Goal: Task Accomplishment & Management: Complete application form

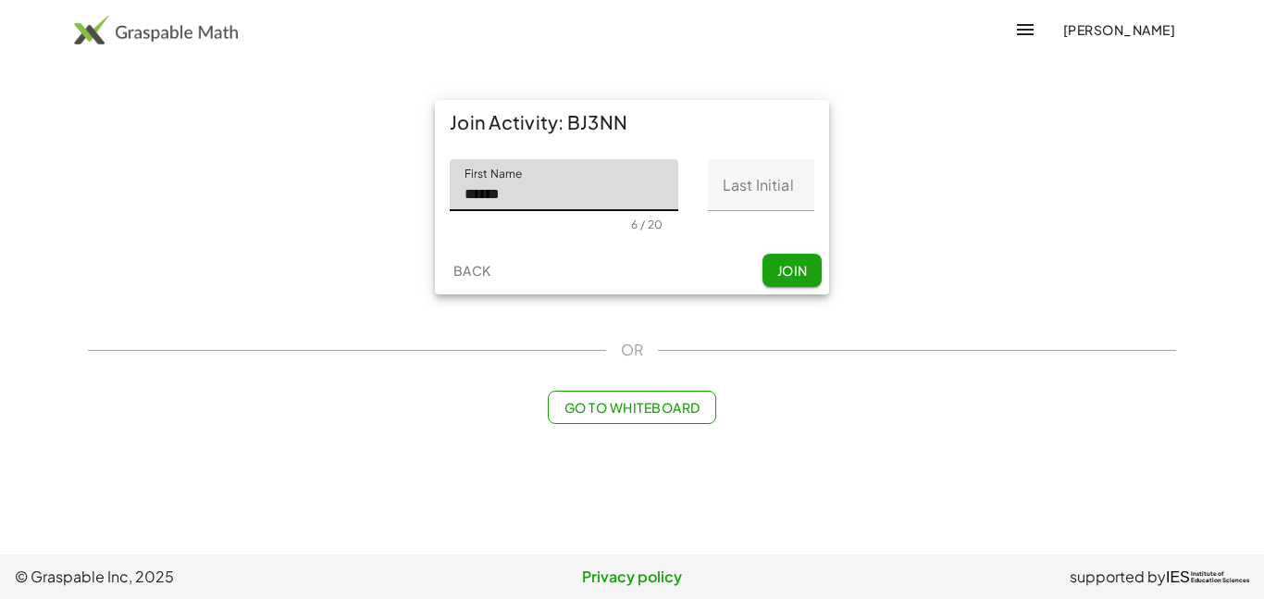
type input "******"
click at [768, 184] on input "Last Initial" at bounding box center [761, 185] width 106 height 52
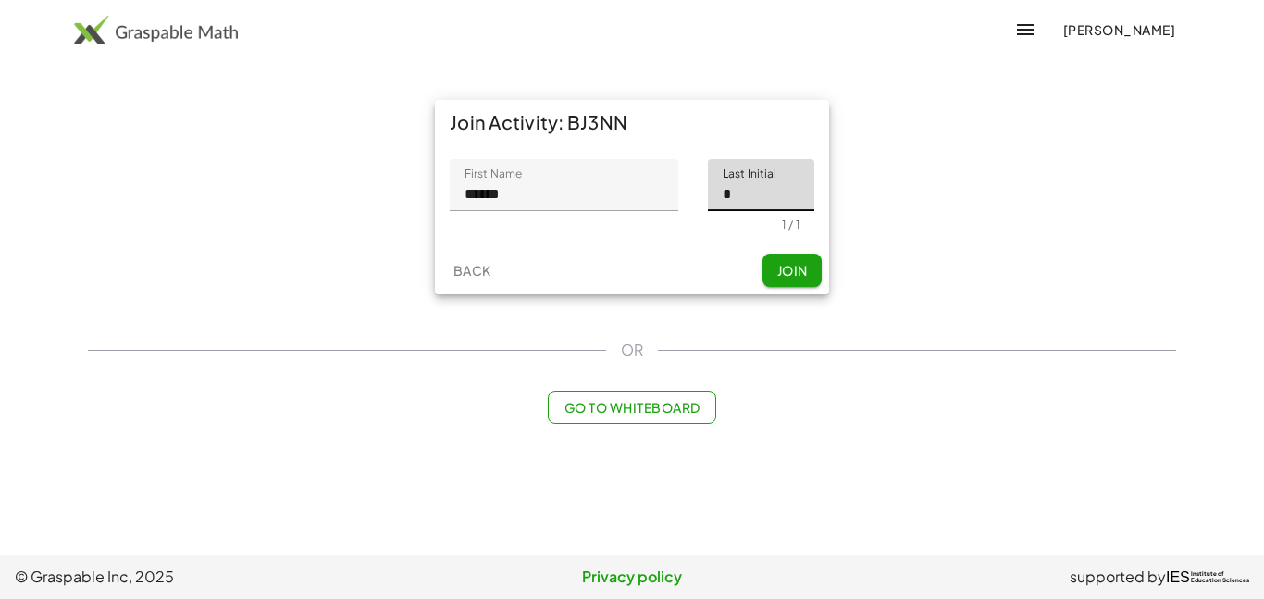
type input "*"
click at [785, 268] on span "Join" at bounding box center [792, 270] width 31 height 17
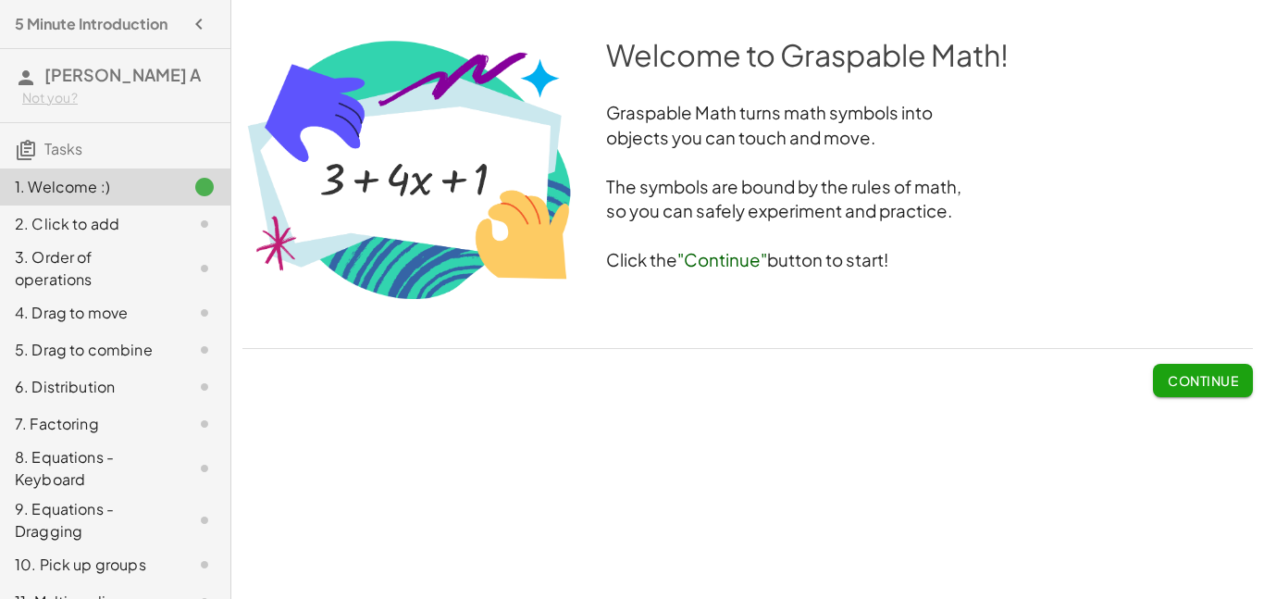
click at [1202, 388] on span "Continue" at bounding box center [1203, 380] width 70 height 17
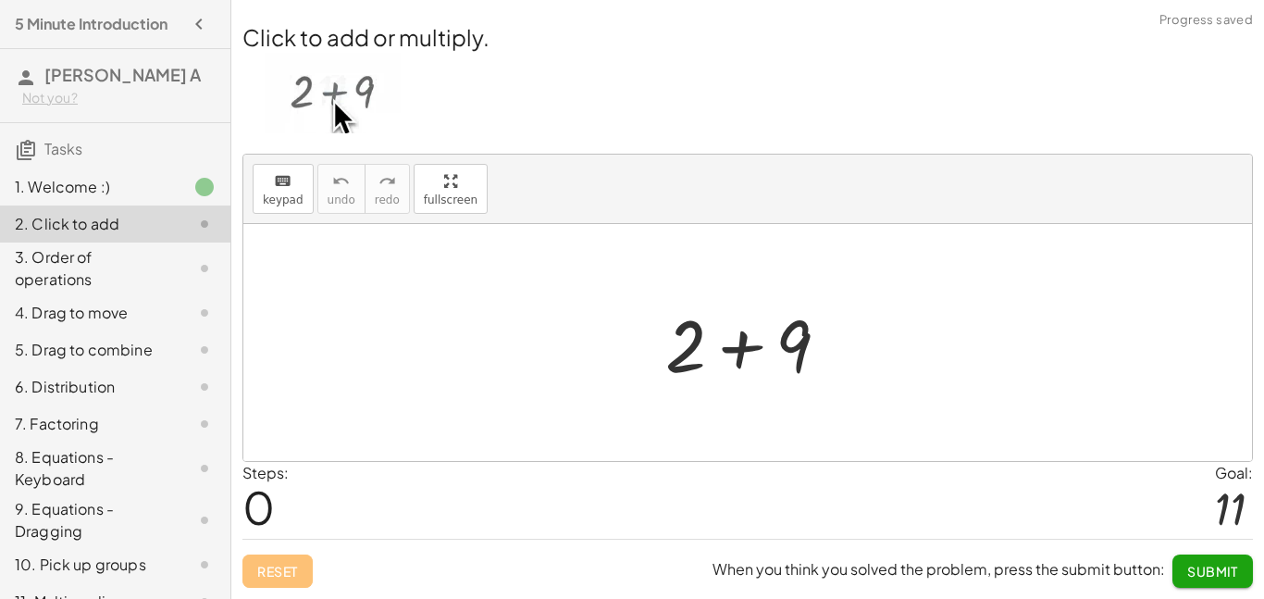
click at [743, 340] on div at bounding box center [754, 342] width 197 height 95
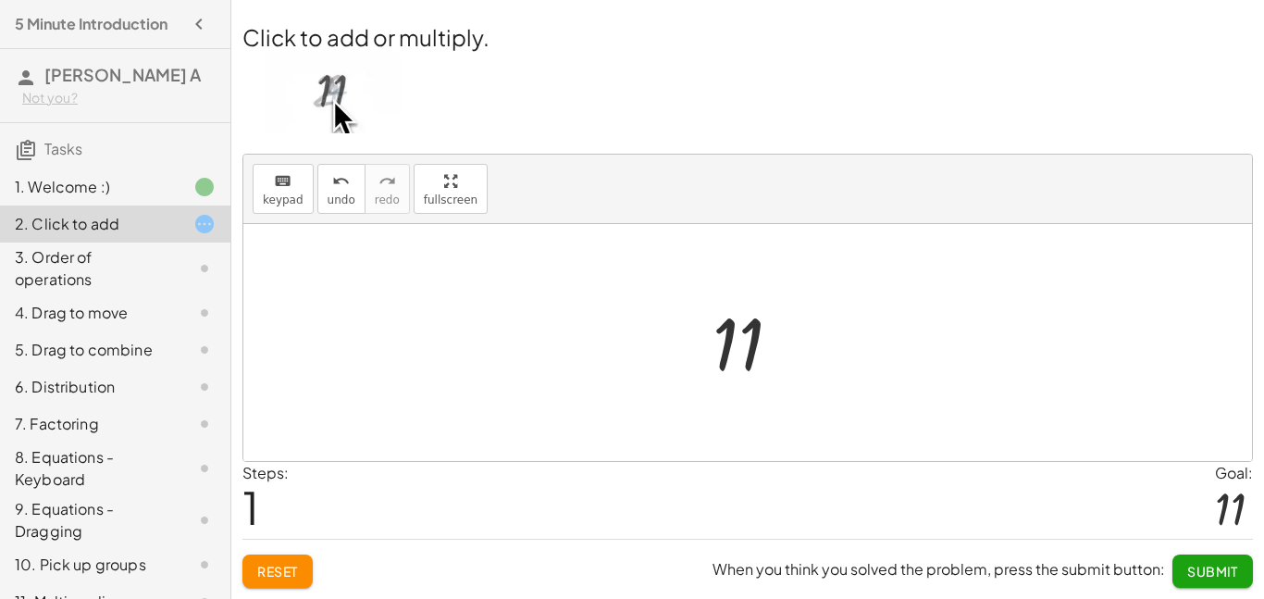
click at [1233, 575] on span "Submit" at bounding box center [1213, 571] width 51 height 17
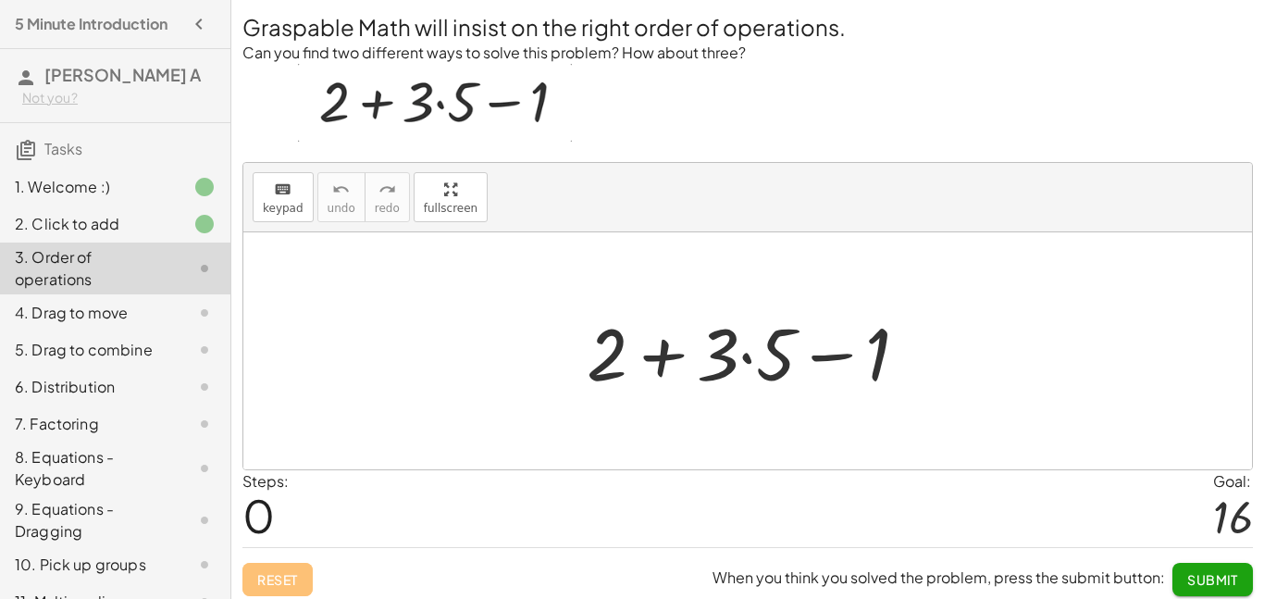
click at [654, 359] on div at bounding box center [755, 351] width 355 height 95
click at [738, 355] on div at bounding box center [755, 351] width 355 height 95
click at [747, 355] on div at bounding box center [755, 351] width 355 height 95
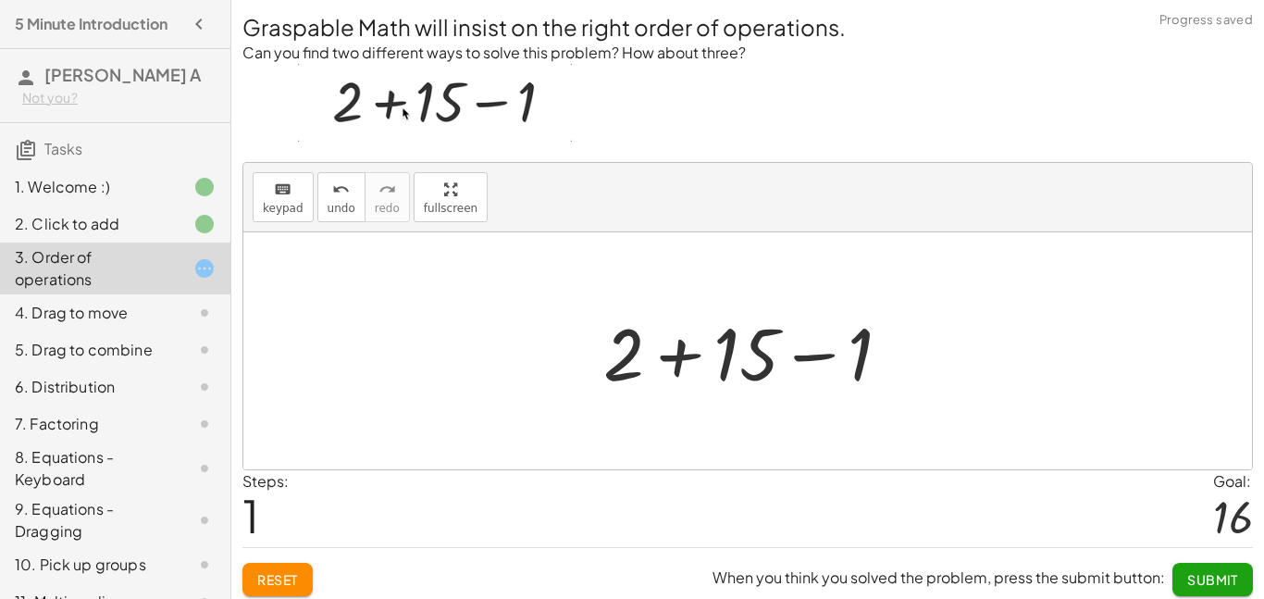
click at [679, 357] on div at bounding box center [754, 351] width 321 height 95
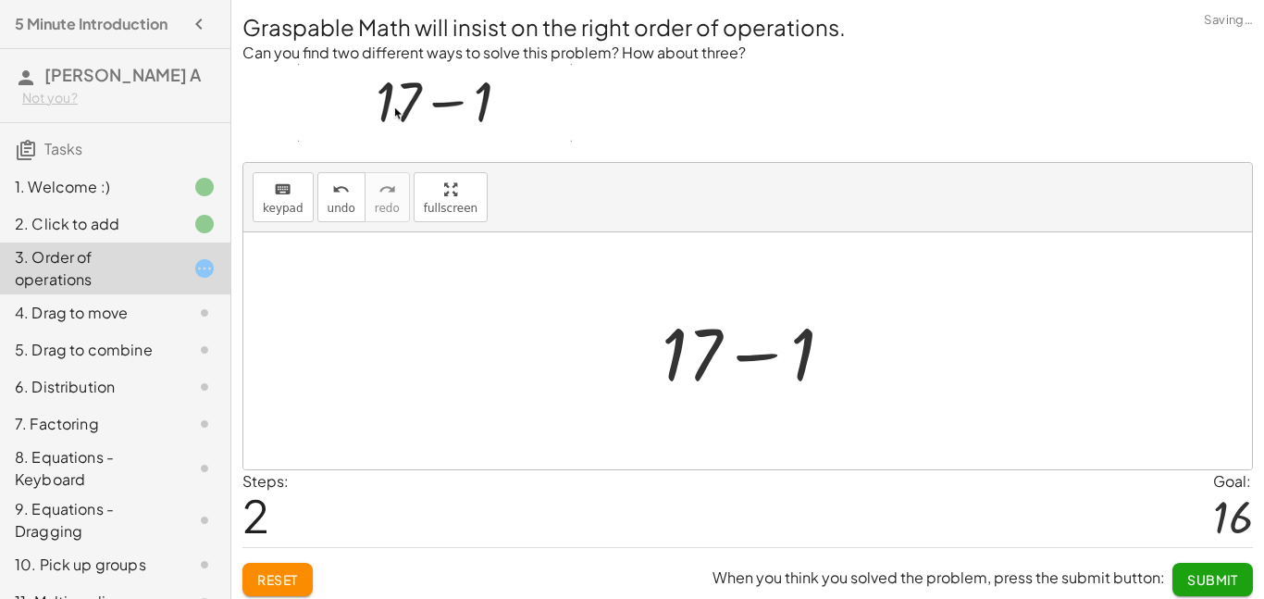
click at [748, 357] on div at bounding box center [756, 351] width 206 height 95
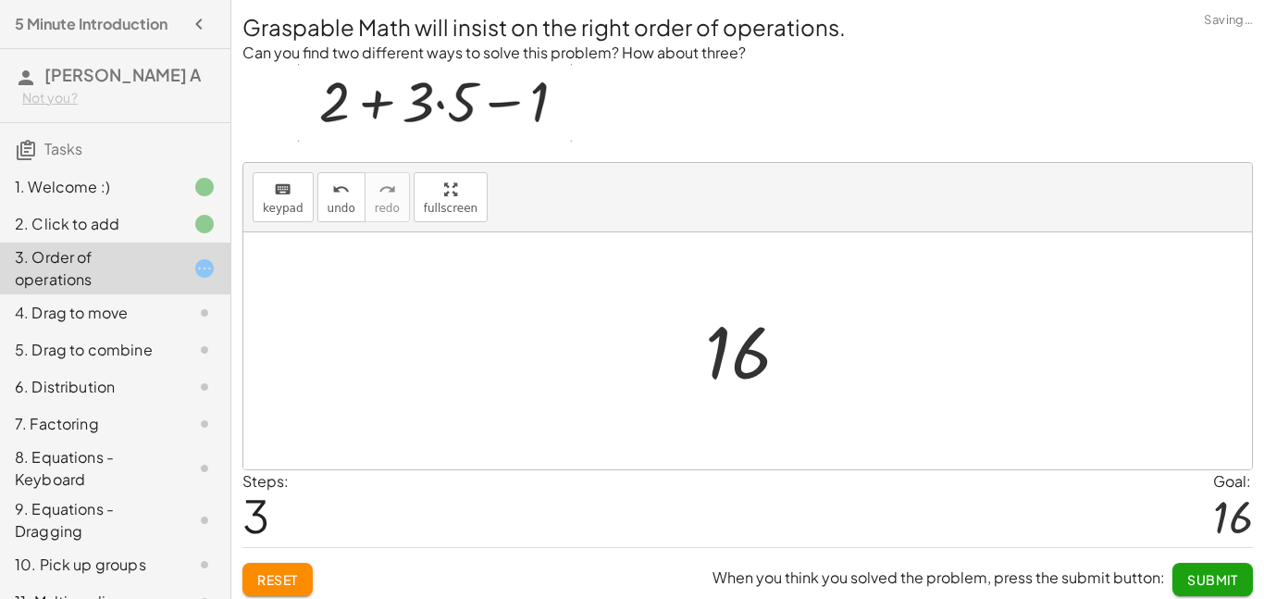
click at [1234, 583] on span "Submit" at bounding box center [1213, 579] width 51 height 17
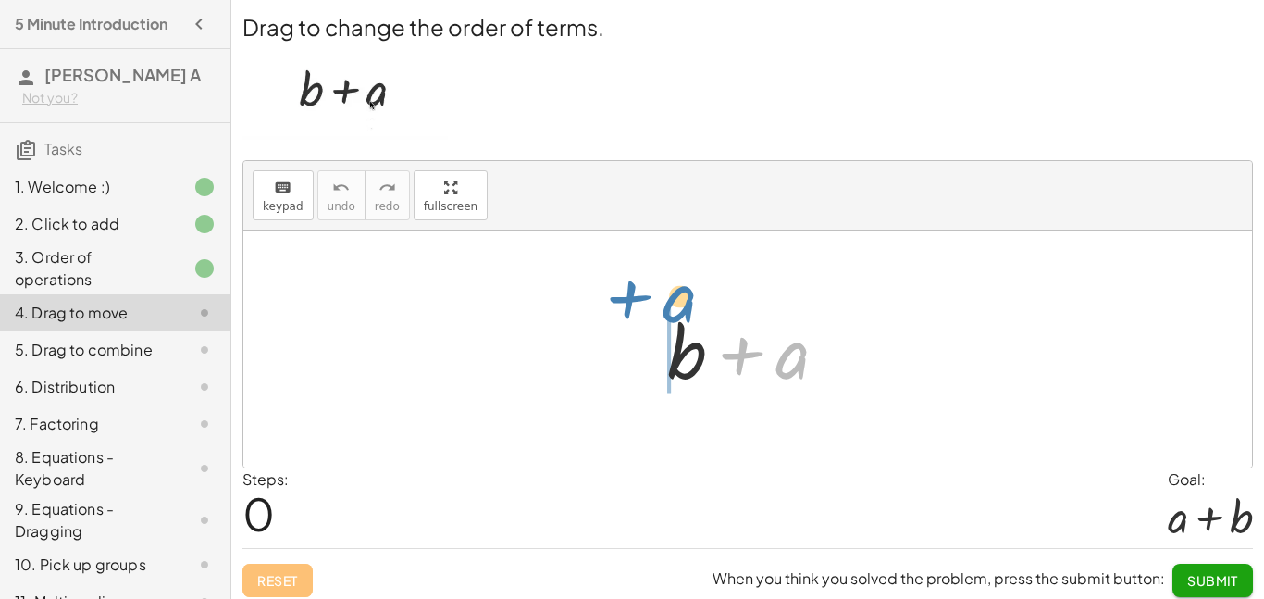
drag, startPoint x: 794, startPoint y: 363, endPoint x: 657, endPoint y: 307, distance: 147.8
click at [658, 307] on div at bounding box center [754, 349] width 193 height 95
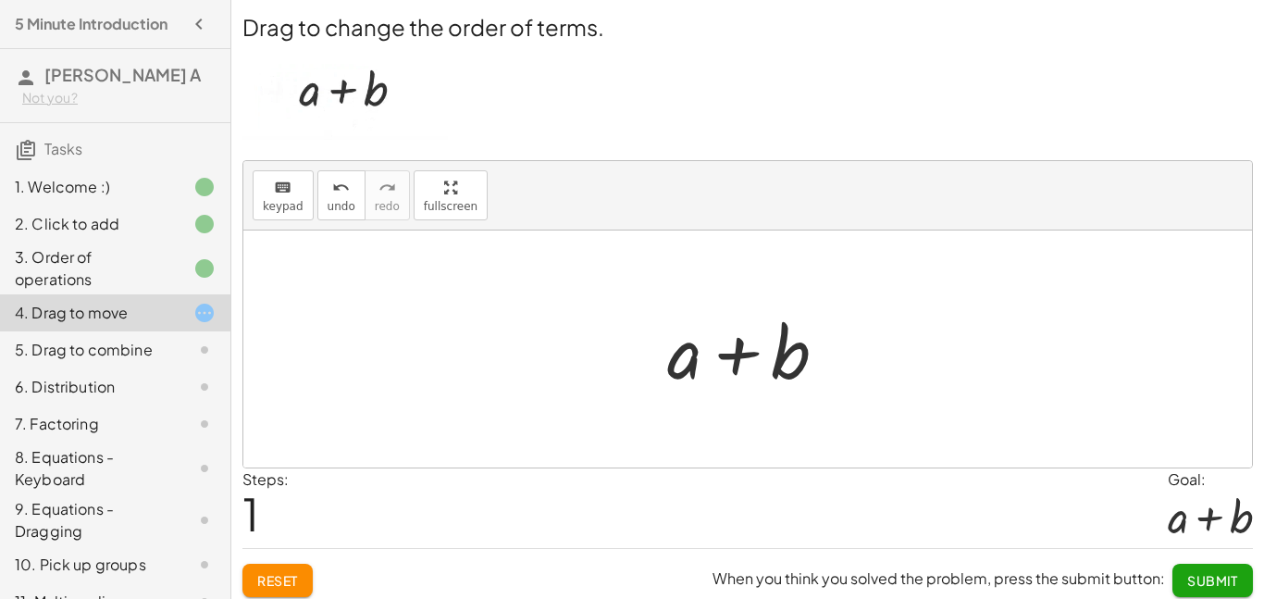
click at [1235, 581] on span "Submit" at bounding box center [1213, 580] width 51 height 17
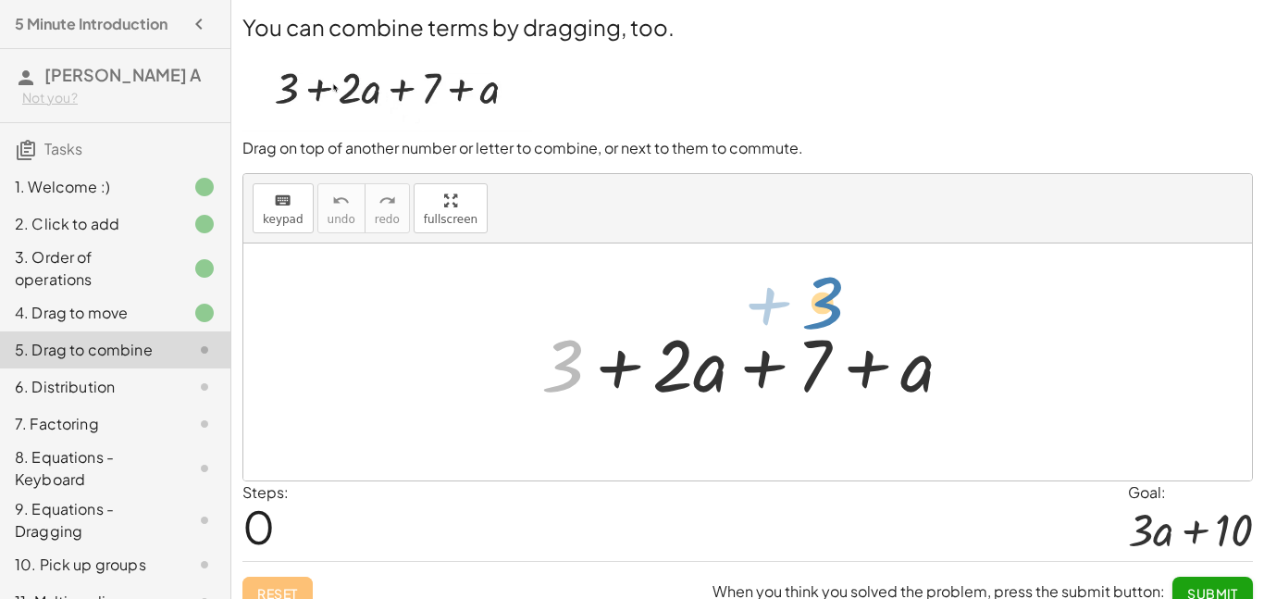
drag, startPoint x: 572, startPoint y: 366, endPoint x: 830, endPoint y: 303, distance: 265.8
drag, startPoint x: 569, startPoint y: 363, endPoint x: 806, endPoint y: 365, distance: 237.0
click at [806, 365] on div at bounding box center [754, 362] width 445 height 95
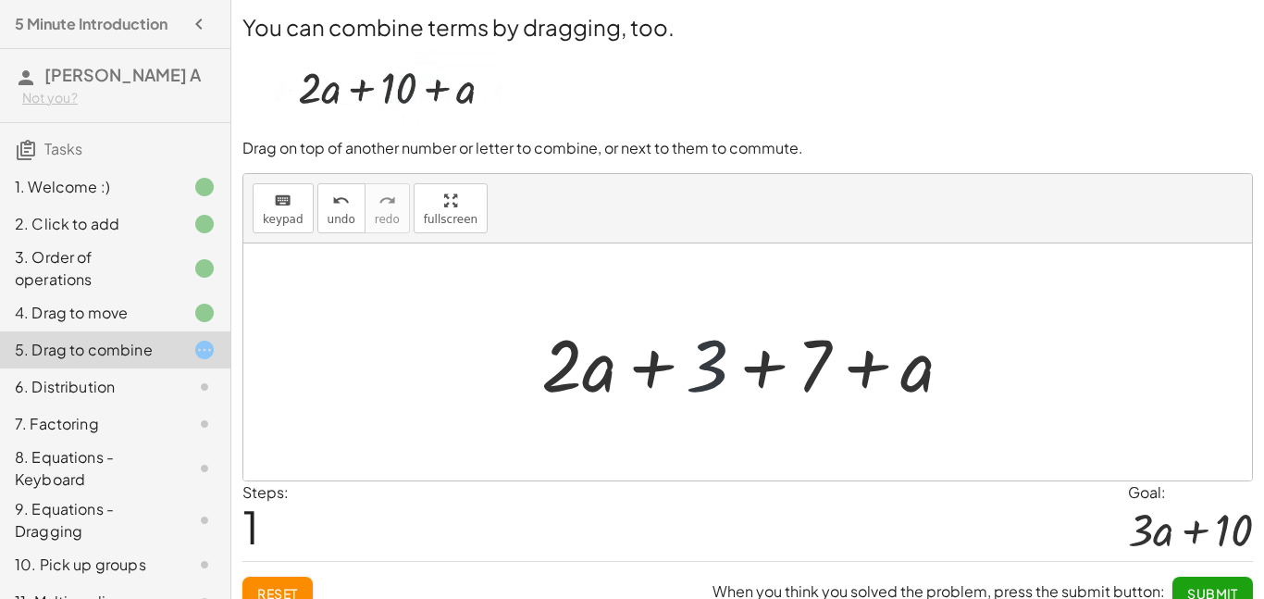
click at [697, 360] on div at bounding box center [754, 362] width 445 height 95
click at [766, 367] on div at bounding box center [754, 362] width 445 height 95
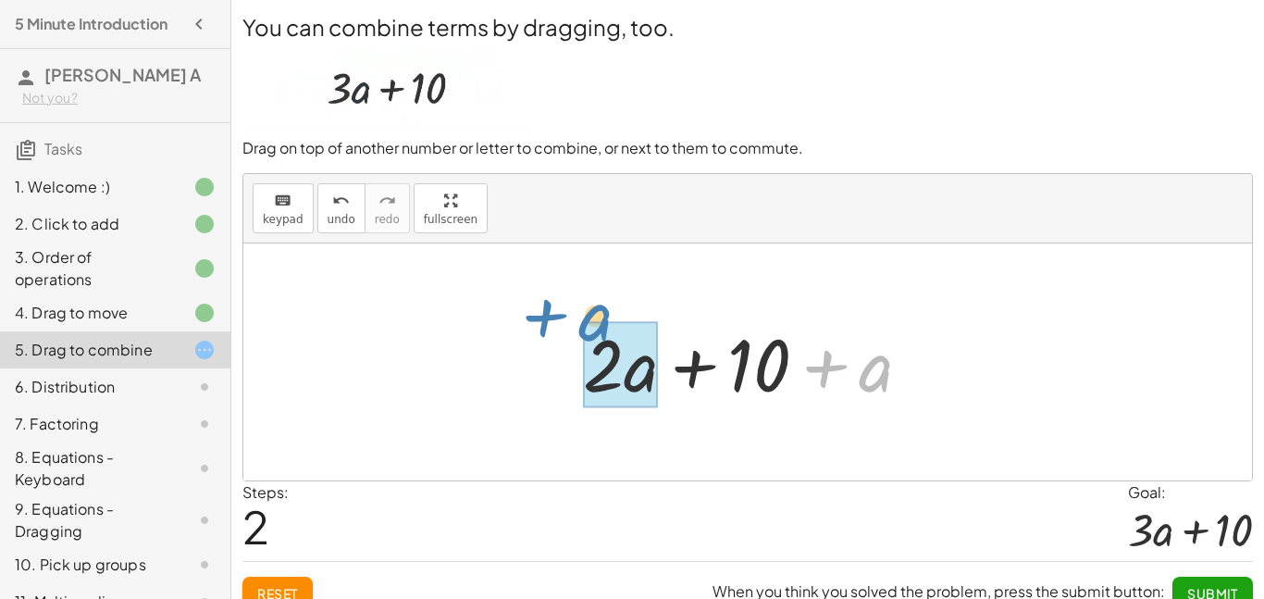
drag, startPoint x: 869, startPoint y: 380, endPoint x: 590, endPoint y: 330, distance: 284.0
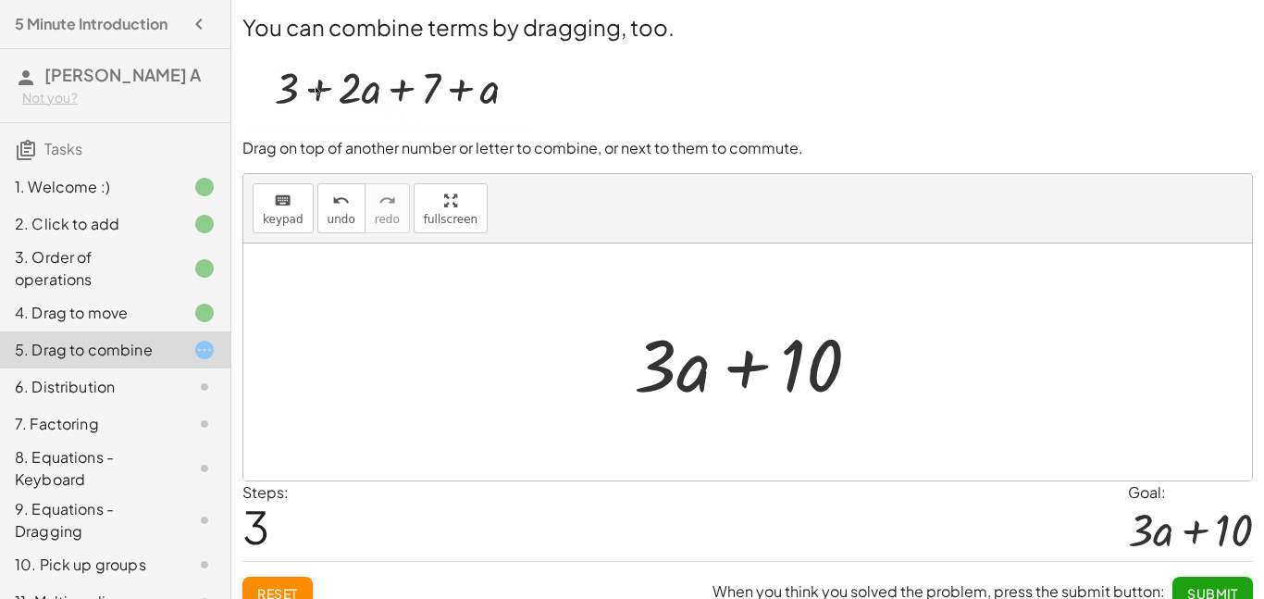
click at [1236, 586] on span "Submit" at bounding box center [1213, 593] width 51 height 17
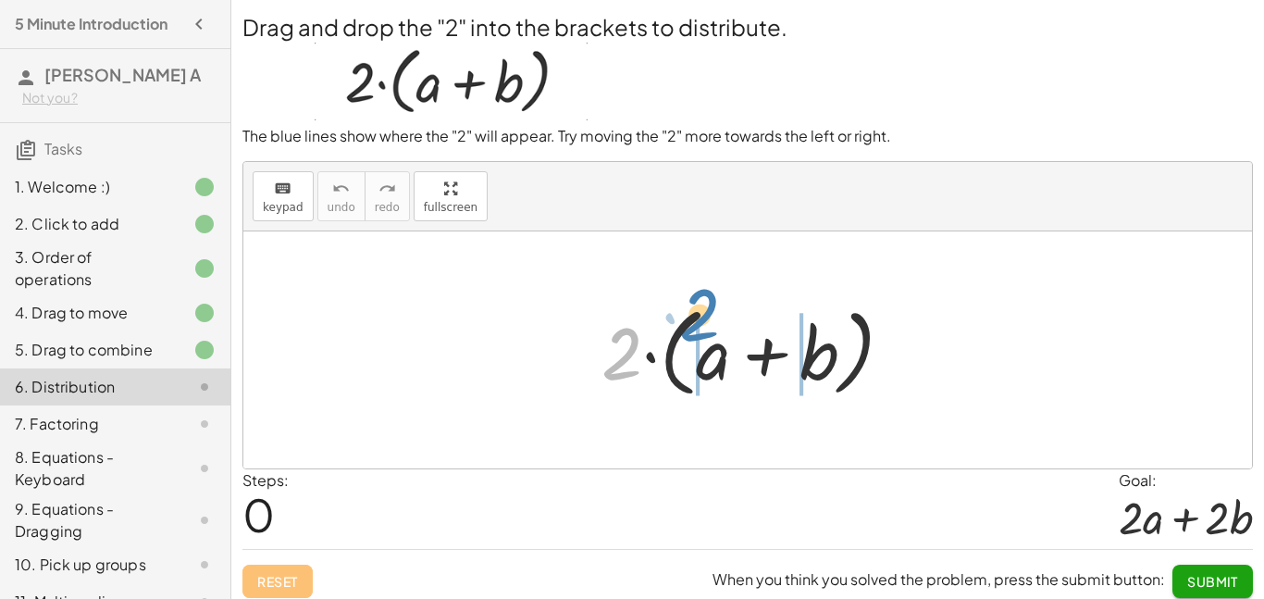
drag, startPoint x: 613, startPoint y: 359, endPoint x: 692, endPoint y: 321, distance: 88.2
click at [692, 321] on div at bounding box center [754, 350] width 325 height 106
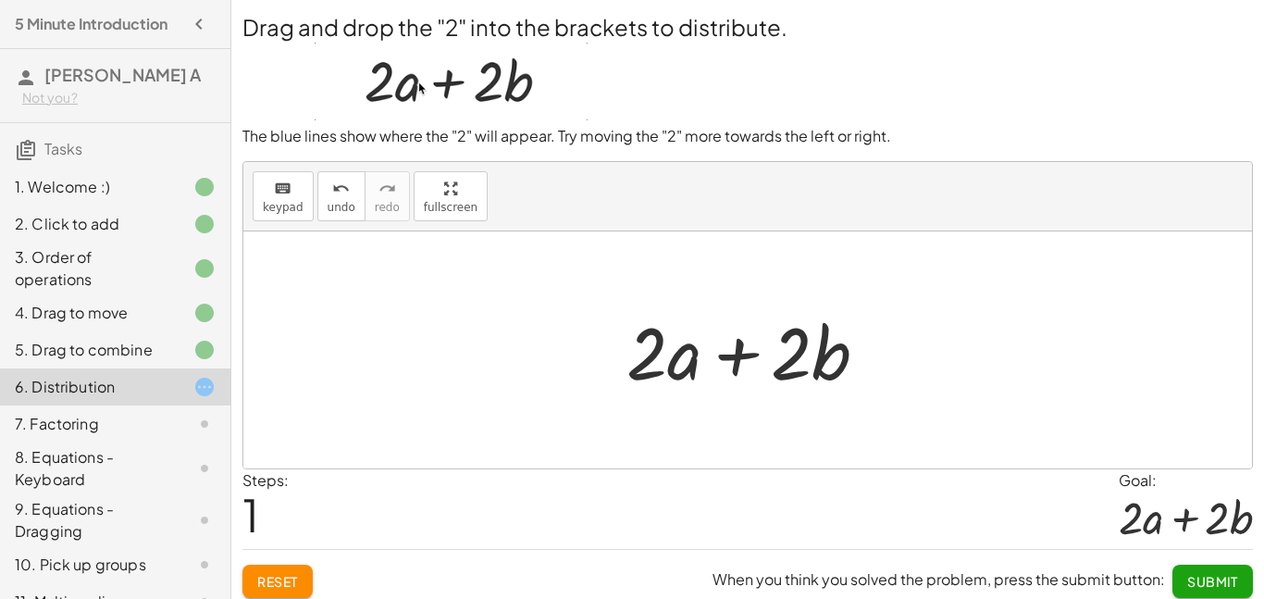
click at [1231, 584] on span "Submit" at bounding box center [1213, 581] width 51 height 17
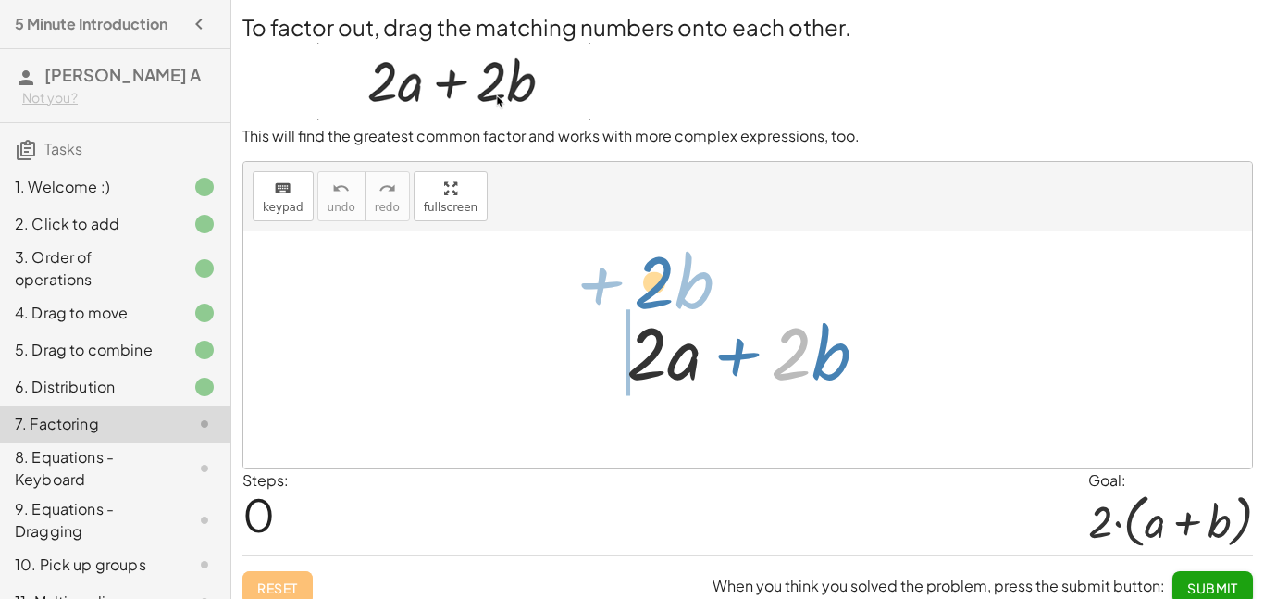
drag, startPoint x: 785, startPoint y: 359, endPoint x: 647, endPoint y: 288, distance: 155.3
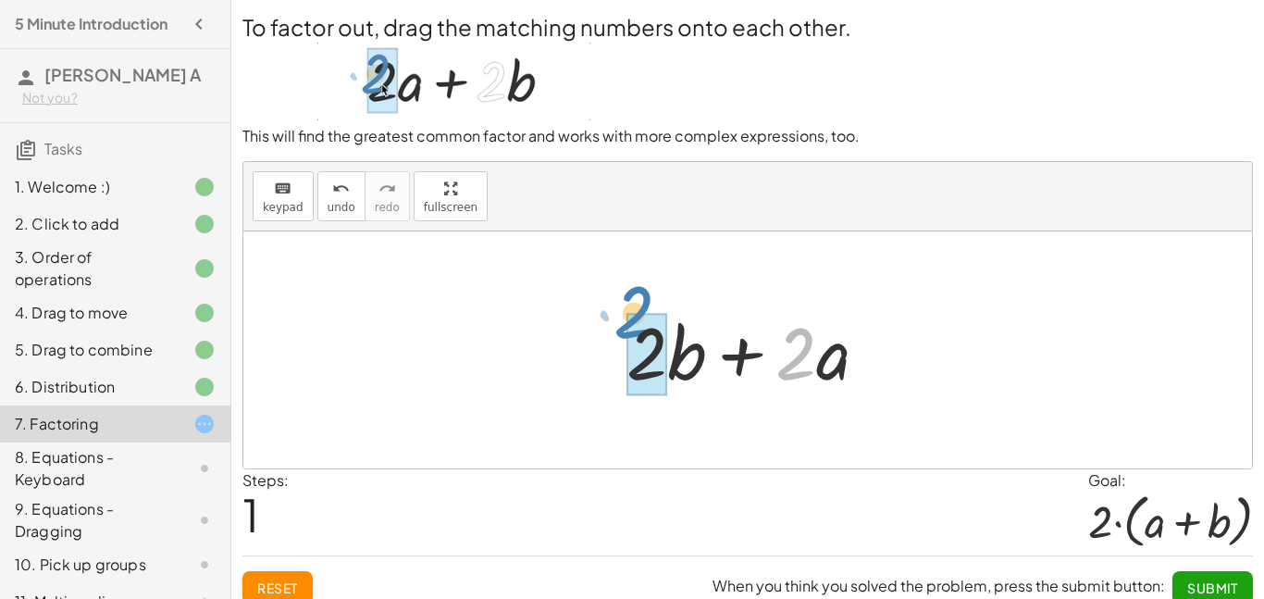
drag, startPoint x: 791, startPoint y: 360, endPoint x: 634, endPoint y: 321, distance: 162.1
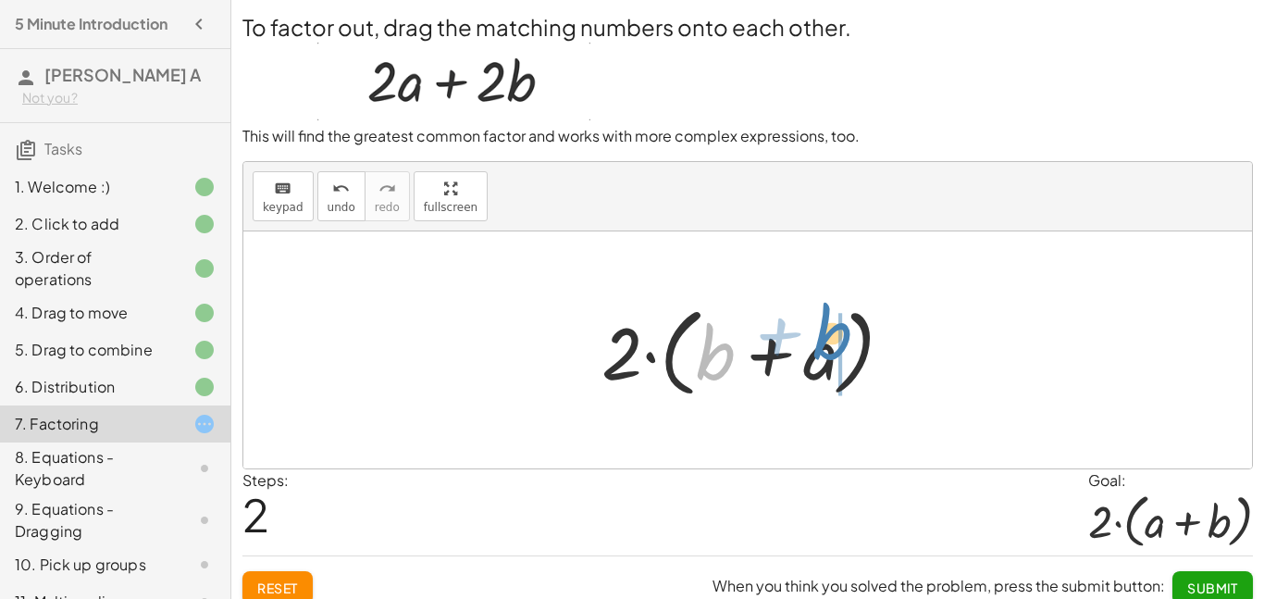
drag, startPoint x: 704, startPoint y: 345, endPoint x: 822, endPoint y: 326, distance: 120.1
click at [822, 326] on div at bounding box center [754, 350] width 325 height 106
click at [1210, 587] on span "Submit" at bounding box center [1213, 587] width 51 height 17
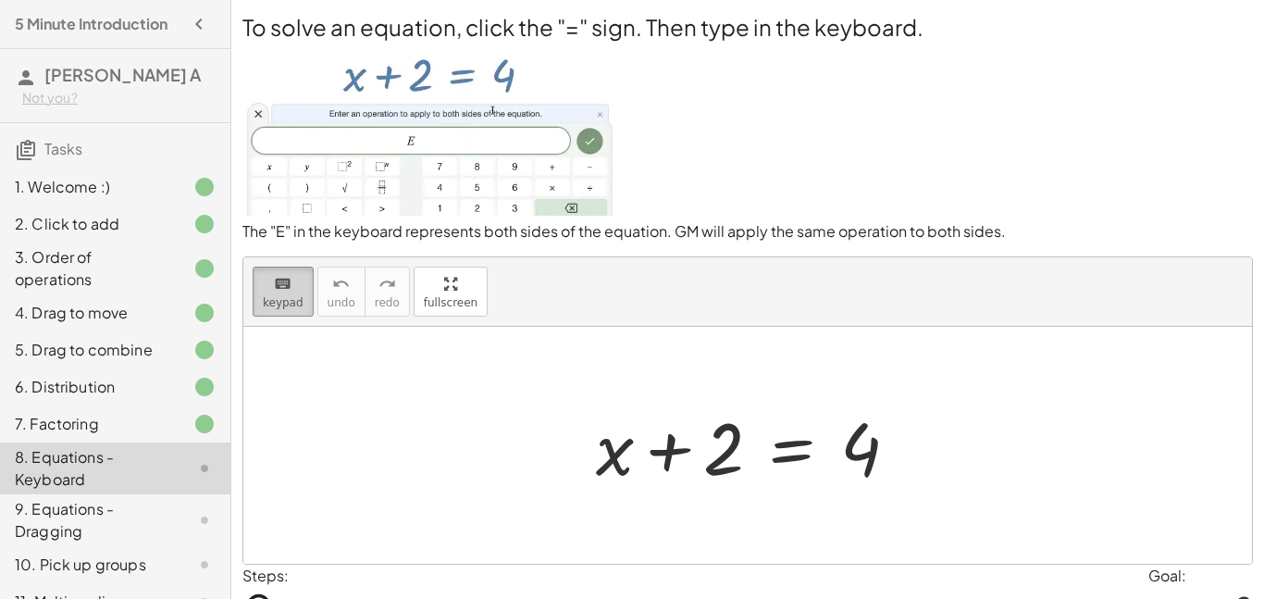
click at [271, 308] on span "keypad" at bounding box center [283, 302] width 41 height 13
click at [275, 286] on icon "keyboard" at bounding box center [283, 284] width 18 height 22
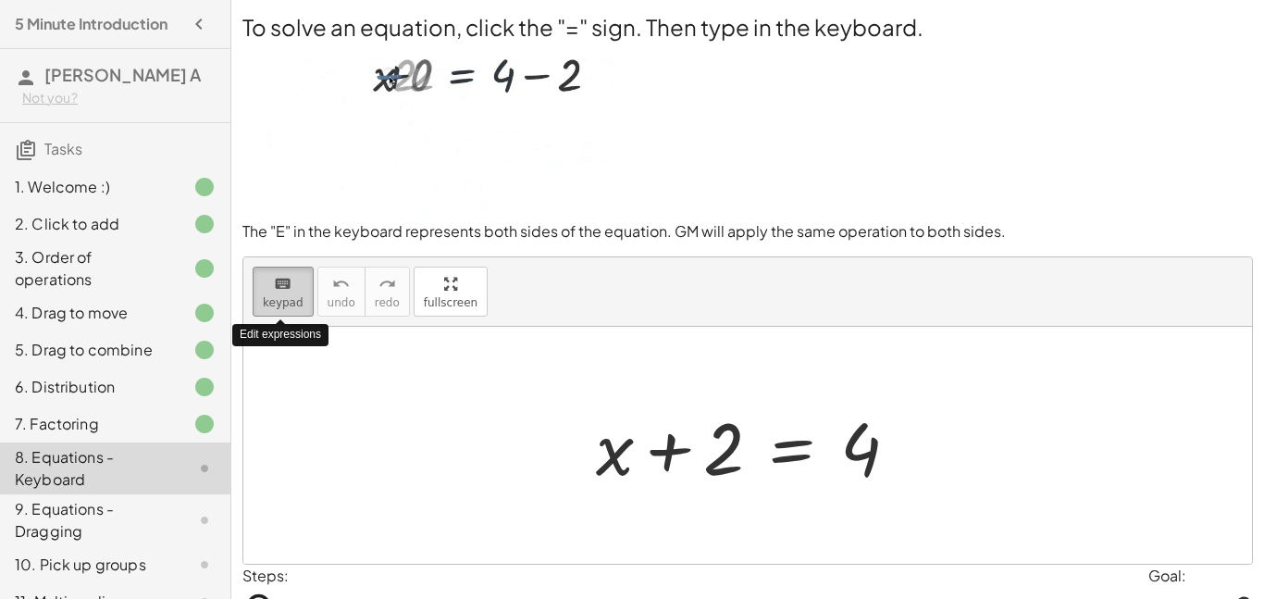
click at [275, 286] on icon "keyboard" at bounding box center [283, 284] width 18 height 22
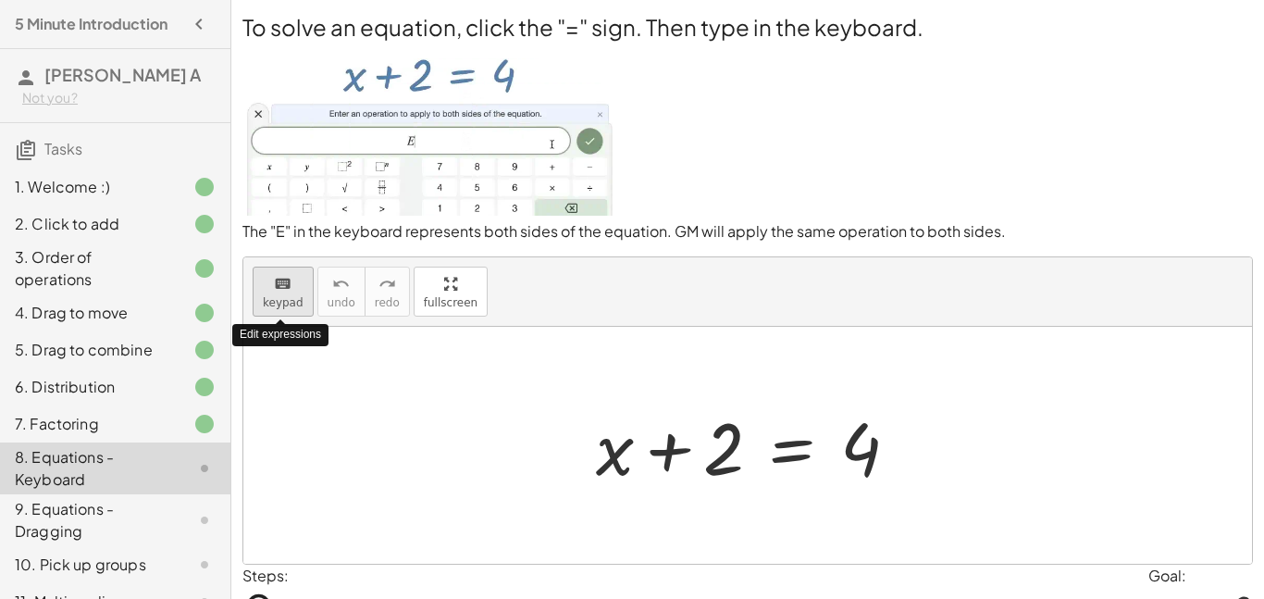
click at [275, 286] on icon "keyboard" at bounding box center [283, 284] width 18 height 22
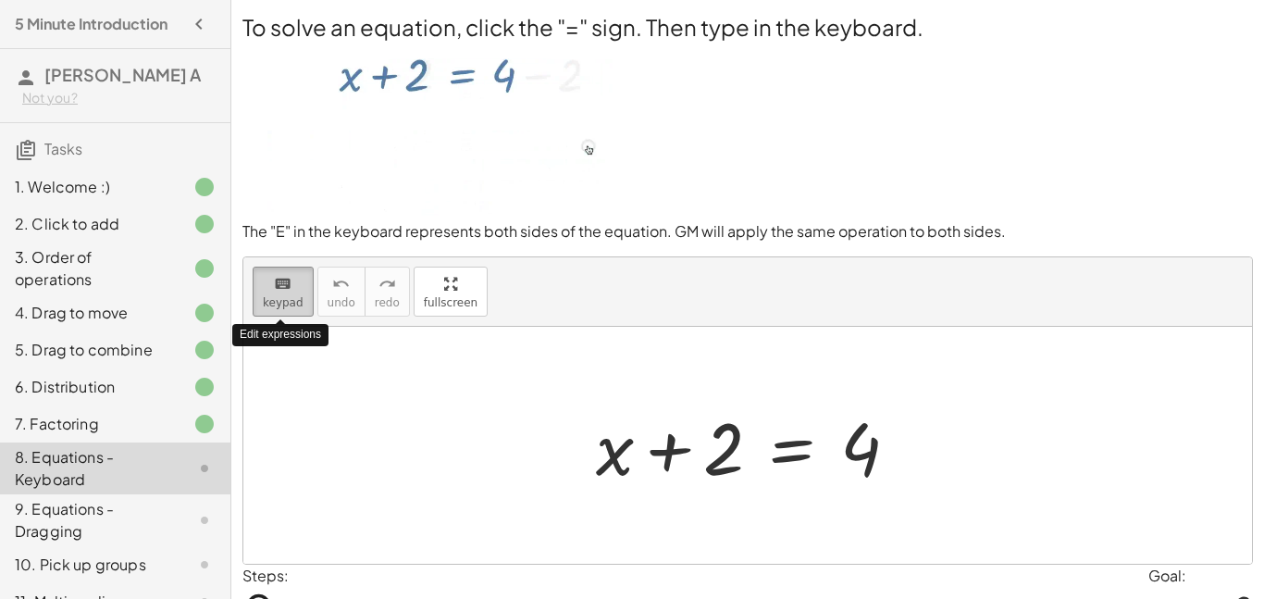
click at [275, 286] on icon "keyboard" at bounding box center [283, 284] width 18 height 22
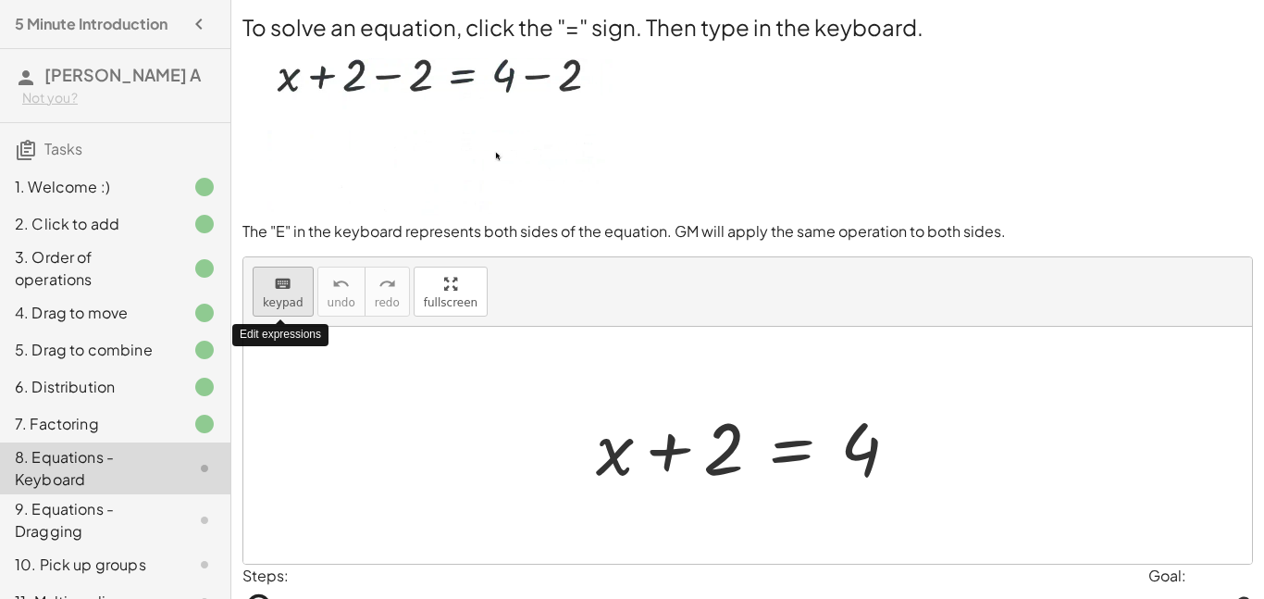
click at [275, 286] on icon "keyboard" at bounding box center [283, 284] width 18 height 22
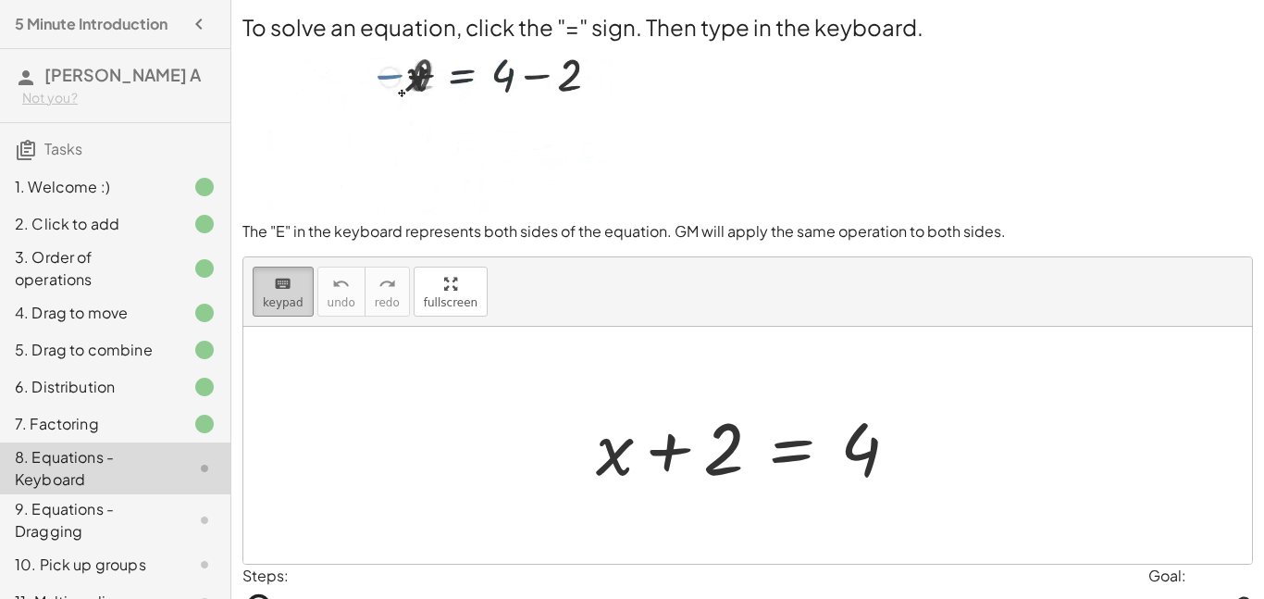
click at [266, 296] on span "keypad" at bounding box center [283, 302] width 41 height 13
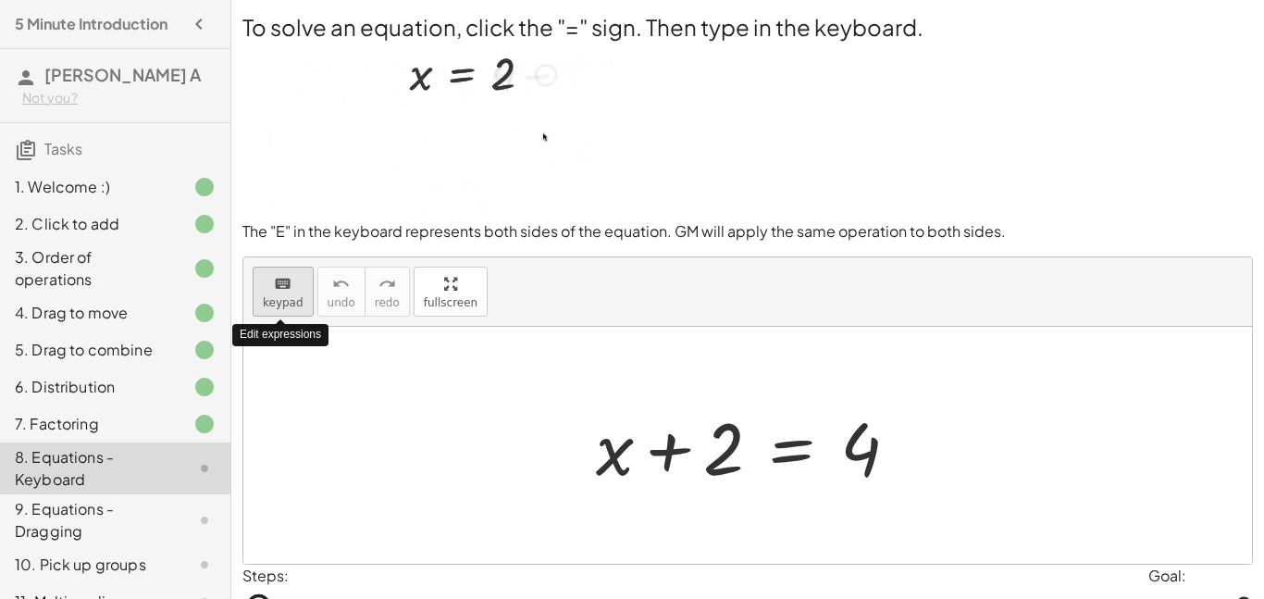
click at [266, 296] on span "keypad" at bounding box center [283, 302] width 41 height 13
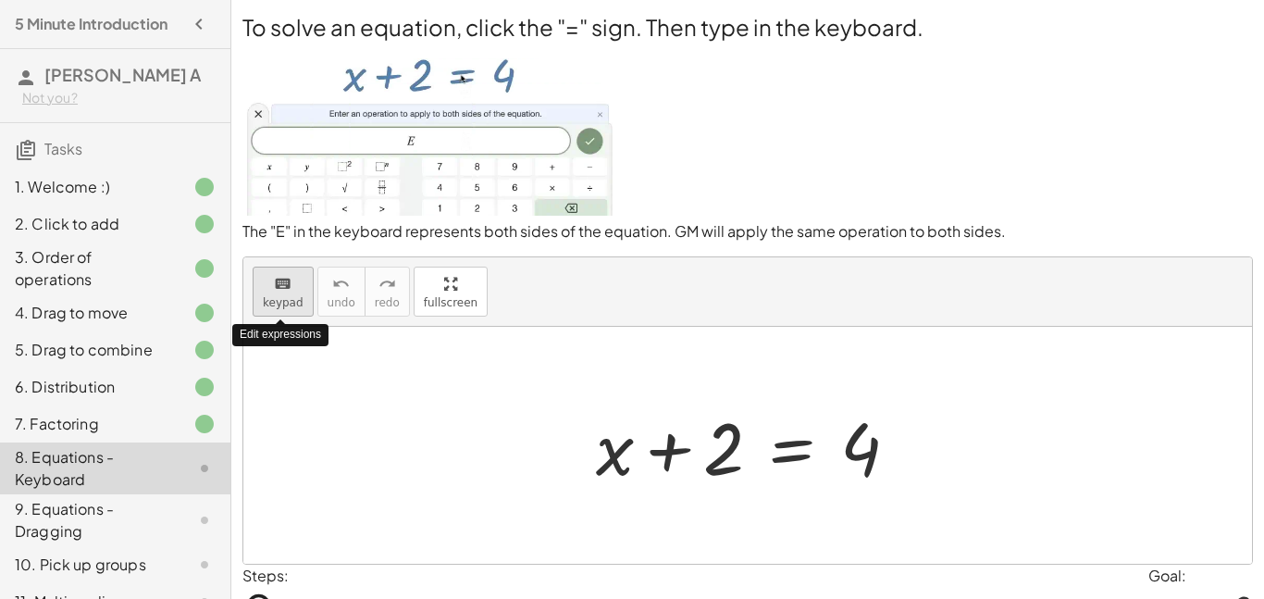
click at [266, 296] on span "keypad" at bounding box center [283, 302] width 41 height 13
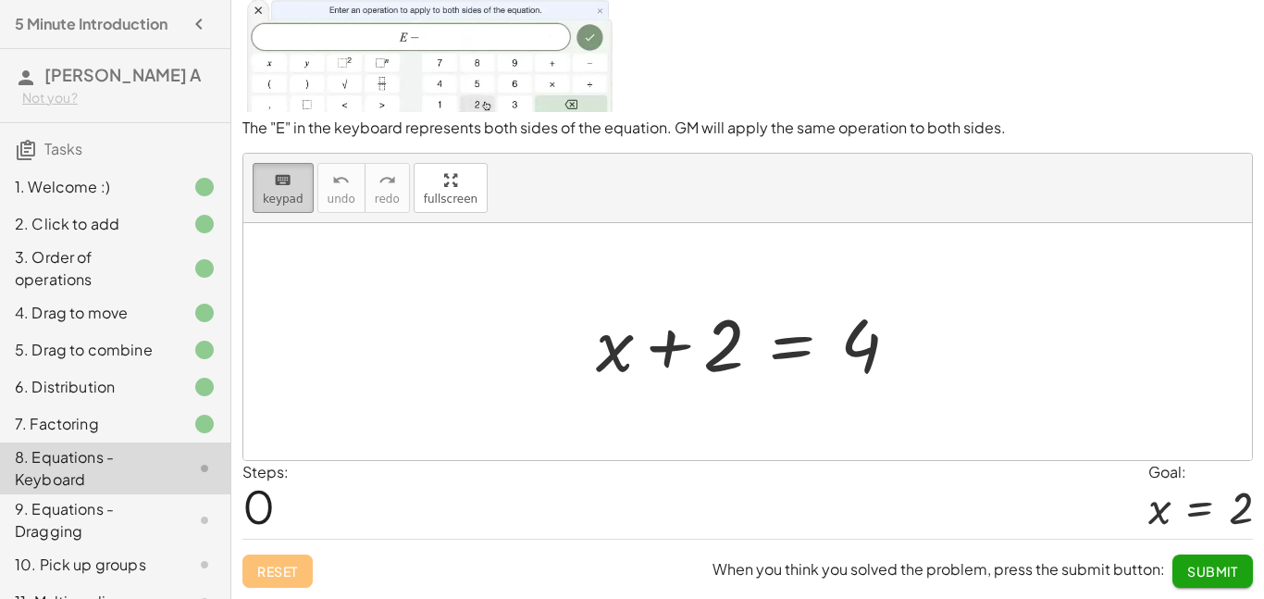
click at [267, 193] on span "keypad" at bounding box center [283, 199] width 41 height 13
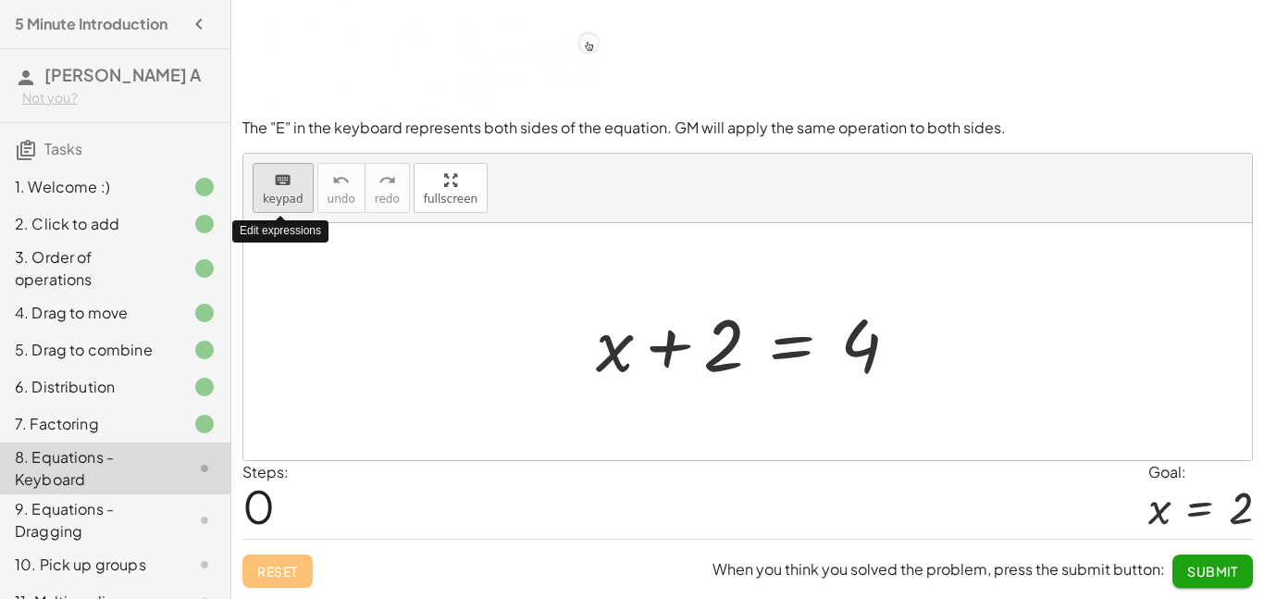
click at [267, 193] on span "keypad" at bounding box center [283, 199] width 41 height 13
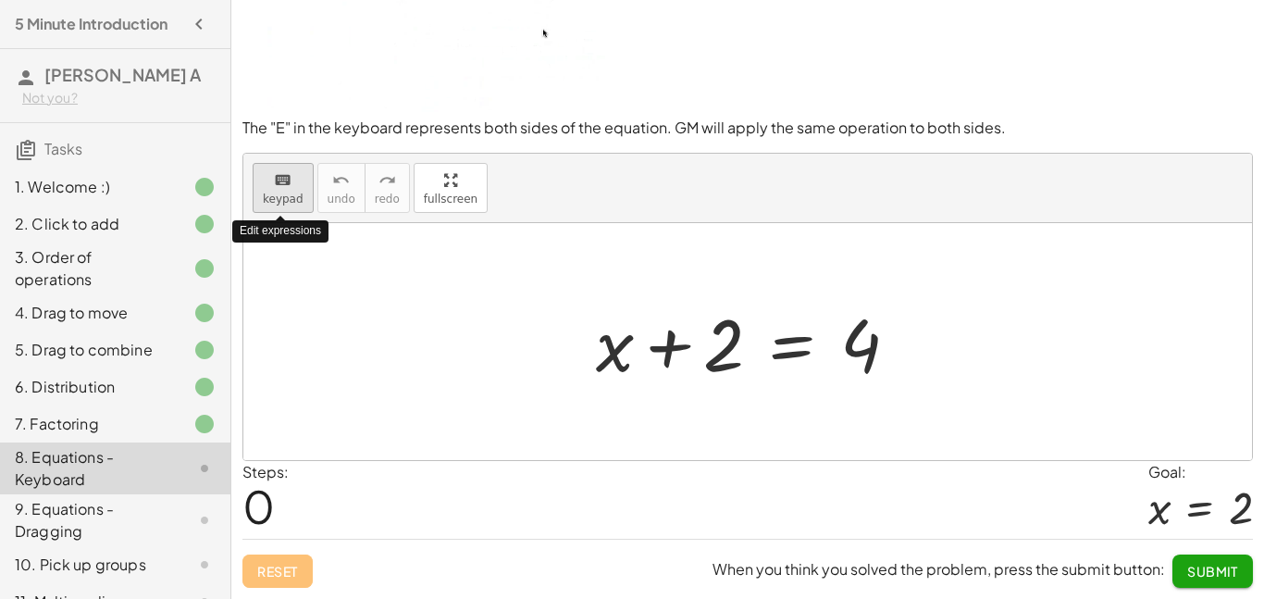
click at [267, 193] on span "keypad" at bounding box center [283, 199] width 41 height 13
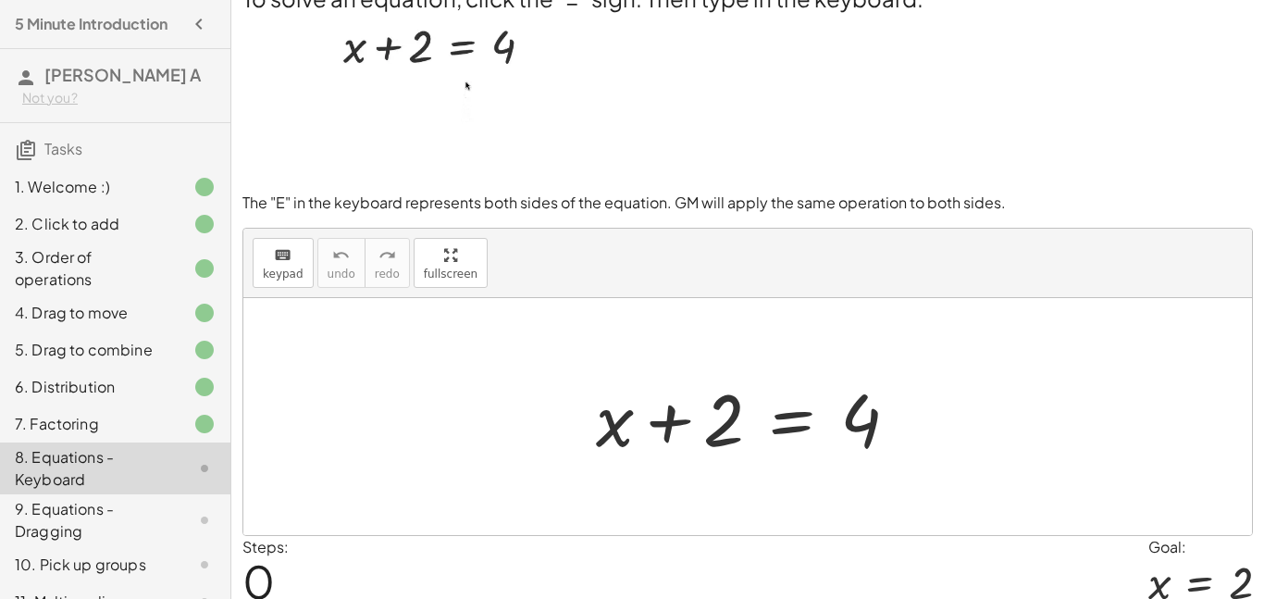
scroll to position [25, 0]
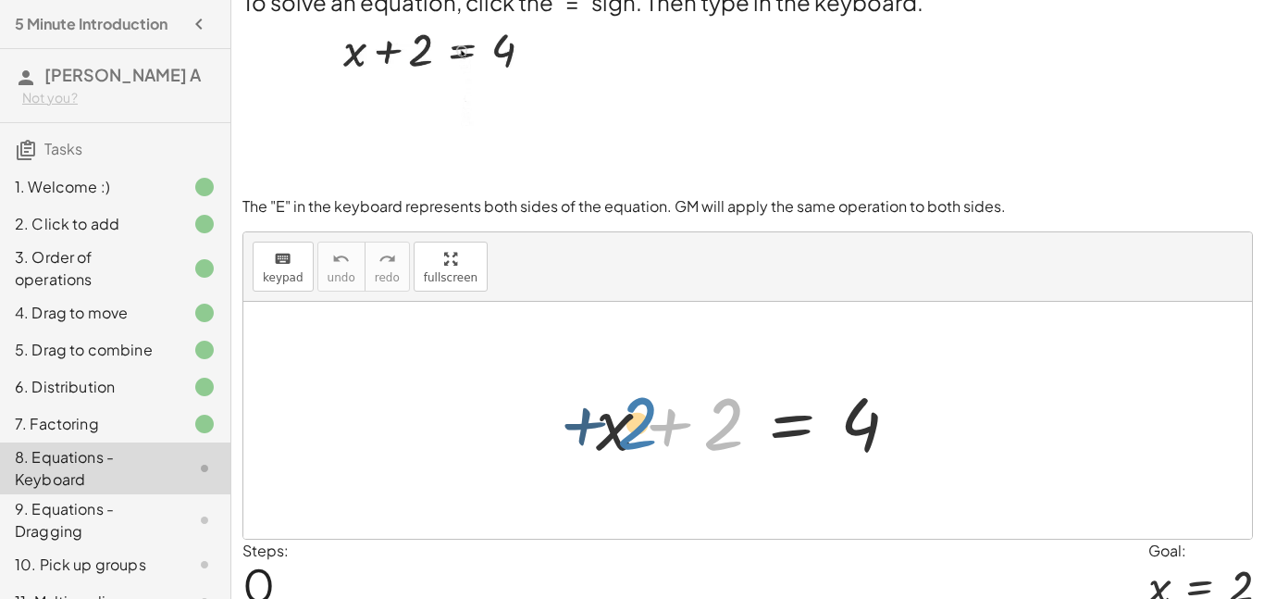
drag, startPoint x: 732, startPoint y: 421, endPoint x: 641, endPoint y: 420, distance: 91.6
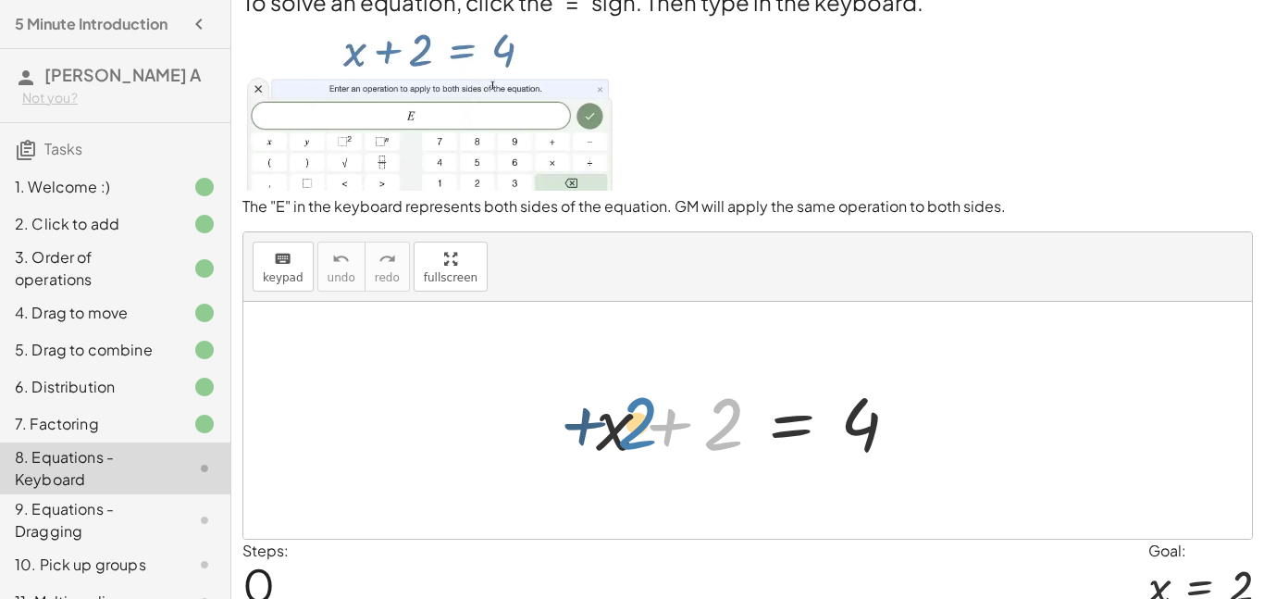
click at [641, 420] on div at bounding box center [755, 420] width 336 height 95
click at [740, 422] on div at bounding box center [755, 420] width 336 height 95
drag, startPoint x: 740, startPoint y: 422, endPoint x: 591, endPoint y: 363, distance: 160.4
click at [591, 363] on div "+ 2 + x + 2 = 4" at bounding box center [747, 420] width 1009 height 237
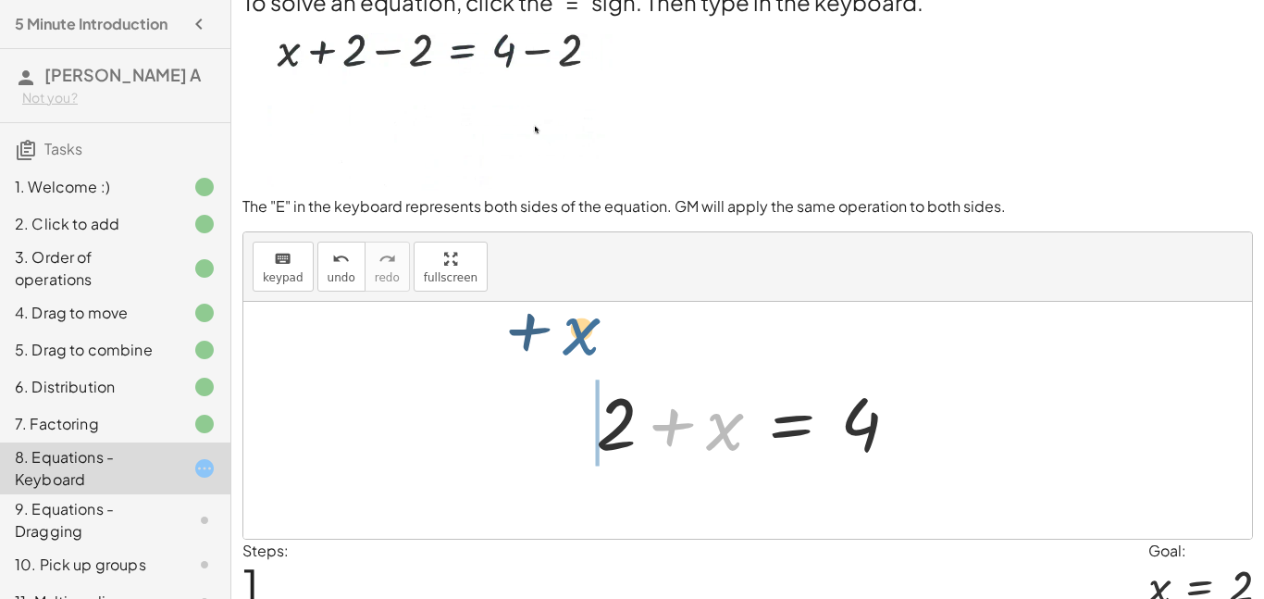
drag, startPoint x: 714, startPoint y: 442, endPoint x: 552, endPoint y: 347, distance: 187.5
click at [552, 347] on div "+ x + 2 = 4 + x + x + 2 = 4" at bounding box center [747, 420] width 1009 height 237
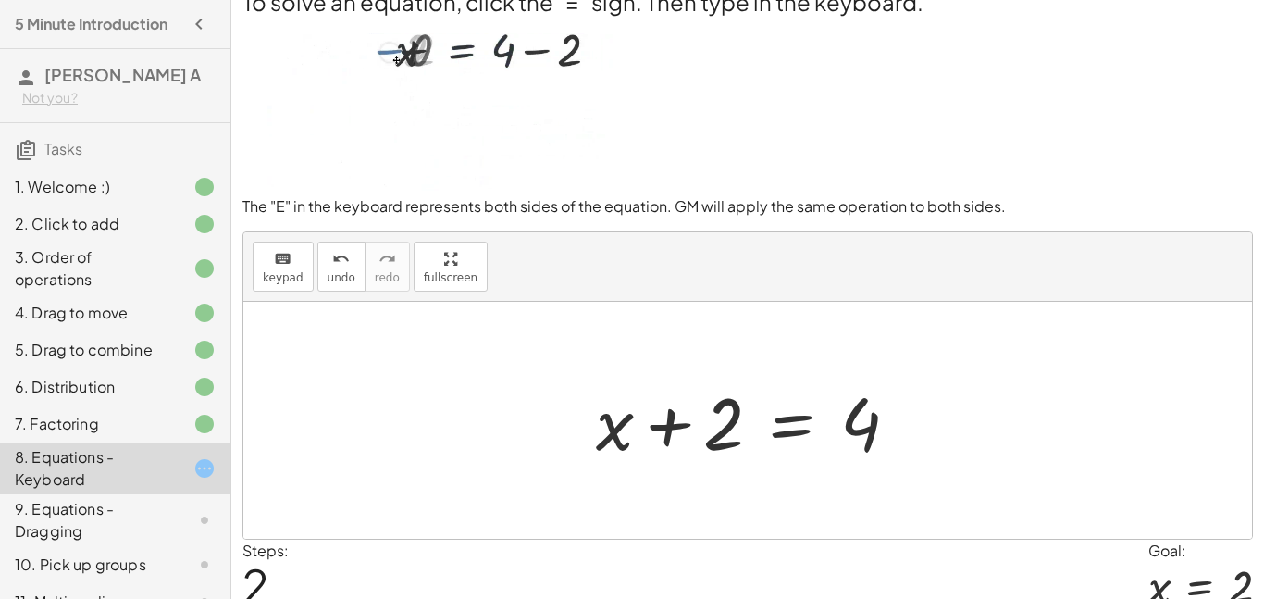
click at [787, 428] on div at bounding box center [755, 420] width 336 height 95
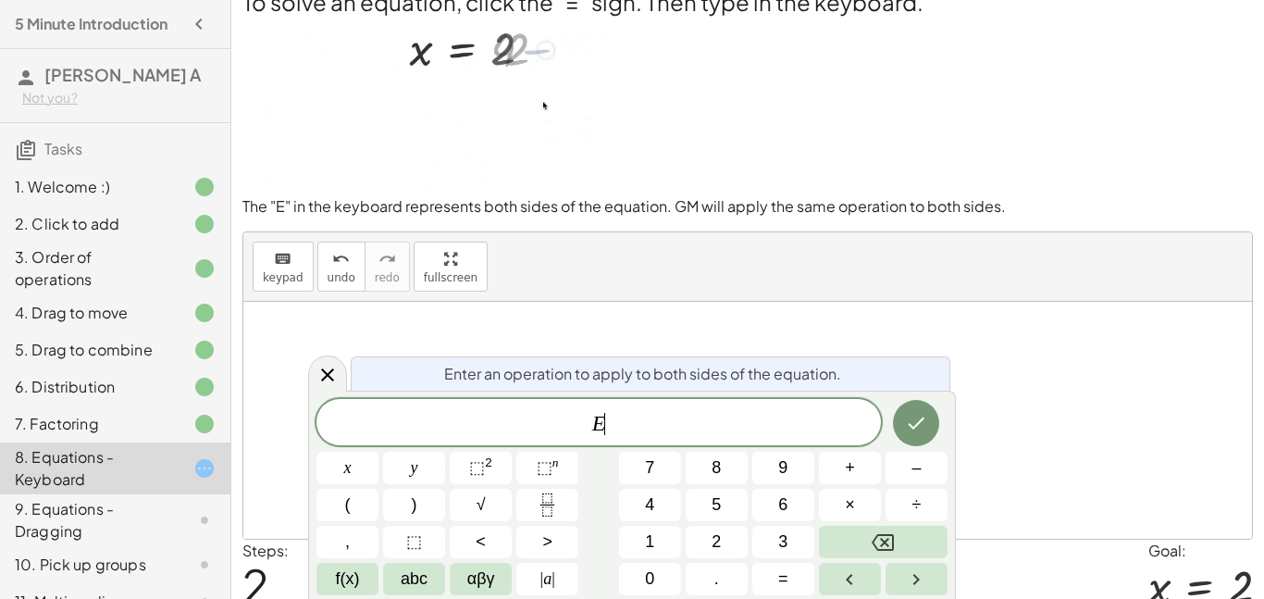
scroll to position [1, 0]
click at [907, 474] on button "–" at bounding box center [917, 468] width 62 height 32
click at [736, 542] on button "2" at bounding box center [717, 542] width 62 height 32
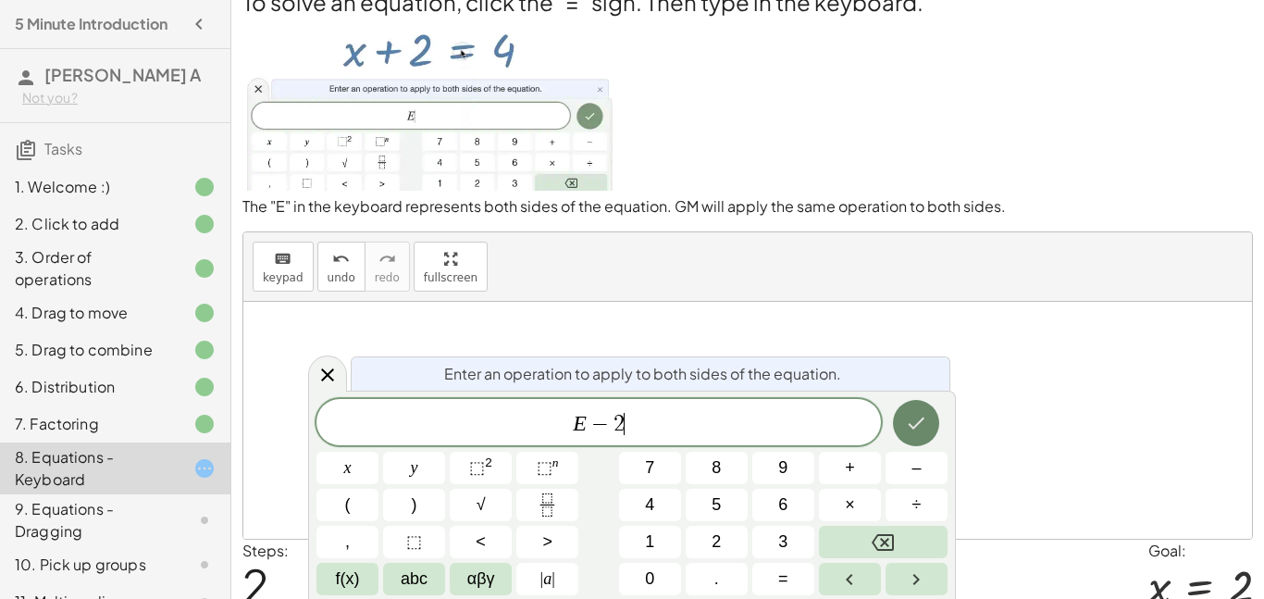
click at [908, 420] on icon "Done" at bounding box center [916, 423] width 22 height 22
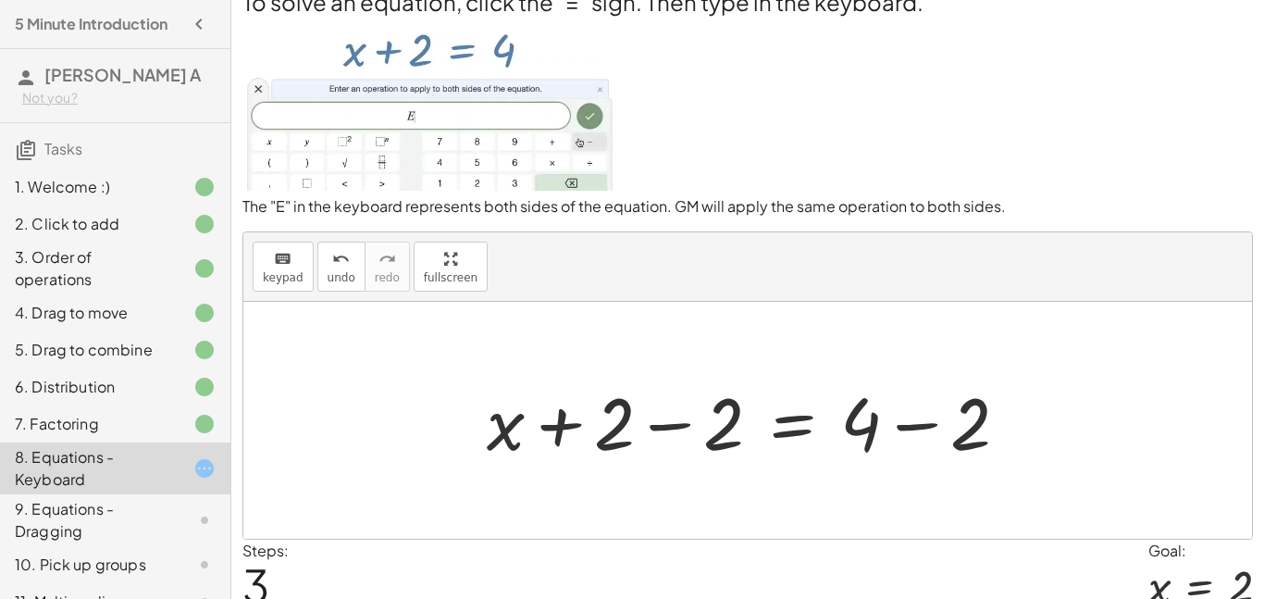
click at [640, 429] on div at bounding box center [755, 420] width 555 height 95
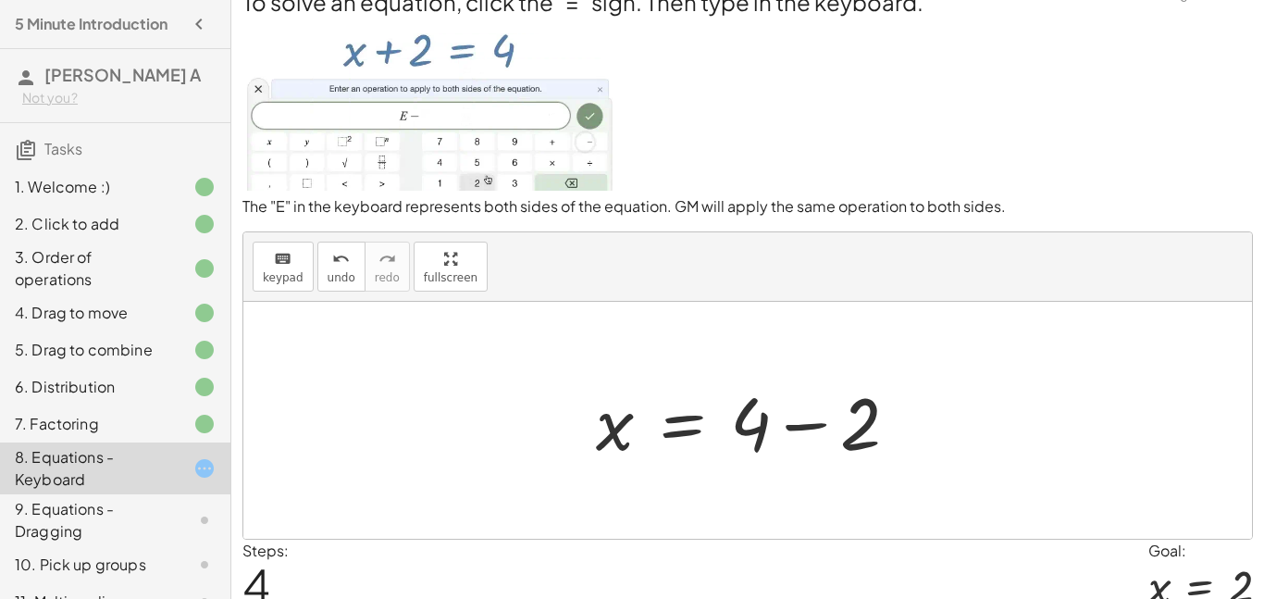
click at [806, 418] on div at bounding box center [755, 420] width 336 height 95
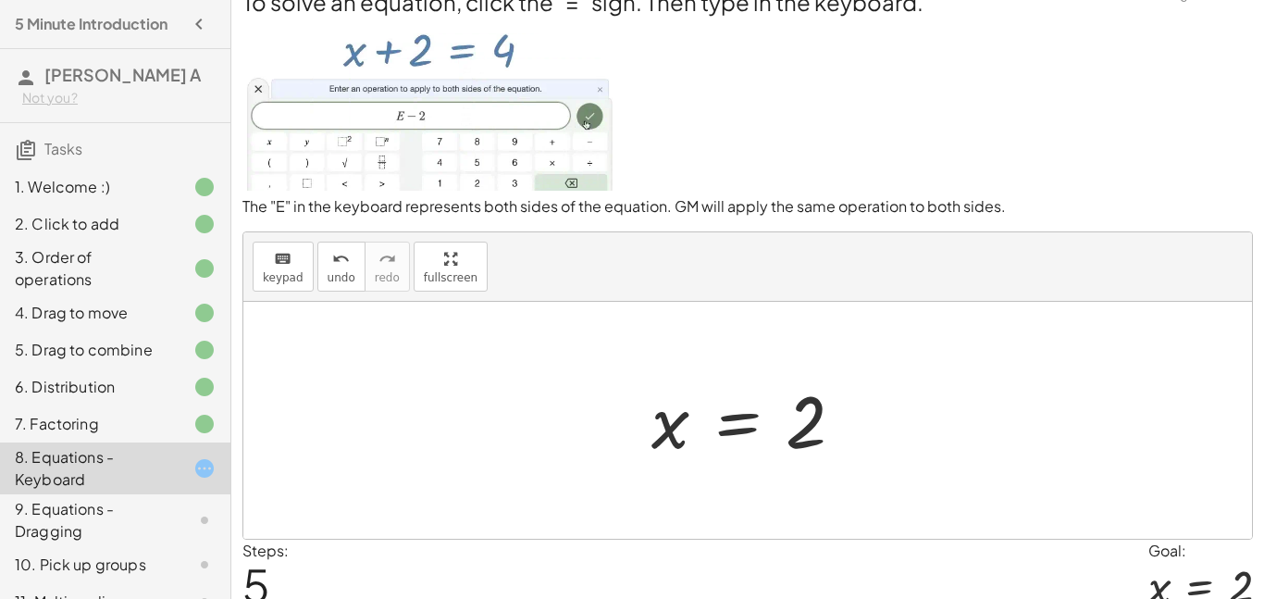
scroll to position [104, 0]
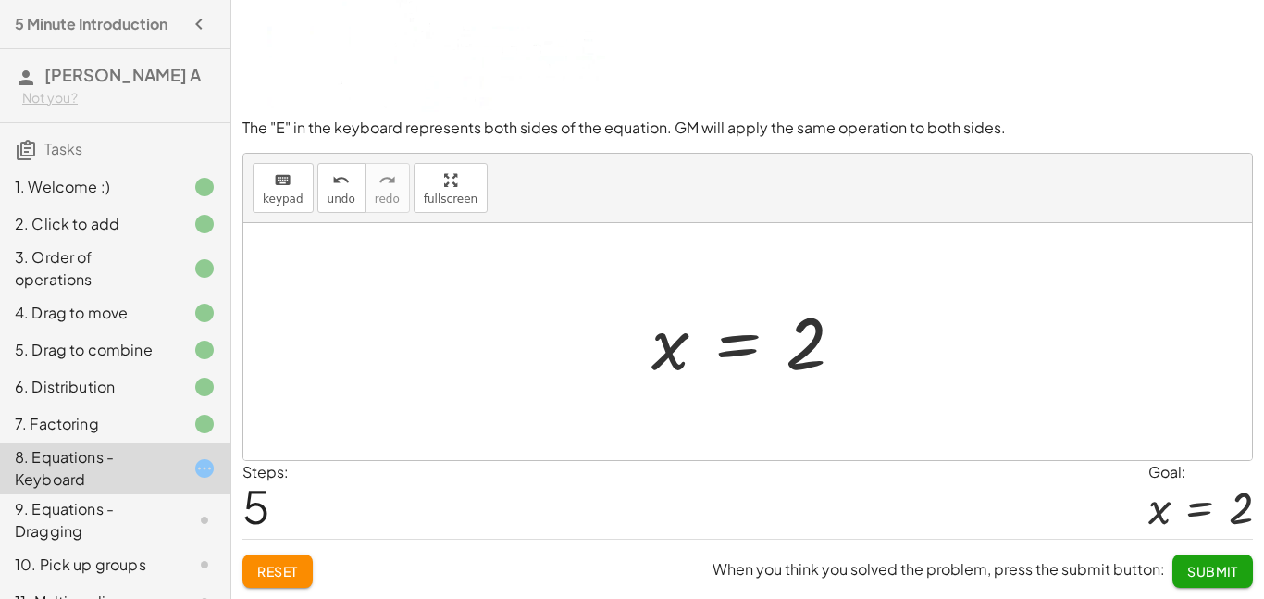
click at [1198, 567] on span "Submit" at bounding box center [1213, 571] width 51 height 17
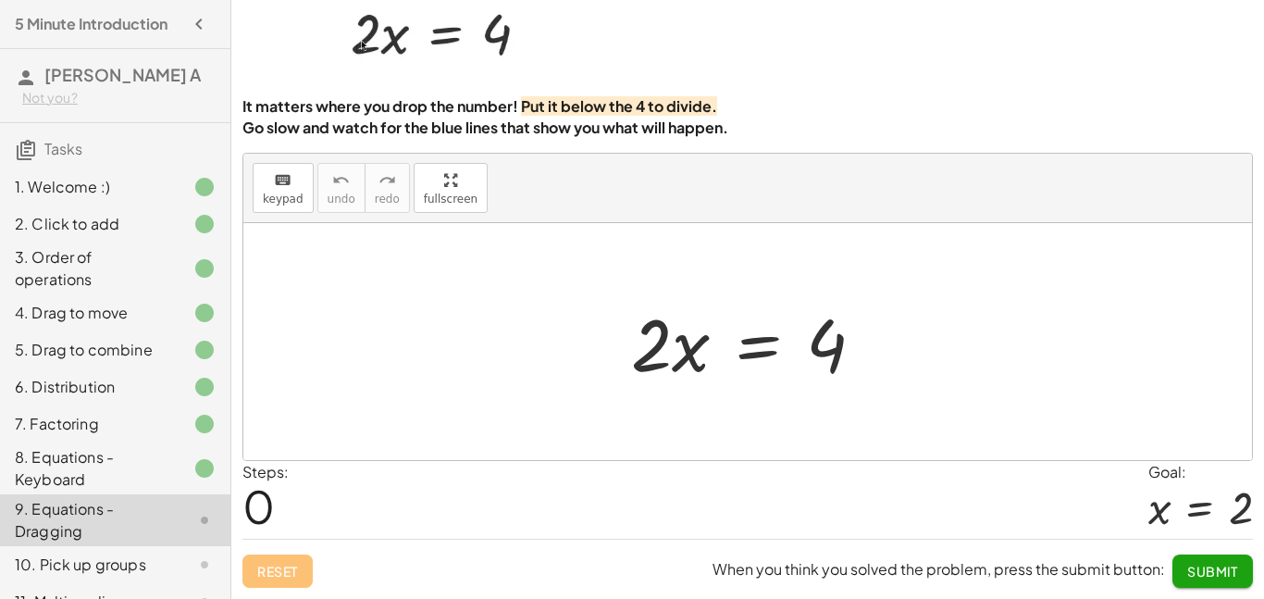
scroll to position [93, 0]
drag, startPoint x: 675, startPoint y: 336, endPoint x: 682, endPoint y: 330, distance: 9.8
click at [682, 330] on div at bounding box center [755, 341] width 267 height 95
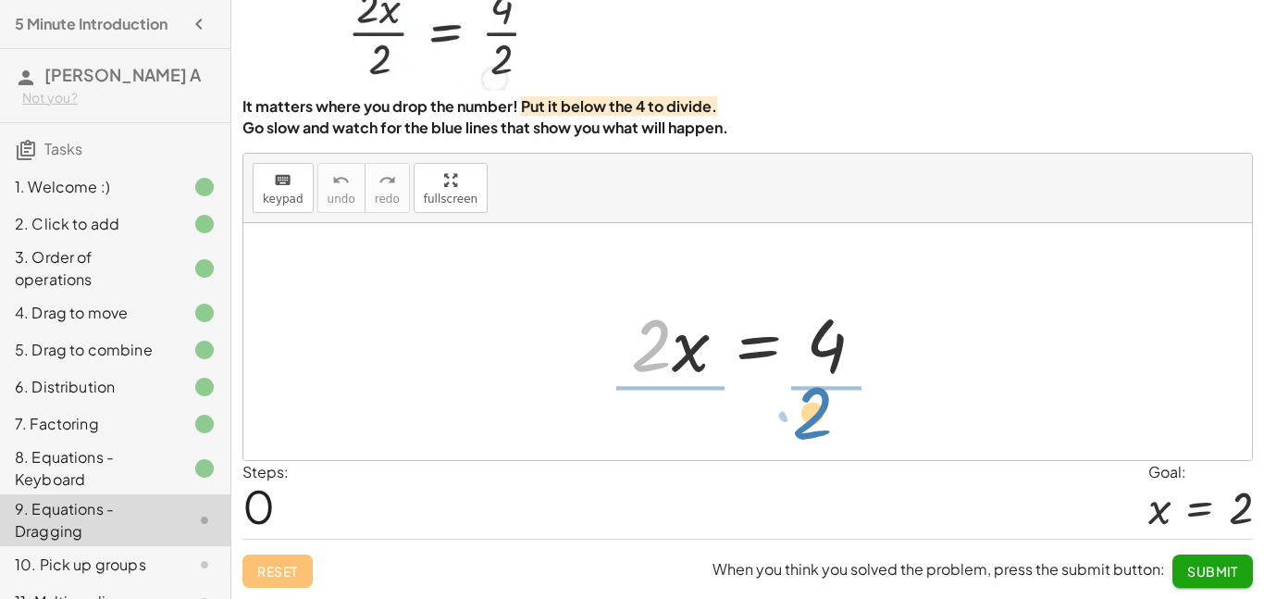
drag, startPoint x: 649, startPoint y: 327, endPoint x: 820, endPoint y: 390, distance: 182.5
click at [820, 390] on div "· 2 · 2 · x = 4" at bounding box center [749, 342] width 290 height 105
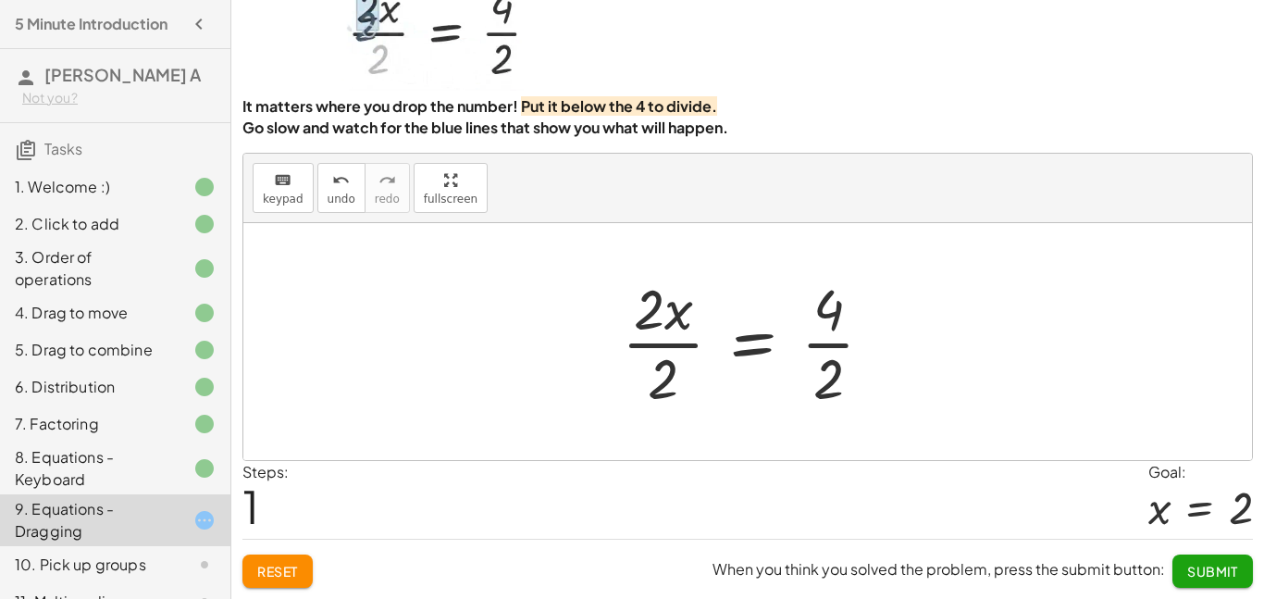
click at [829, 361] on div at bounding box center [755, 341] width 285 height 143
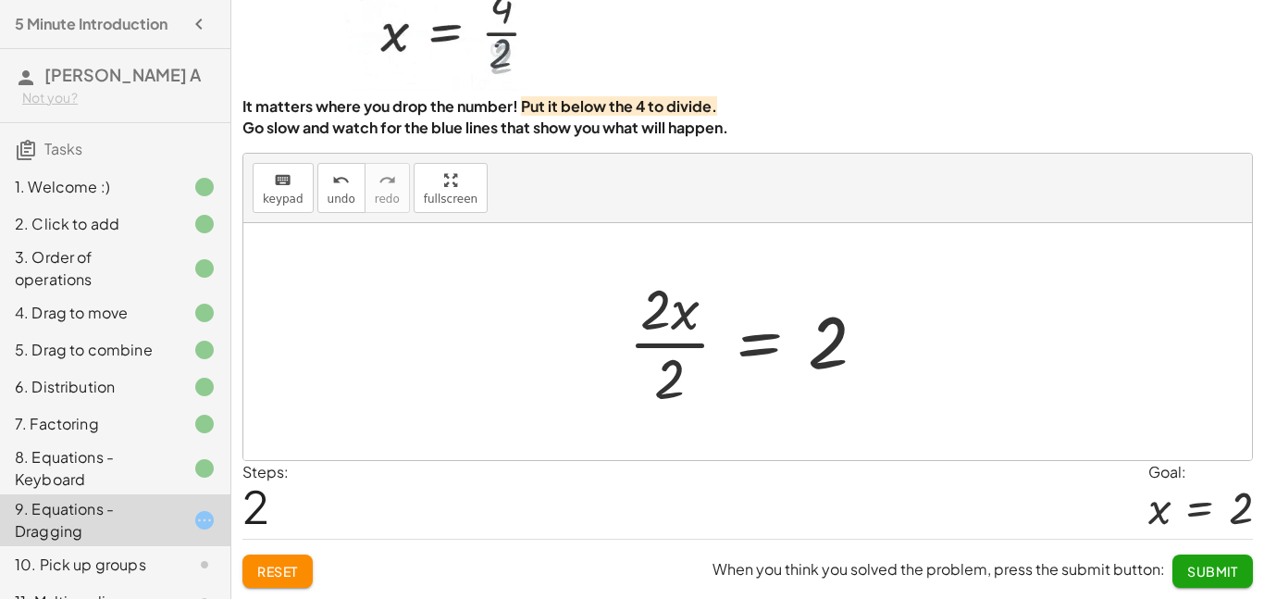
click at [681, 326] on div at bounding box center [754, 341] width 271 height 143
click at [684, 345] on div at bounding box center [754, 341] width 271 height 143
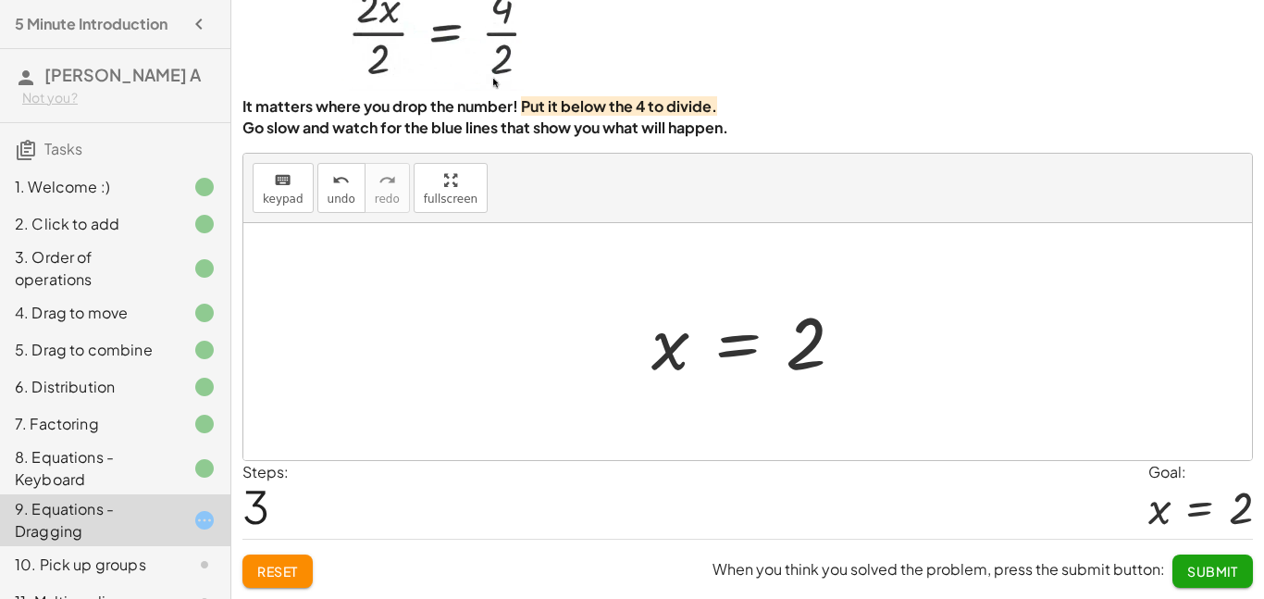
click at [1231, 579] on span "Submit" at bounding box center [1213, 571] width 51 height 17
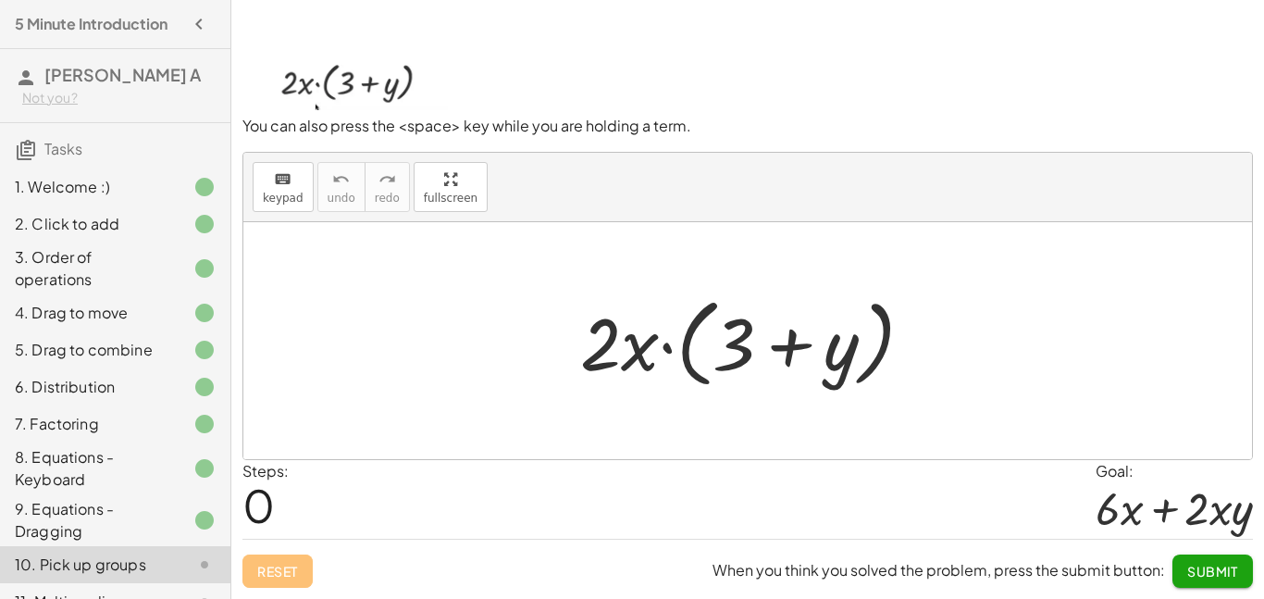
scroll to position [90, 0]
drag, startPoint x: 642, startPoint y: 345, endPoint x: 642, endPoint y: 230, distance: 115.7
drag, startPoint x: 609, startPoint y: 336, endPoint x: 629, endPoint y: 226, distance: 112.0
drag, startPoint x: 617, startPoint y: 343, endPoint x: 646, endPoint y: 342, distance: 29.6
click at [646, 342] on div at bounding box center [754, 341] width 367 height 106
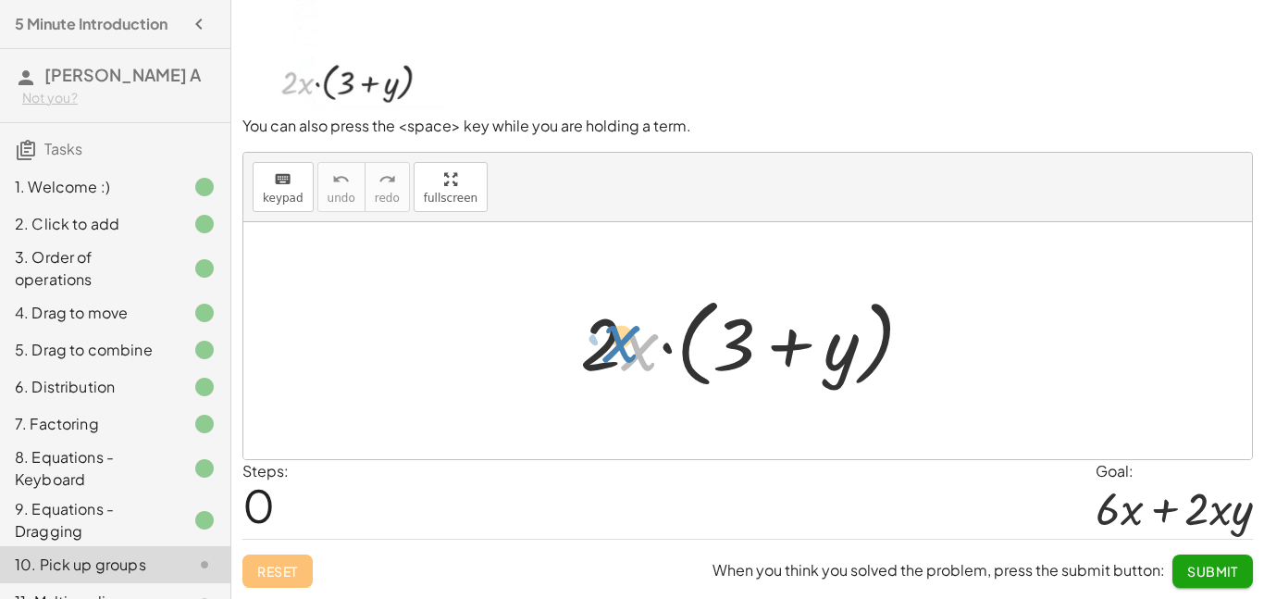
drag, startPoint x: 639, startPoint y: 358, endPoint x: 620, endPoint y: 351, distance: 19.9
click at [620, 351] on div at bounding box center [754, 341] width 367 height 106
drag, startPoint x: 617, startPoint y: 354, endPoint x: 621, endPoint y: 311, distance: 42.8
click at [621, 311] on div at bounding box center [754, 341] width 367 height 106
drag, startPoint x: 607, startPoint y: 324, endPoint x: 632, endPoint y: 344, distance: 32.2
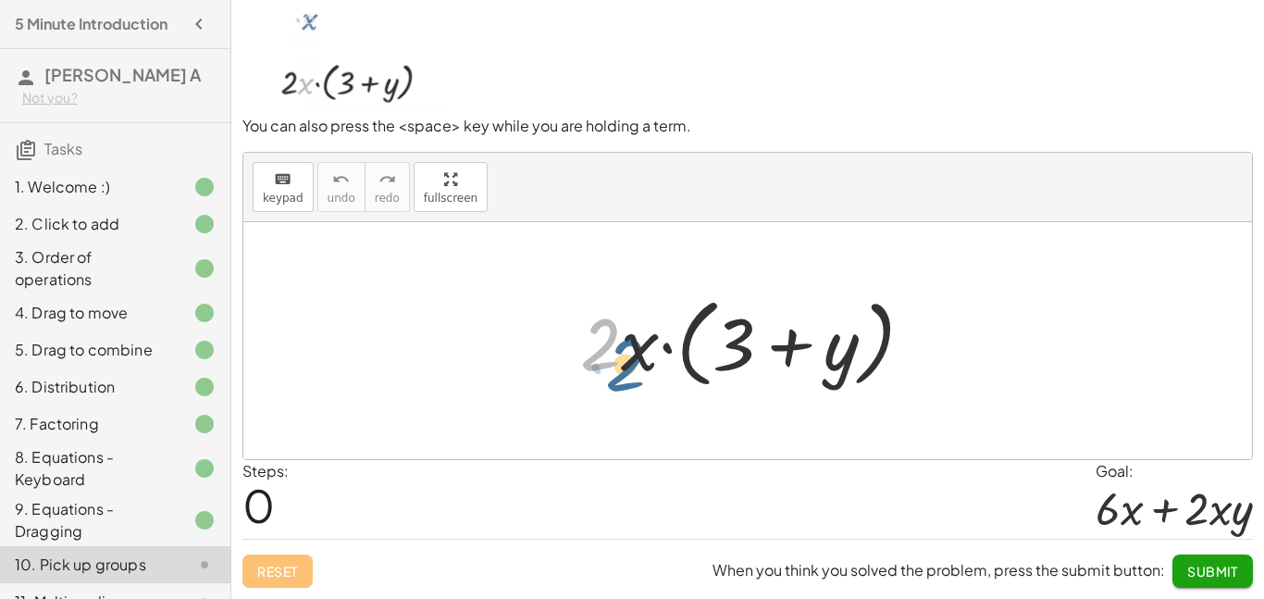
click at [632, 344] on div at bounding box center [754, 341] width 367 height 106
drag, startPoint x: 631, startPoint y: 346, endPoint x: 604, endPoint y: 219, distance: 129.8
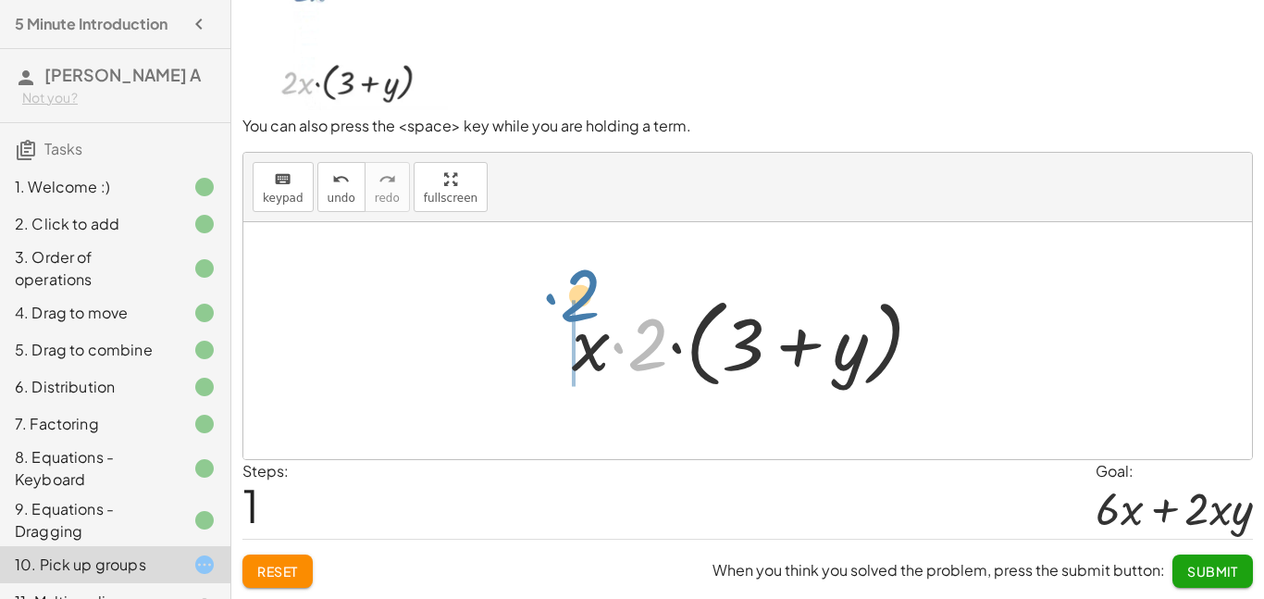
drag, startPoint x: 648, startPoint y: 349, endPoint x: 564, endPoint y: 315, distance: 90.9
click at [564, 315] on div at bounding box center [755, 341] width 384 height 106
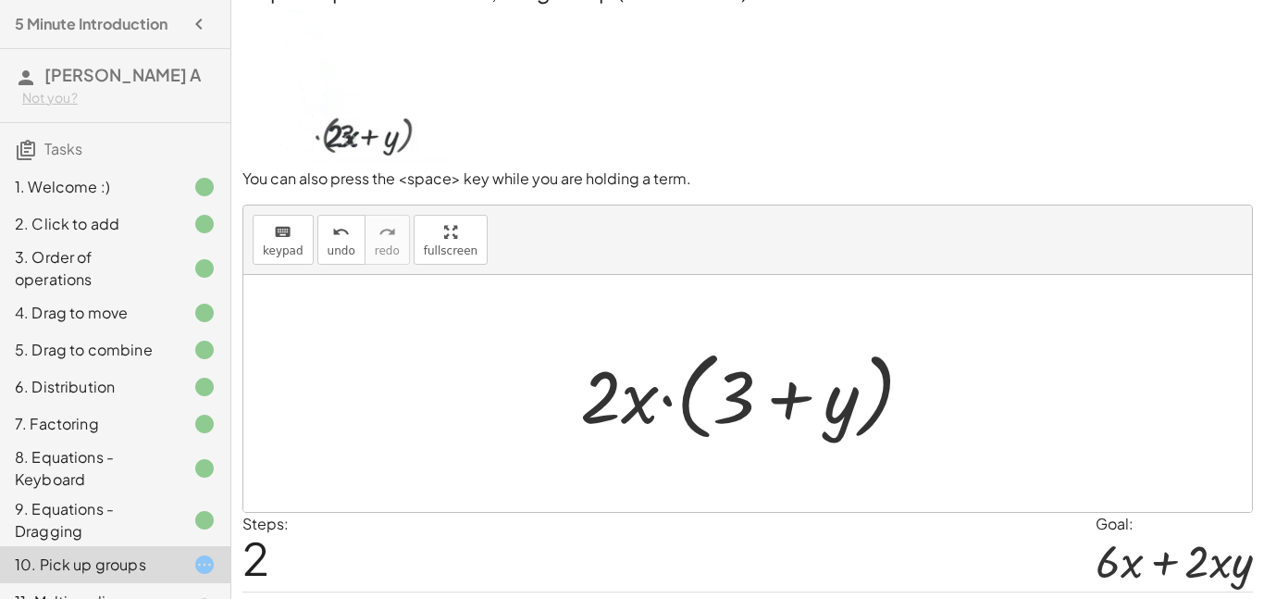
scroll to position [30, 0]
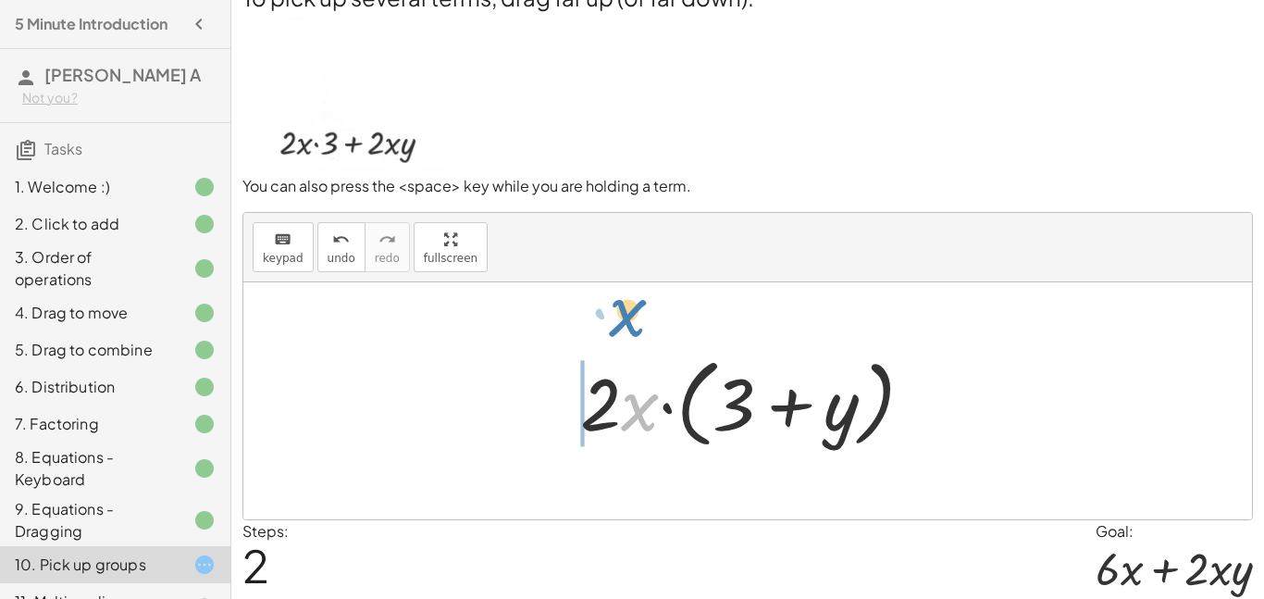
drag, startPoint x: 636, startPoint y: 405, endPoint x: 624, endPoint y: 311, distance: 95.2
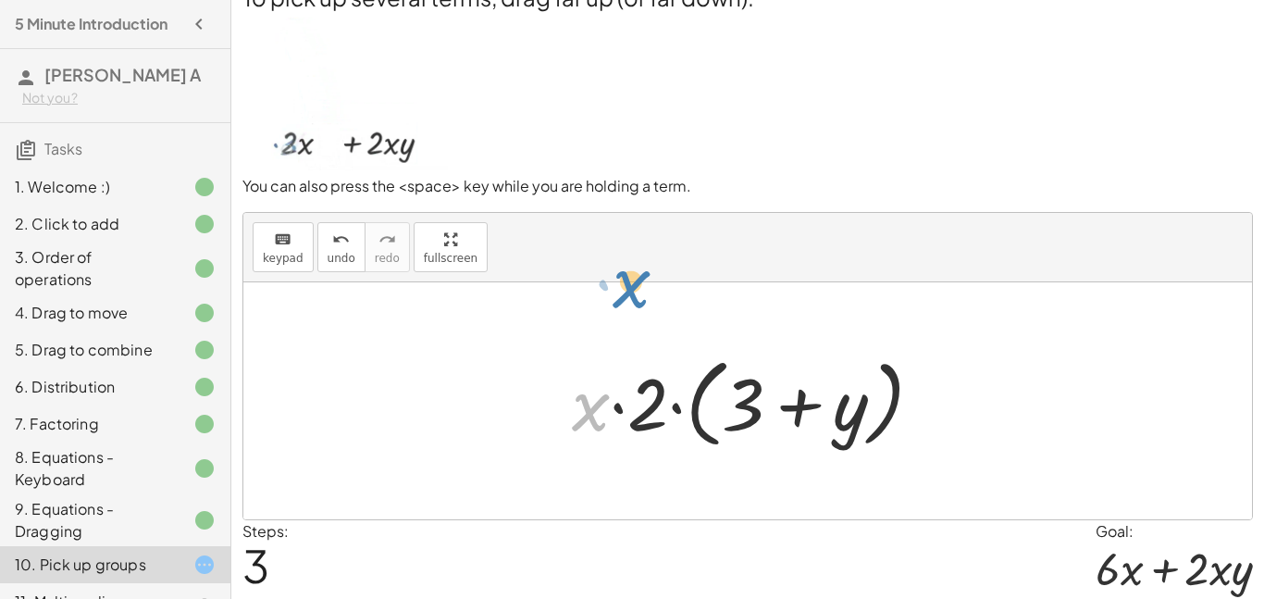
drag, startPoint x: 579, startPoint y: 405, endPoint x: 619, endPoint y: 282, distance: 129.7
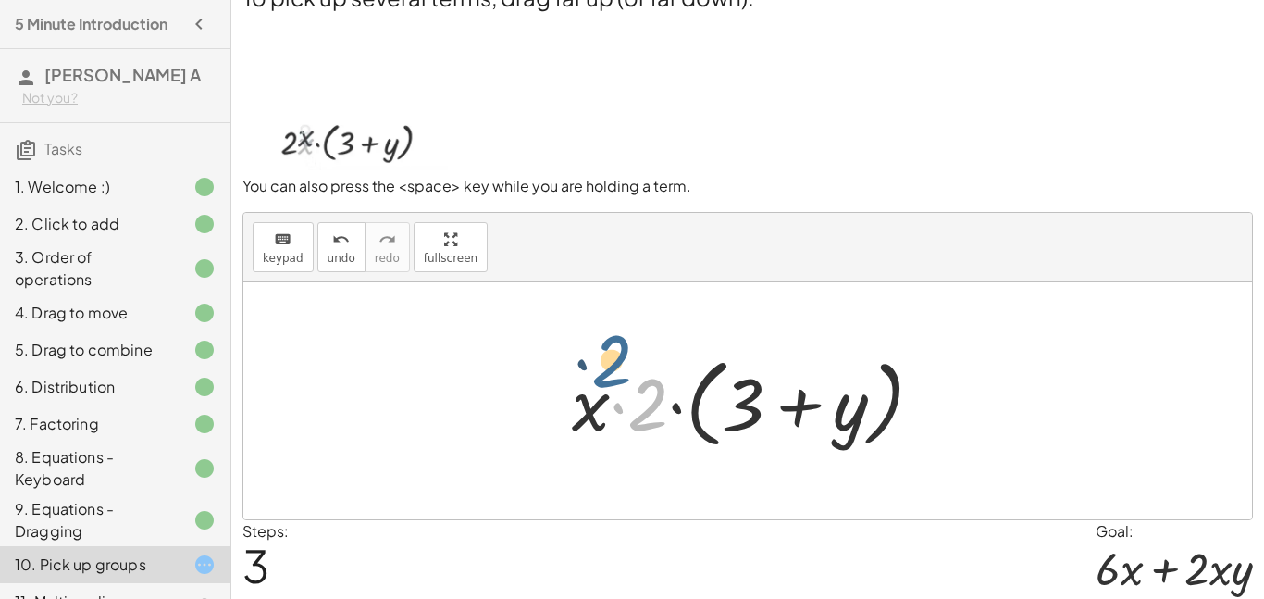
drag, startPoint x: 644, startPoint y: 372, endPoint x: 579, endPoint y: 334, distance: 75.9
click at [579, 334] on div "· 2 · x · ( + 3 + y ) · x · 2 · ( + 3 + y ) · 2 · x · ( + 3 + y ) · 2 · 2 · x ·…" at bounding box center [747, 400] width 1009 height 237
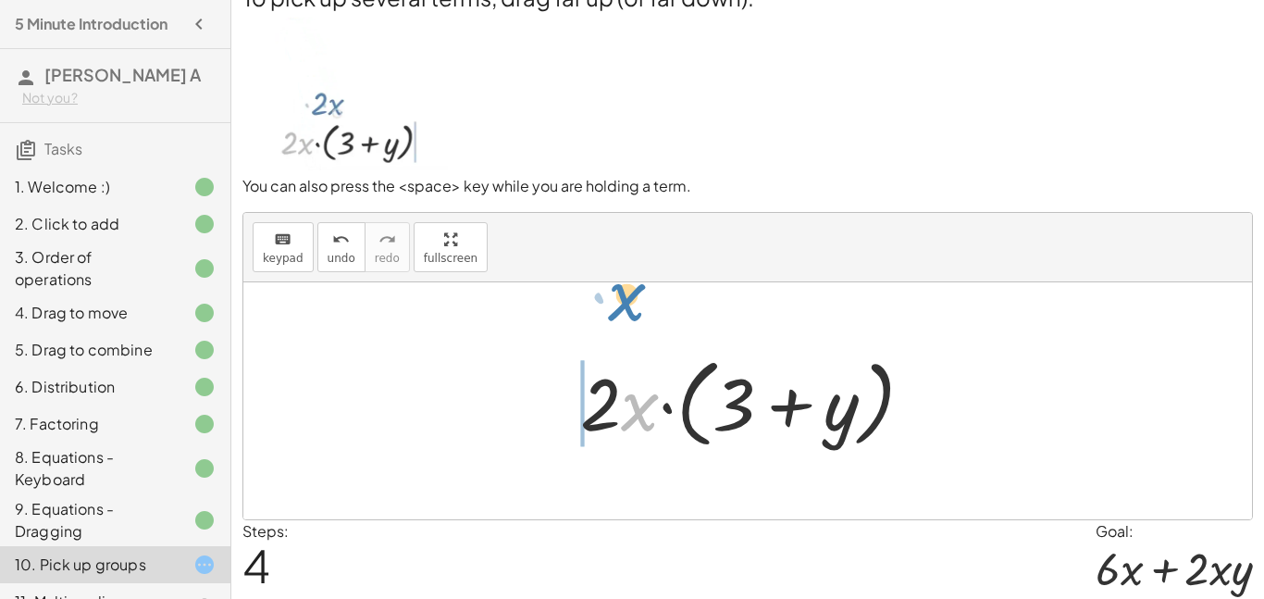
drag, startPoint x: 635, startPoint y: 409, endPoint x: 622, endPoint y: 299, distance: 110.9
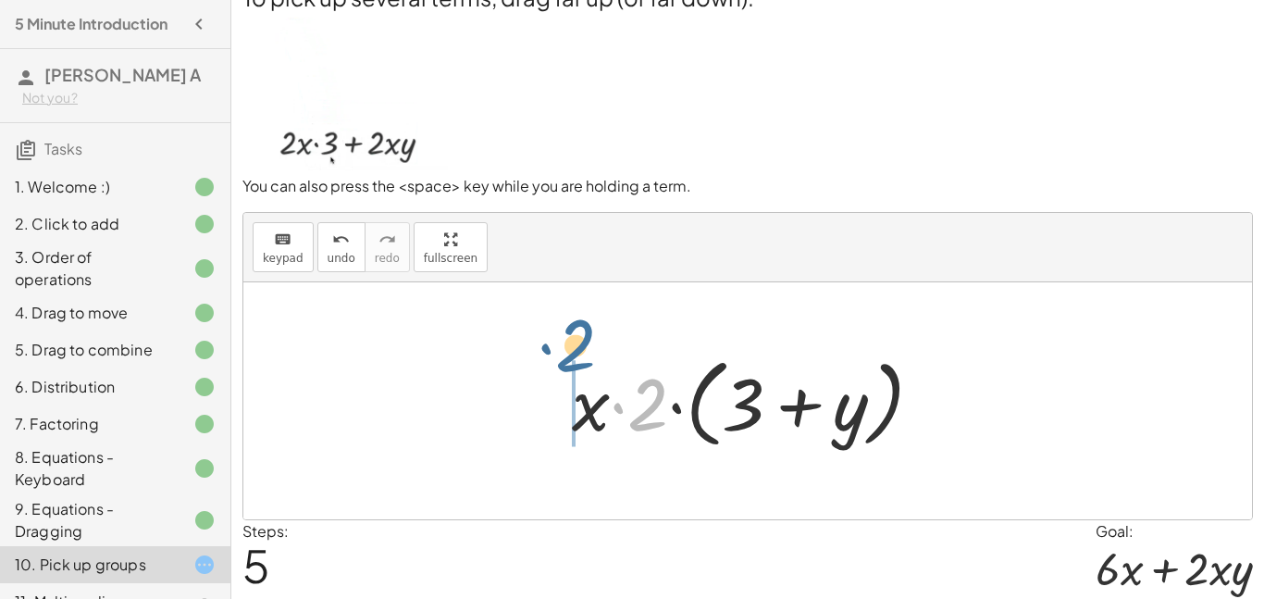
drag, startPoint x: 648, startPoint y: 417, endPoint x: 545, endPoint y: 350, distance: 122.5
click at [545, 350] on div "· 2 · x · ( + 3 + y ) · x · 2 · ( + 3 + y ) · 2 · x · ( + 3 + y ) · x · 2 · ( +…" at bounding box center [747, 401] width 407 height 116
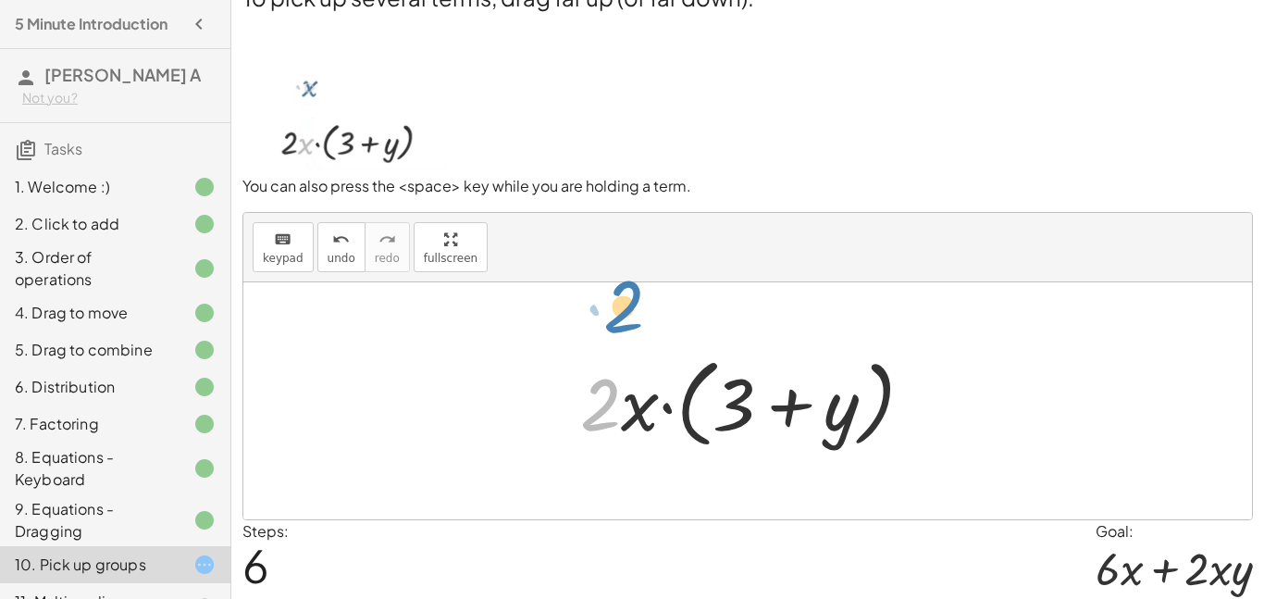
drag, startPoint x: 604, startPoint y: 402, endPoint x: 628, endPoint y: 304, distance: 100.8
drag, startPoint x: 641, startPoint y: 423, endPoint x: 635, endPoint y: 309, distance: 114.0
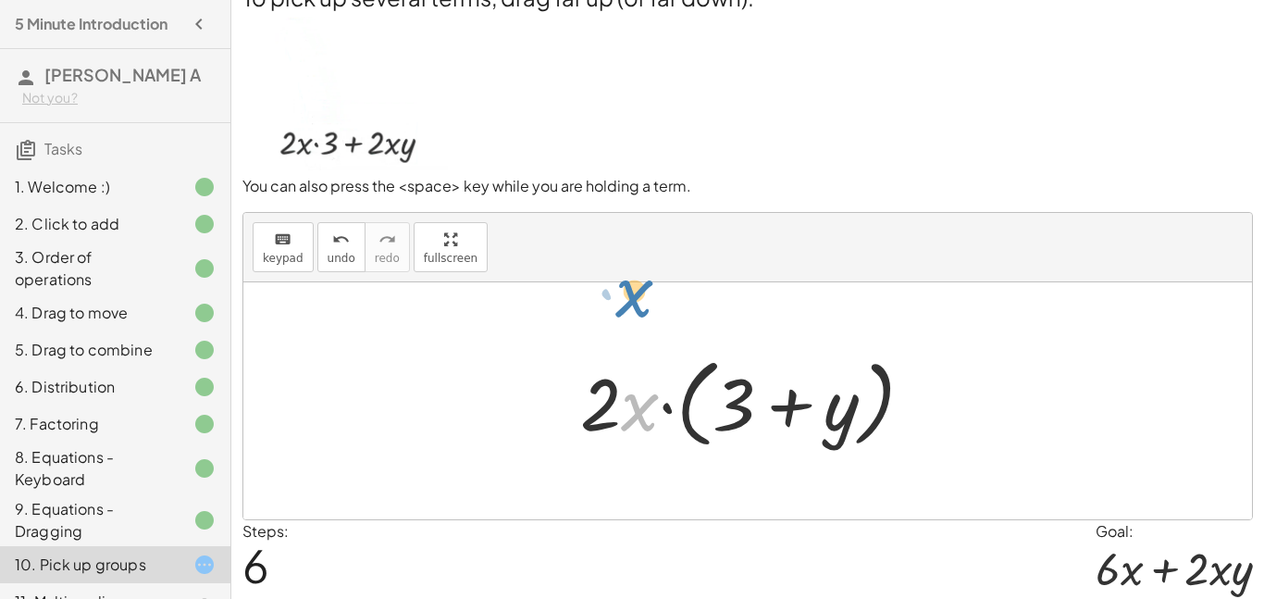
click at [635, 309] on div "· 2 · x · ( + 3 + y ) · x · 2 · ( + 3 + y ) · 2 · x · ( + 3 + y ) · x · 2 · ( +…" at bounding box center [747, 400] width 1009 height 237
drag, startPoint x: 617, startPoint y: 414, endPoint x: 617, endPoint y: 370, distance: 43.5
click at [617, 370] on div at bounding box center [754, 401] width 367 height 106
drag, startPoint x: 640, startPoint y: 416, endPoint x: 629, endPoint y: 296, distance: 119.8
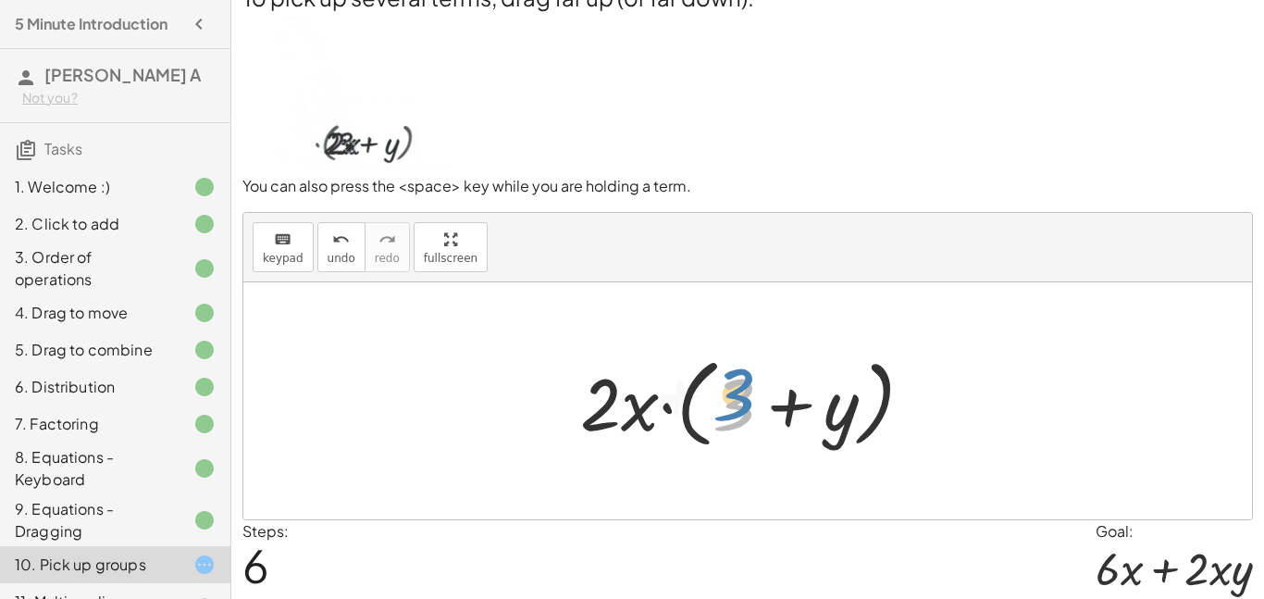
drag, startPoint x: 729, startPoint y: 415, endPoint x: 729, endPoint y: 404, distance: 11.1
click at [729, 404] on div at bounding box center [754, 401] width 367 height 106
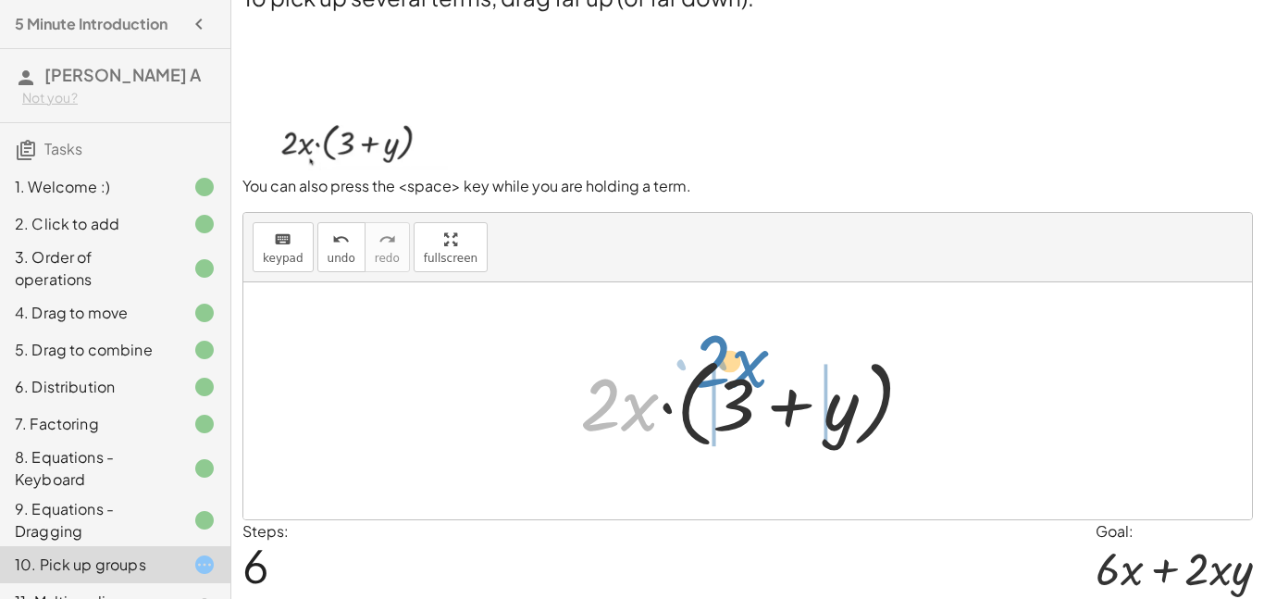
drag, startPoint x: 635, startPoint y: 417, endPoint x: 748, endPoint y: 378, distance: 119.7
click at [748, 378] on div at bounding box center [754, 401] width 367 height 106
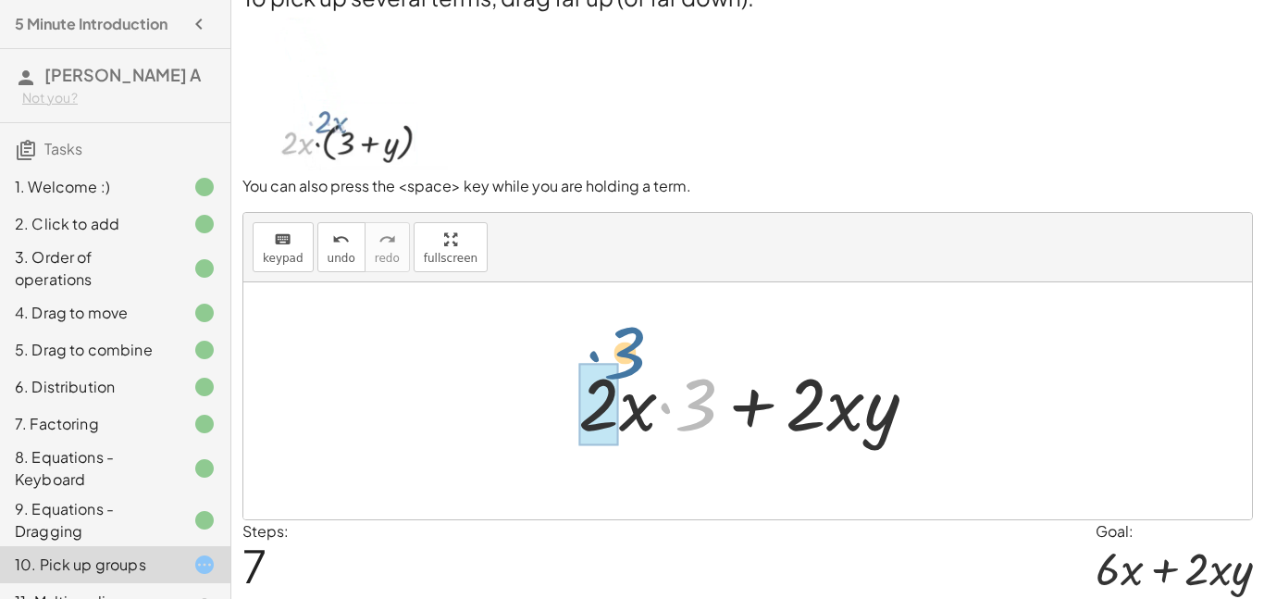
drag, startPoint x: 692, startPoint y: 403, endPoint x: 605, endPoint y: 354, distance: 99.9
click at [605, 354] on div at bounding box center [755, 401] width 372 height 95
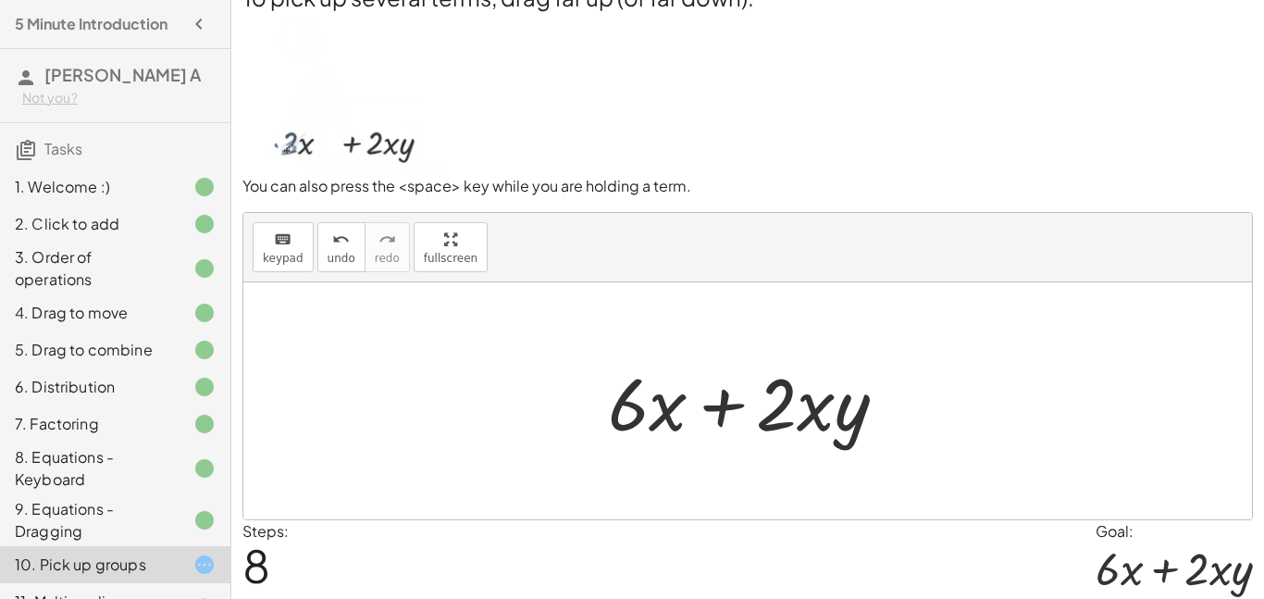
scroll to position [90, 0]
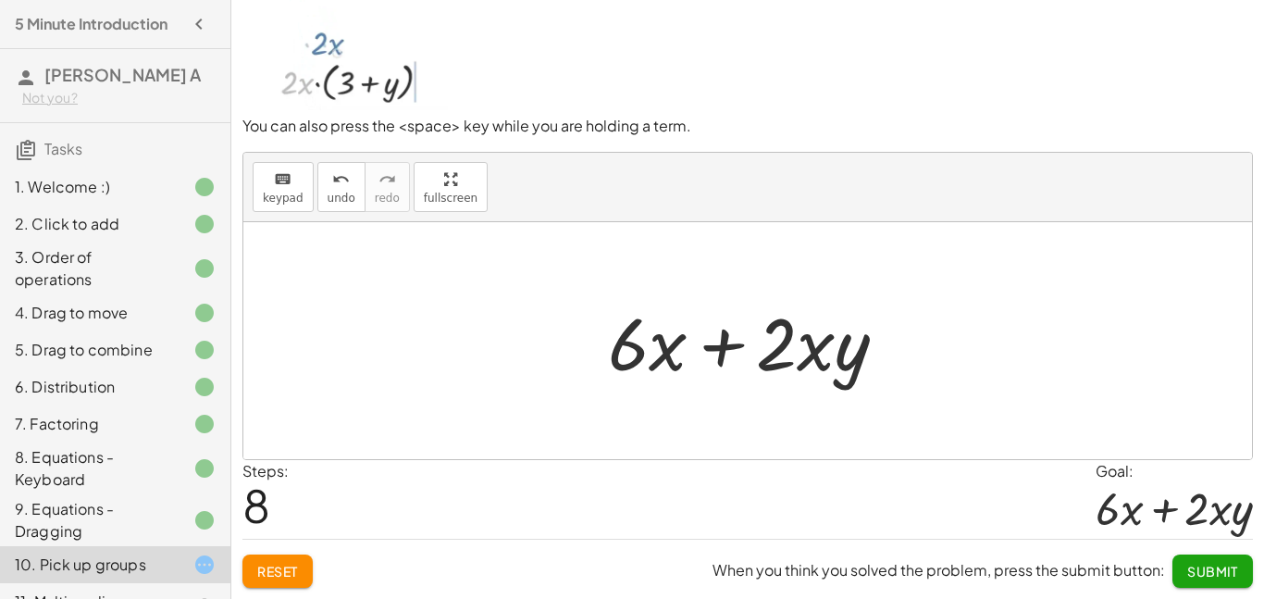
click at [1218, 582] on button "Submit" at bounding box center [1213, 570] width 81 height 33
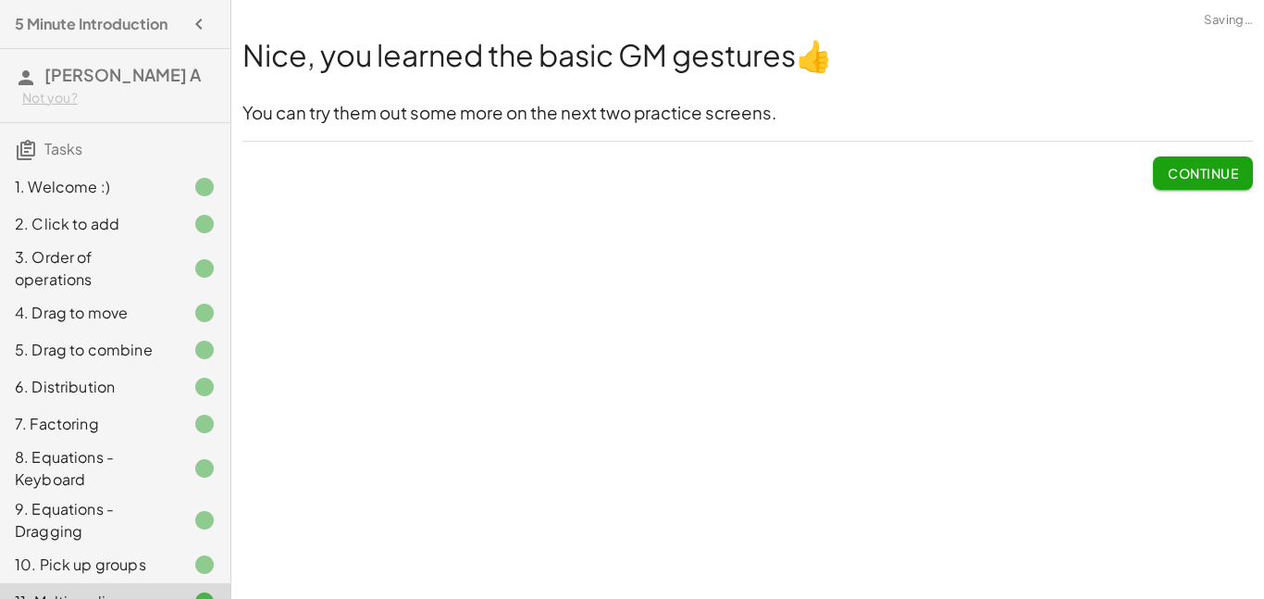
scroll to position [0, 0]
click at [1198, 181] on button "Continue" at bounding box center [1203, 172] width 100 height 33
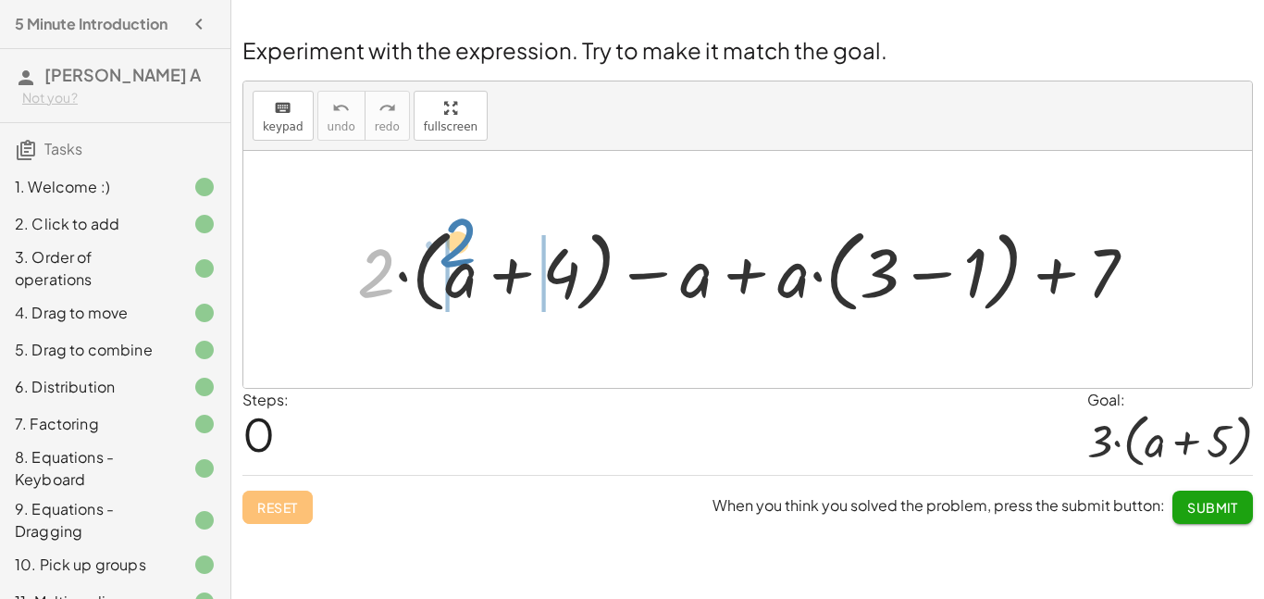
drag, startPoint x: 371, startPoint y: 291, endPoint x: 453, endPoint y: 265, distance: 85.5
click at [453, 265] on div at bounding box center [754, 269] width 813 height 100
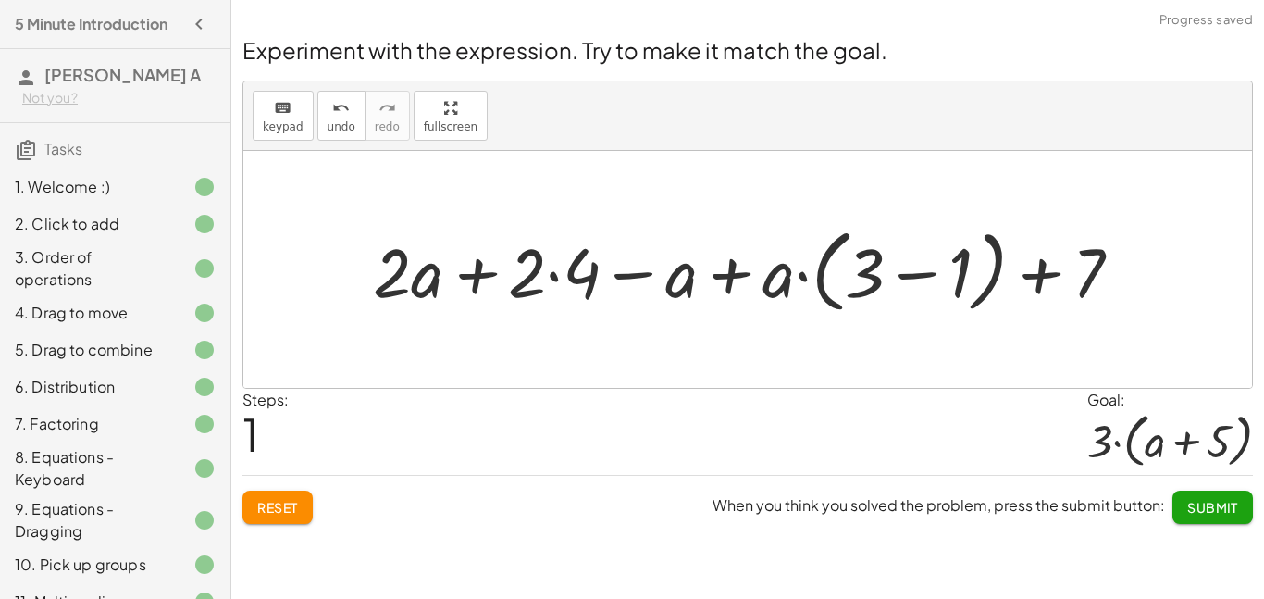
click at [475, 272] on div at bounding box center [755, 269] width 782 height 100
click at [724, 275] on div at bounding box center [755, 269] width 782 height 100
drag, startPoint x: 763, startPoint y: 287, endPoint x: 848, endPoint y: 247, distance: 94.0
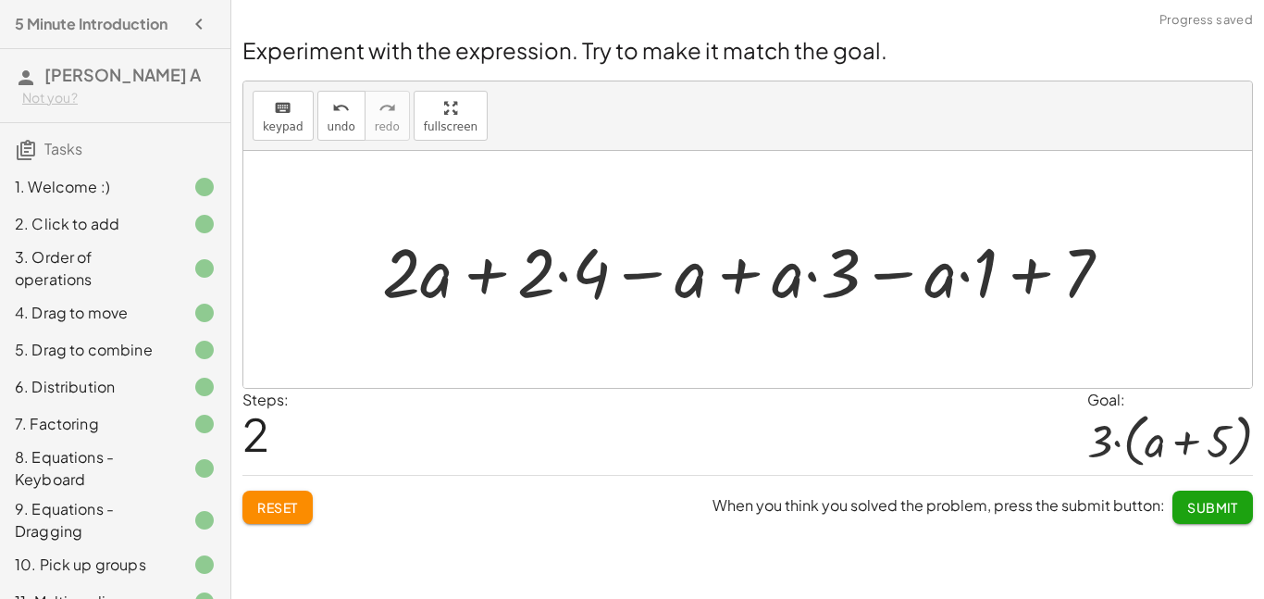
click at [738, 270] on div at bounding box center [754, 270] width 763 height 90
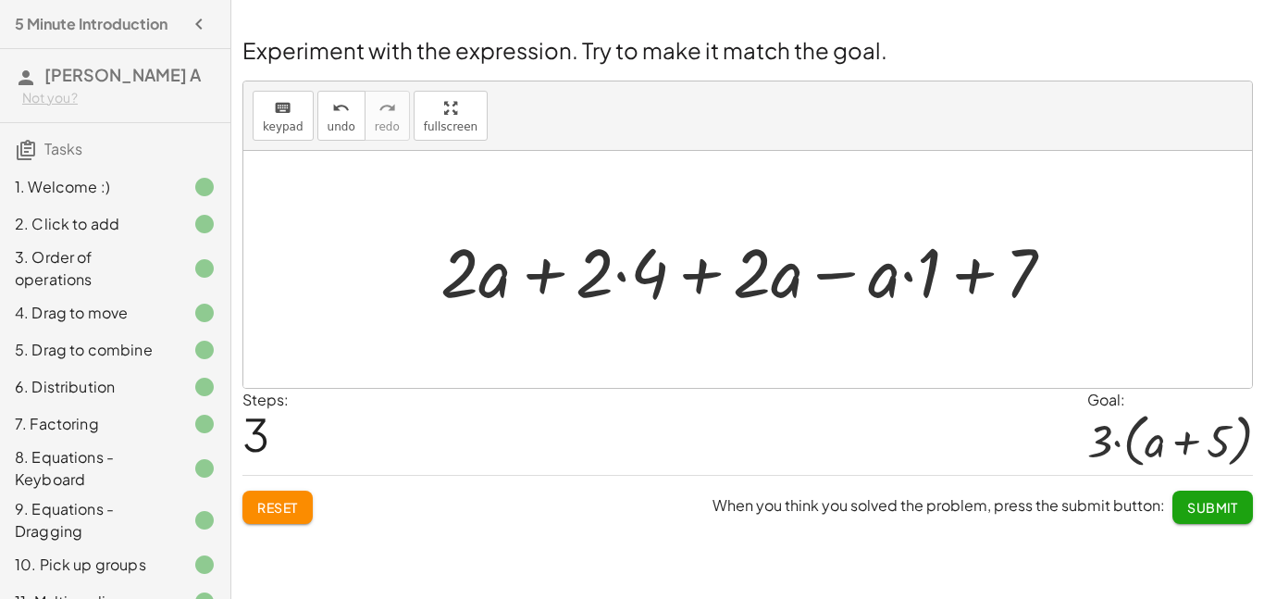
click at [979, 268] on div at bounding box center [755, 270] width 648 height 90
click at [830, 278] on div at bounding box center [755, 270] width 648 height 90
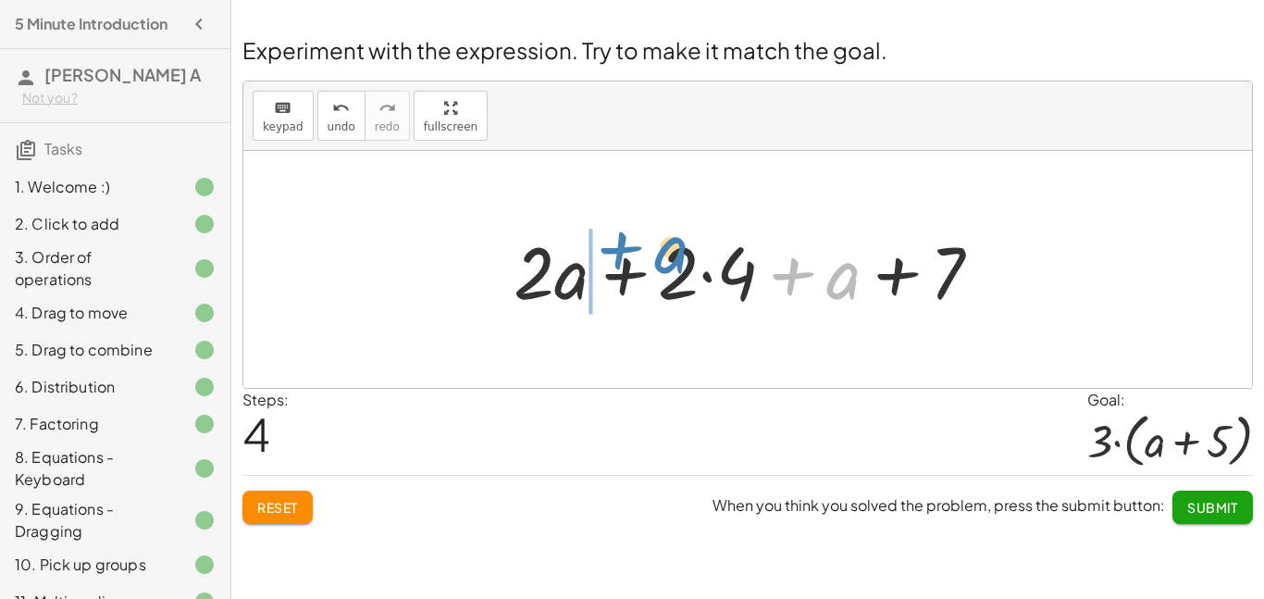
drag, startPoint x: 843, startPoint y: 281, endPoint x: 665, endPoint y: 255, distance: 180.5
click at [665, 255] on div at bounding box center [755, 269] width 502 height 95
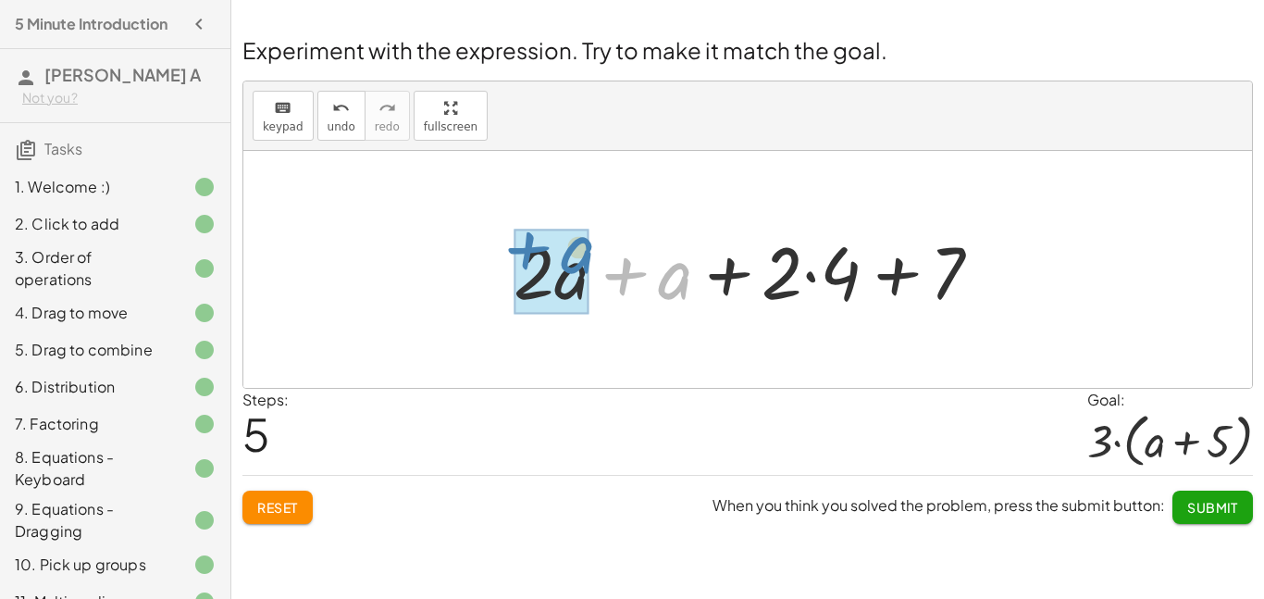
drag, startPoint x: 674, startPoint y: 280, endPoint x: 575, endPoint y: 255, distance: 102.2
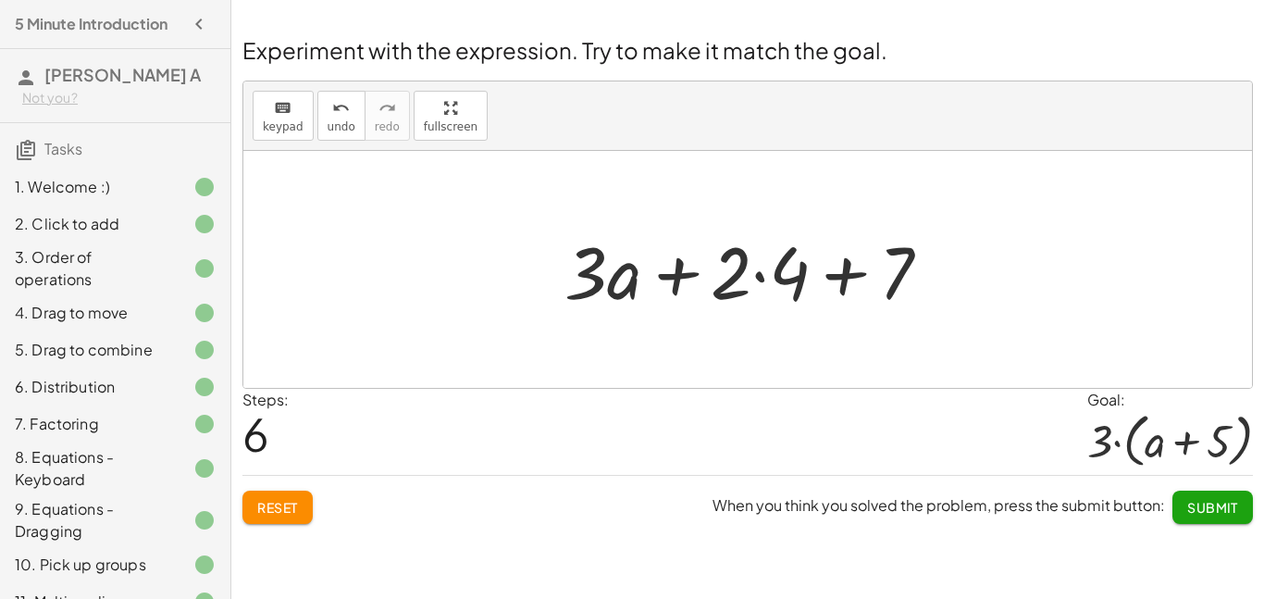
click at [853, 268] on div at bounding box center [754, 269] width 399 height 95
click at [764, 282] on div at bounding box center [754, 269] width 399 height 95
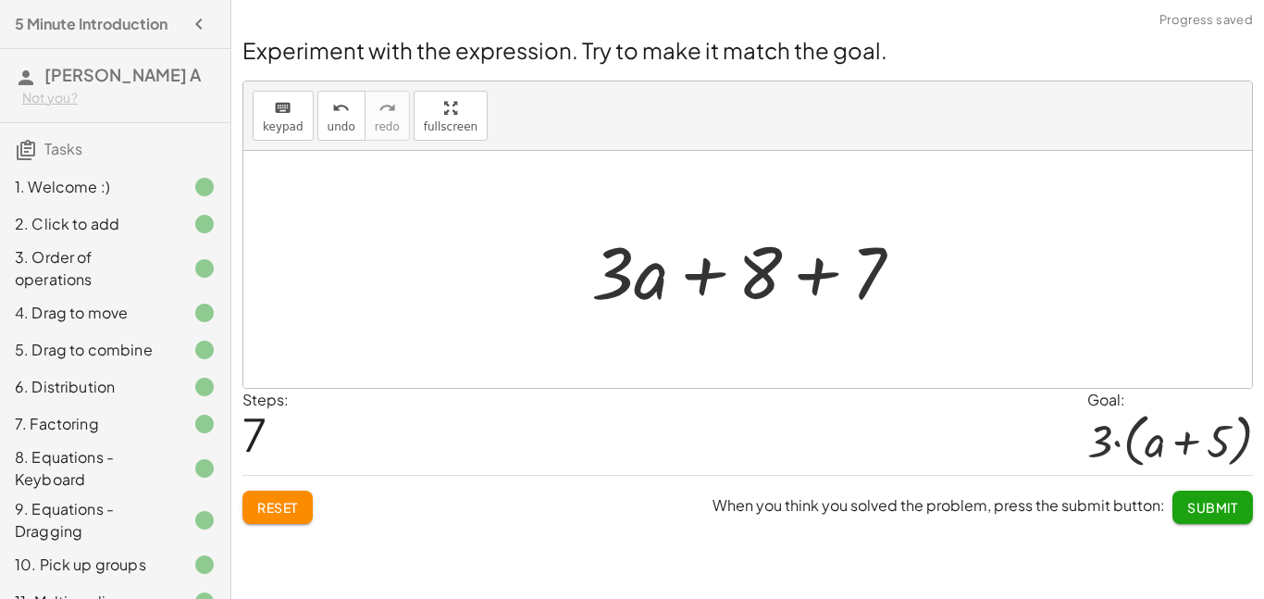
click at [825, 273] on div at bounding box center [754, 269] width 345 height 95
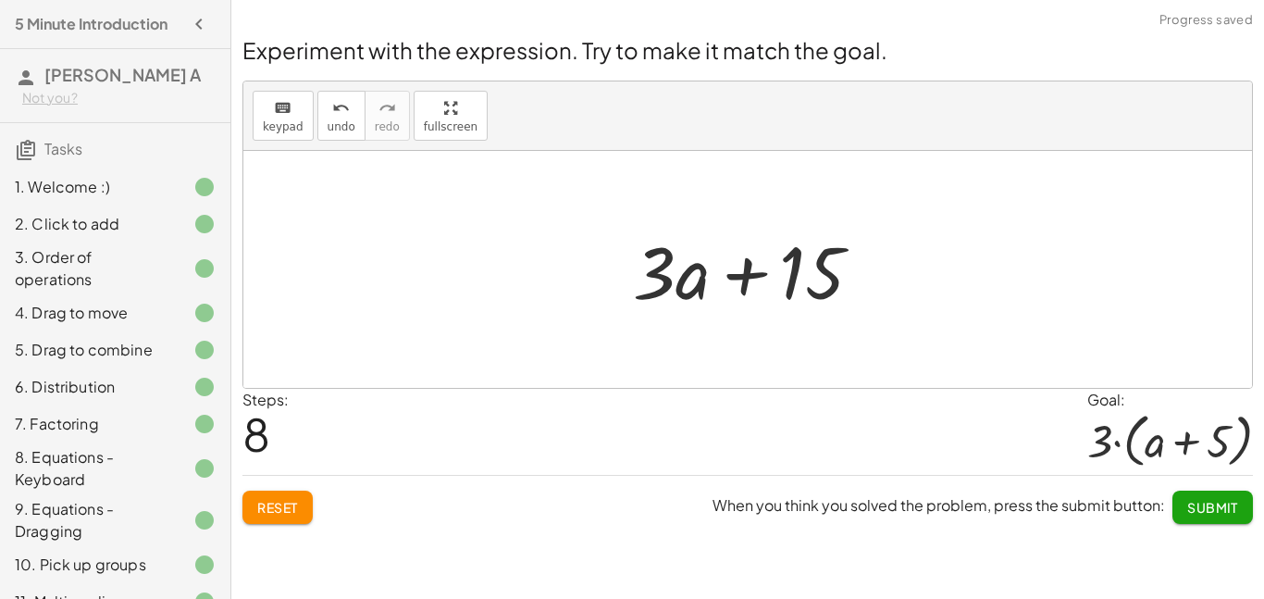
click at [820, 271] on div at bounding box center [755, 269] width 263 height 95
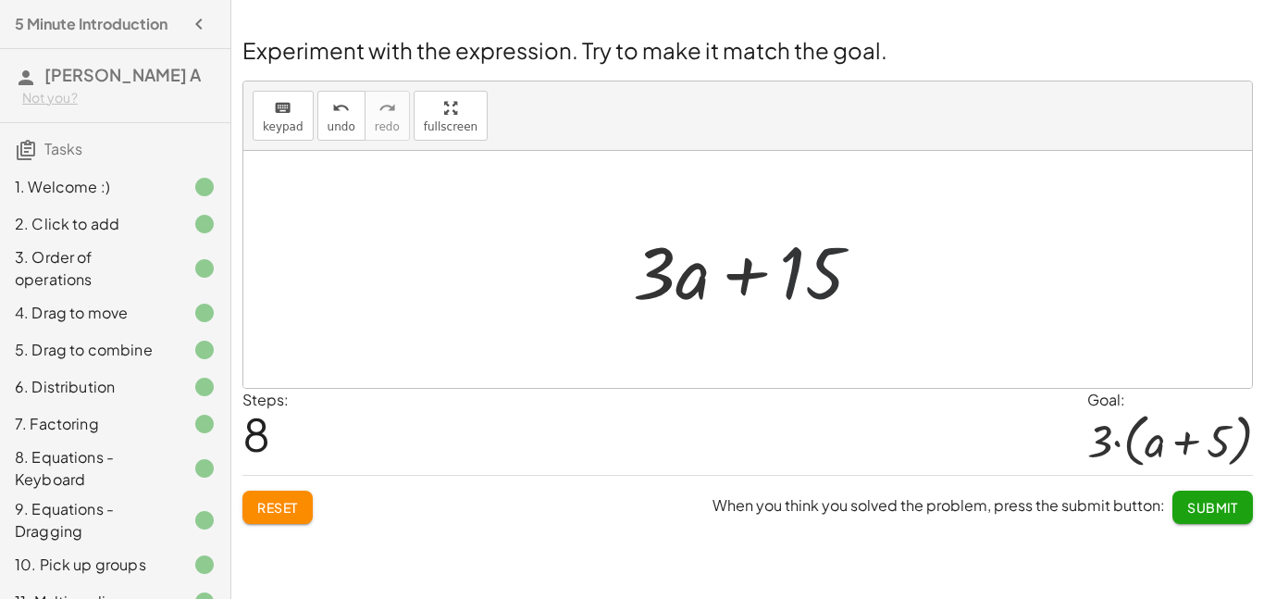
click at [820, 271] on div at bounding box center [755, 269] width 263 height 95
click at [328, 125] on span "undo" at bounding box center [342, 126] width 28 height 13
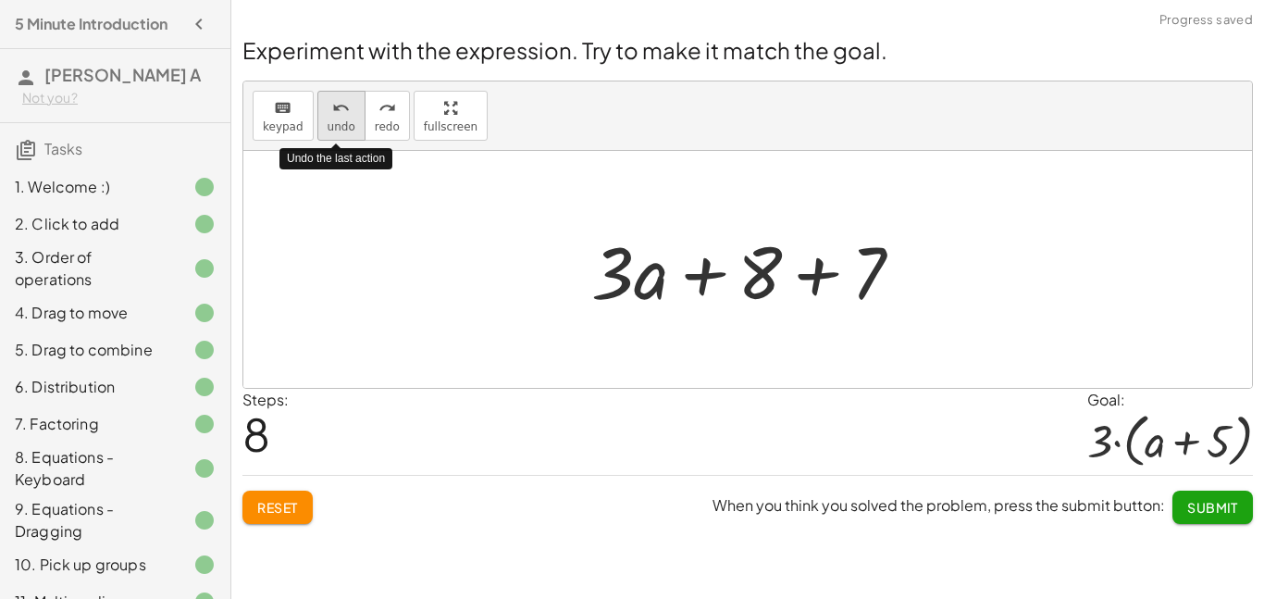
click at [328, 125] on span "undo" at bounding box center [342, 126] width 28 height 13
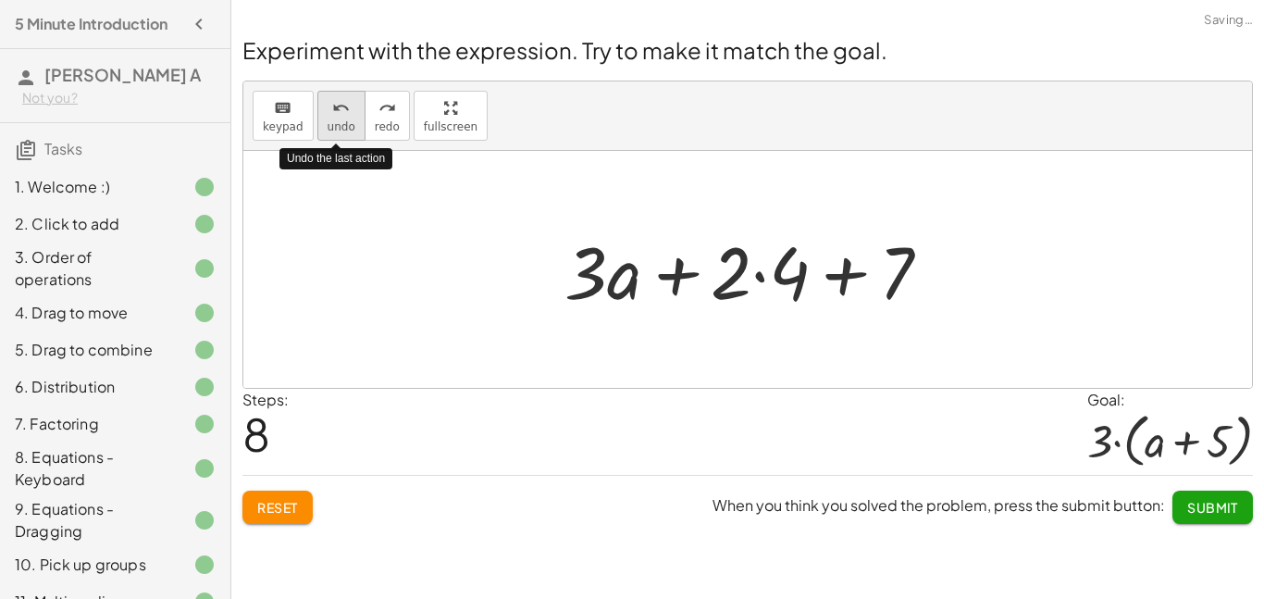
click at [328, 125] on span "undo" at bounding box center [342, 126] width 28 height 13
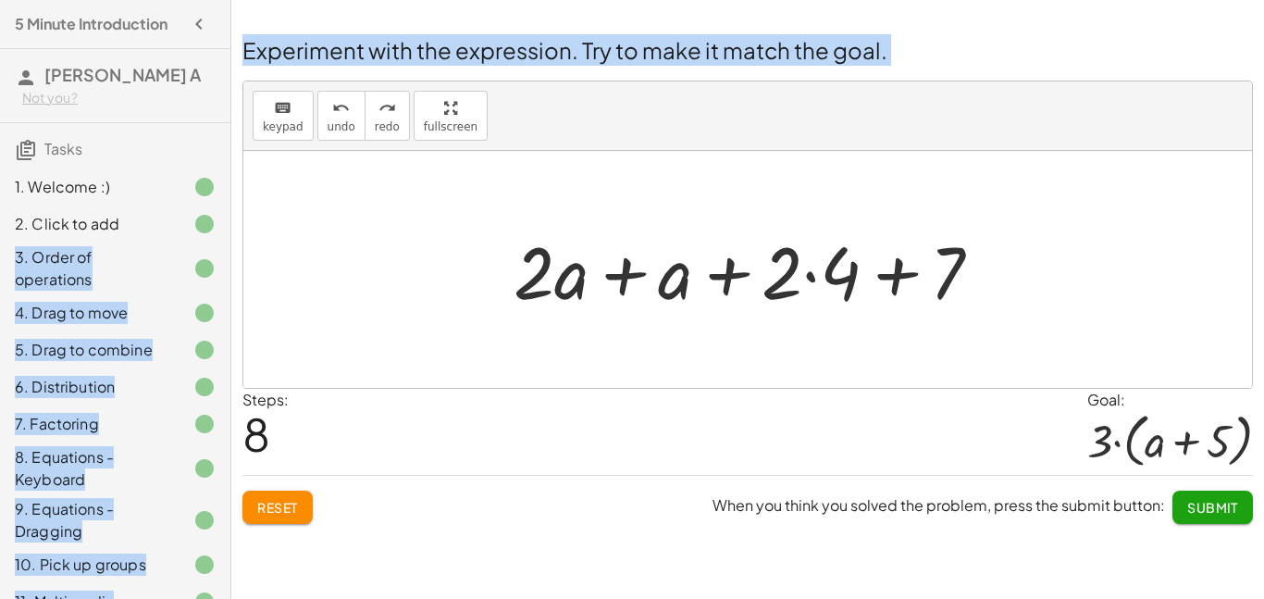
drag, startPoint x: 231, startPoint y: 172, endPoint x: 224, endPoint y: 236, distance: 64.3
click at [224, 236] on main "5 Minute Introduction Gracie A Not you? Tasks 1. Welcome :) 2. Click to add 3. …" at bounding box center [632, 299] width 1264 height 599
click at [224, 294] on div "2. Click to add" at bounding box center [115, 312] width 230 height 37
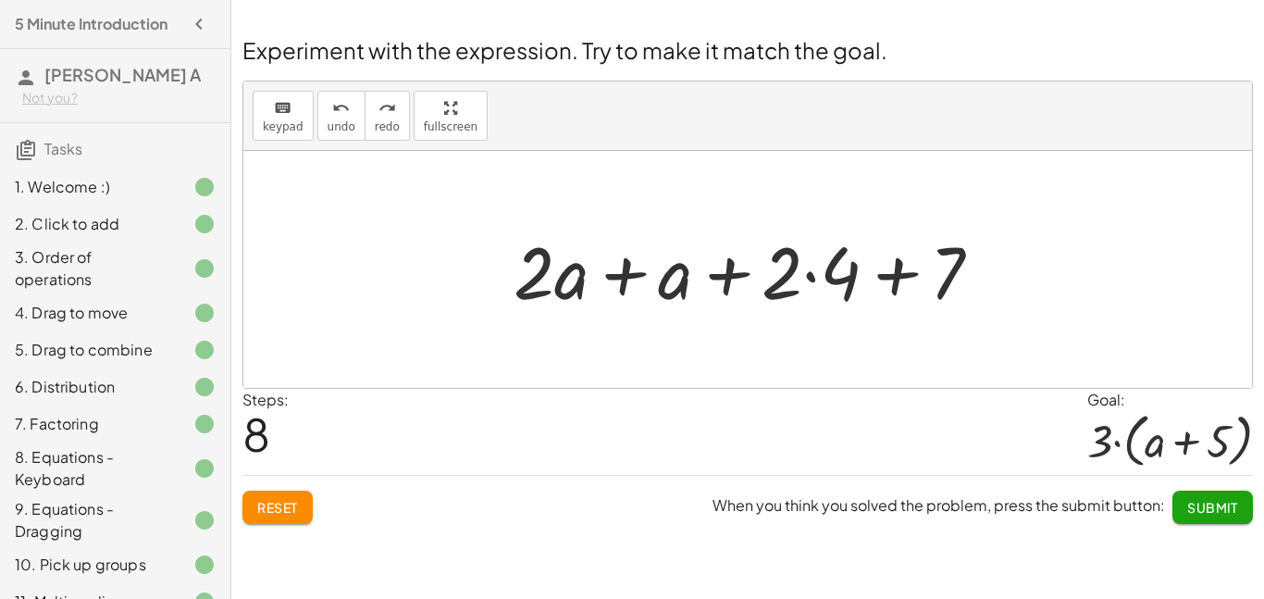
click at [281, 254] on div at bounding box center [747, 269] width 1009 height 237
click at [901, 271] on div at bounding box center [755, 269] width 502 height 95
drag, startPoint x: 685, startPoint y: 278, endPoint x: 591, endPoint y: 220, distance: 110.5
drag, startPoint x: 650, startPoint y: 269, endPoint x: 660, endPoint y: 253, distance: 19.5
click at [660, 253] on div at bounding box center [755, 269] width 502 height 95
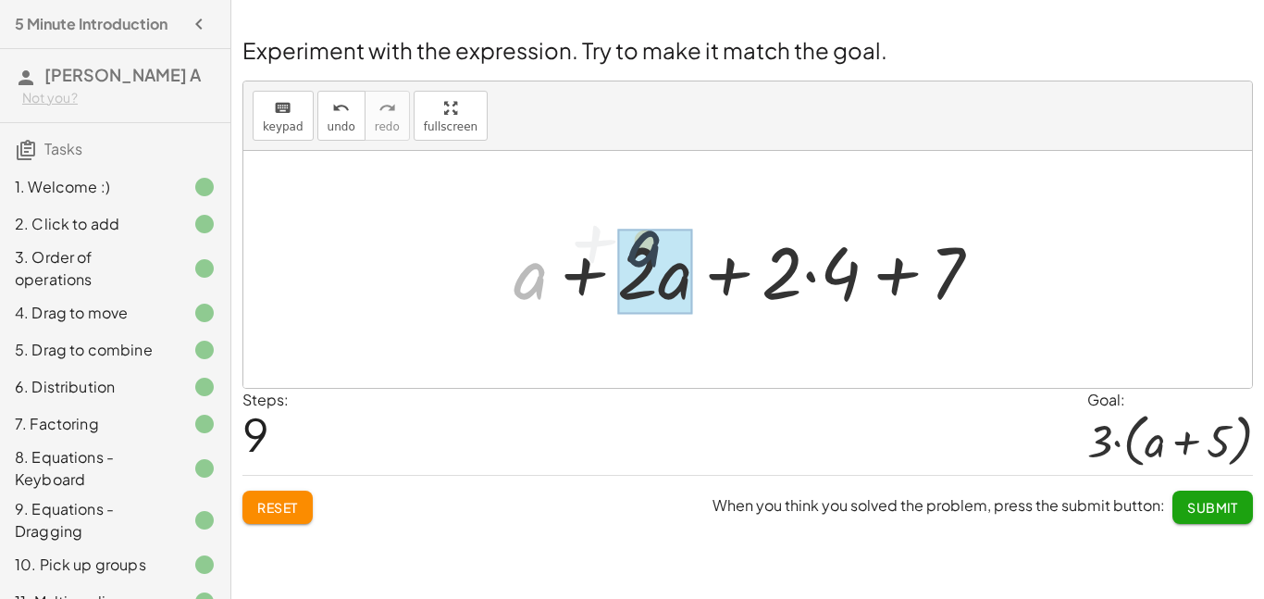
drag, startPoint x: 538, startPoint y: 276, endPoint x: 661, endPoint y: 244, distance: 127.1
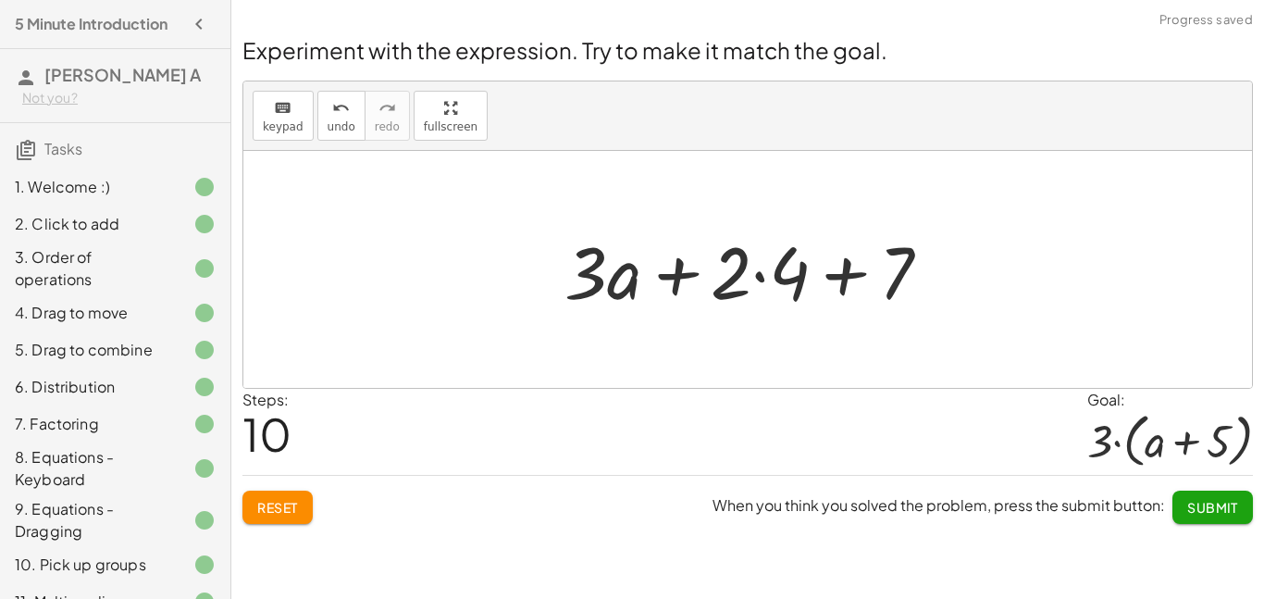
click at [679, 276] on div at bounding box center [754, 269] width 399 height 95
click at [760, 284] on div at bounding box center [754, 269] width 399 height 95
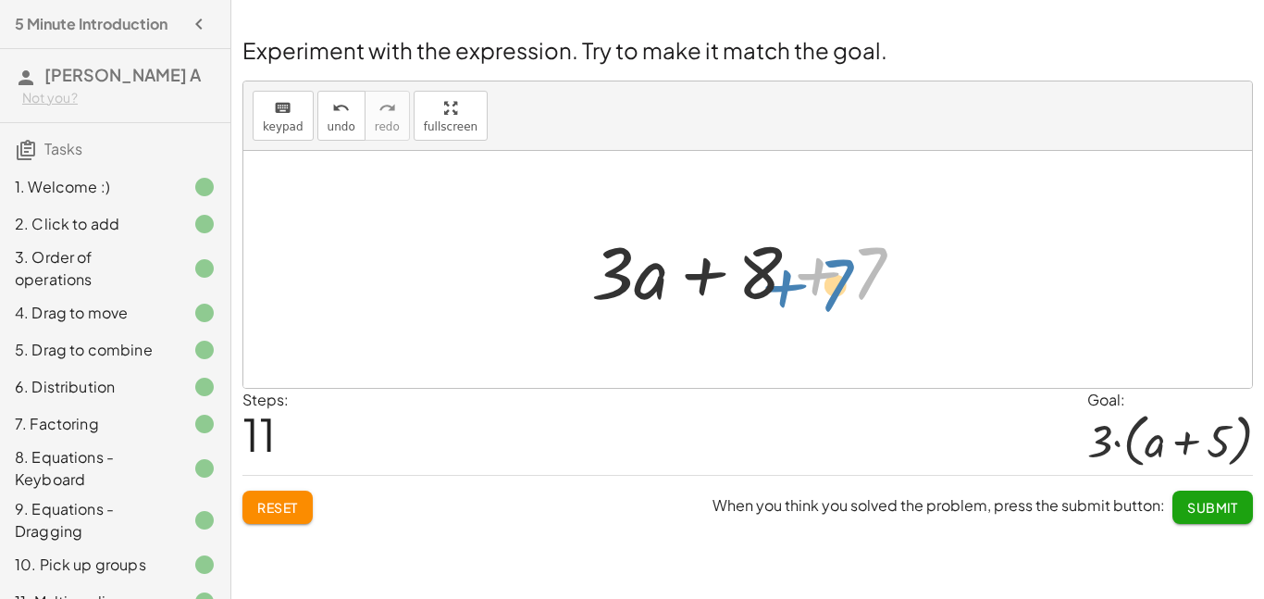
drag, startPoint x: 823, startPoint y: 277, endPoint x: 804, endPoint y: 293, distance: 24.3
click at [804, 293] on div at bounding box center [754, 269] width 345 height 95
drag, startPoint x: 649, startPoint y: 280, endPoint x: 691, endPoint y: 275, distance: 42.0
click at [691, 275] on div at bounding box center [754, 269] width 345 height 95
click at [332, 117] on icon "undo" at bounding box center [341, 108] width 18 height 22
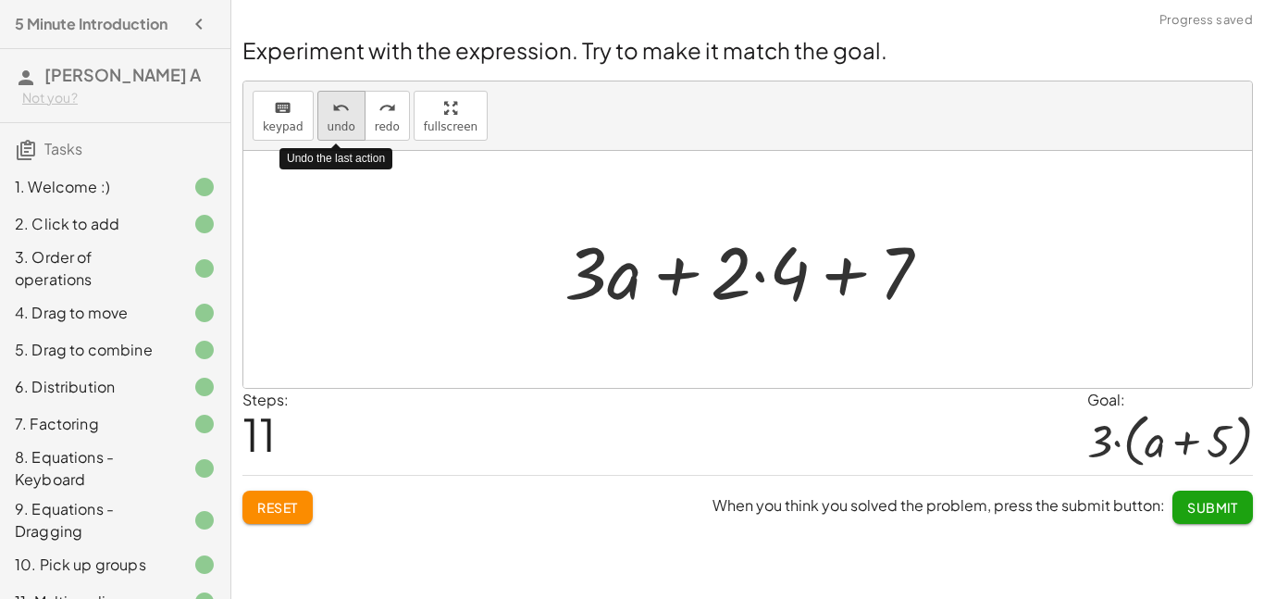
click at [332, 117] on icon "undo" at bounding box center [341, 108] width 18 height 22
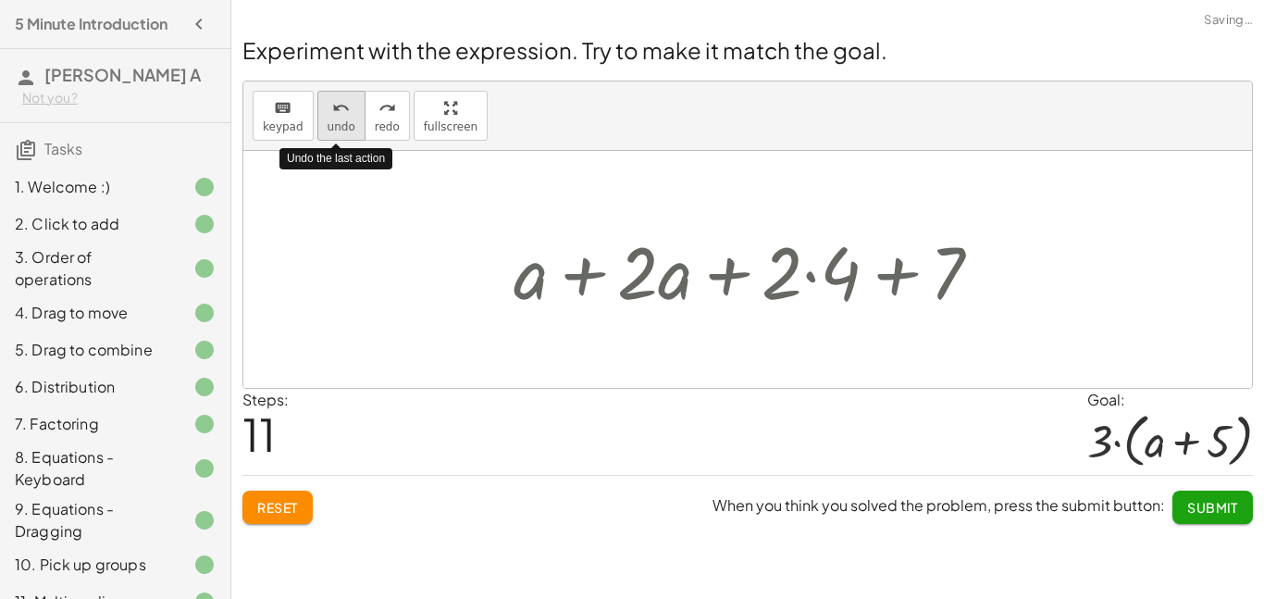
click at [332, 117] on icon "undo" at bounding box center [341, 108] width 18 height 22
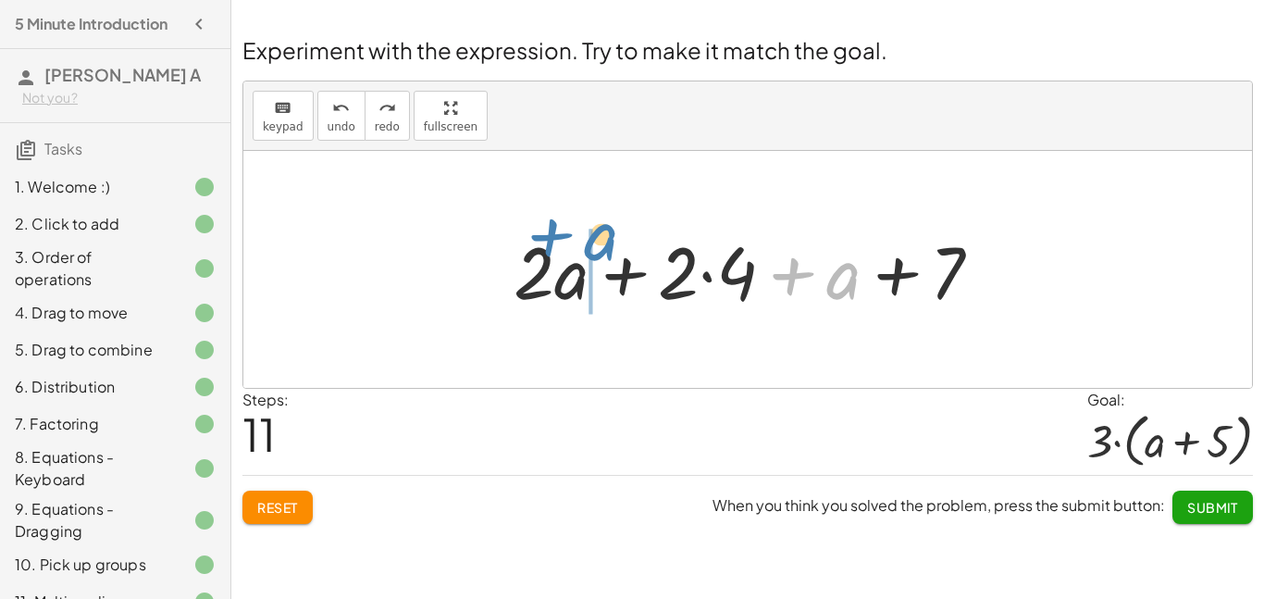
drag, startPoint x: 845, startPoint y: 287, endPoint x: 608, endPoint y: 248, distance: 240.1
click at [608, 248] on div at bounding box center [755, 269] width 502 height 95
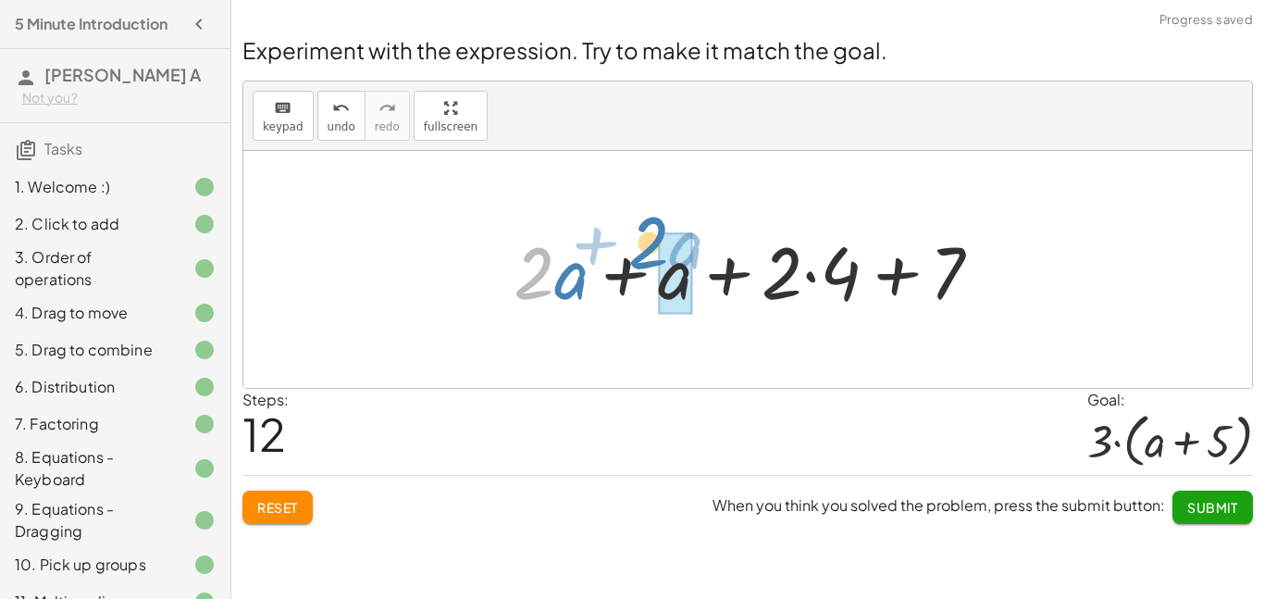
drag, startPoint x: 542, startPoint y: 280, endPoint x: 661, endPoint y: 255, distance: 122.2
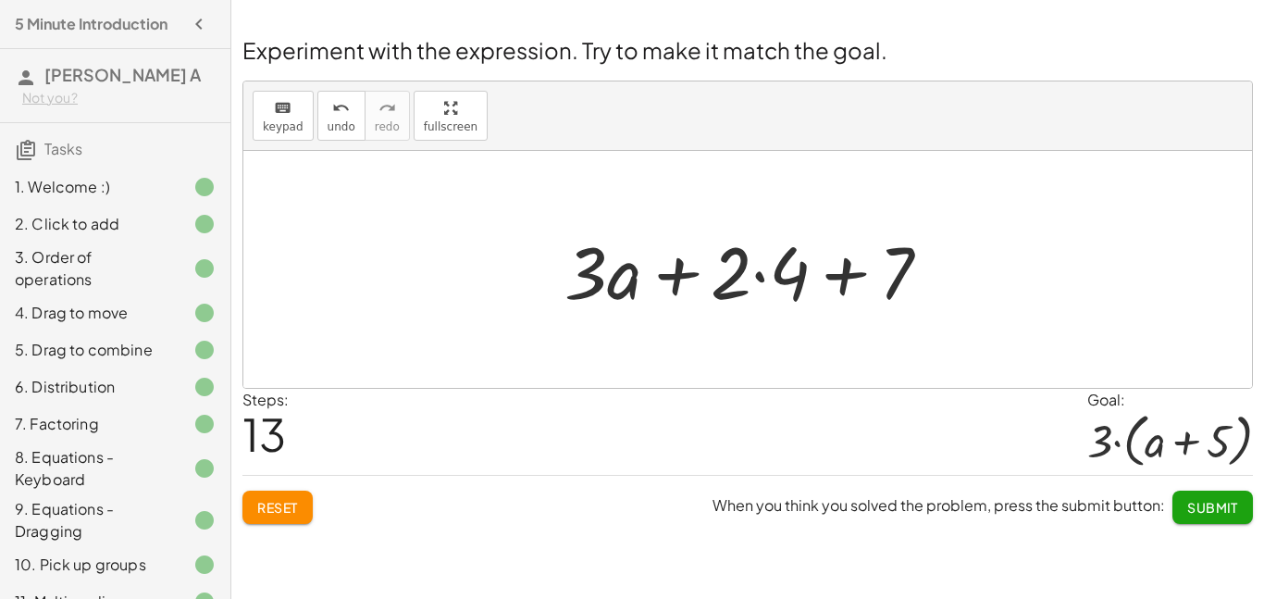
click at [764, 278] on div at bounding box center [754, 269] width 399 height 95
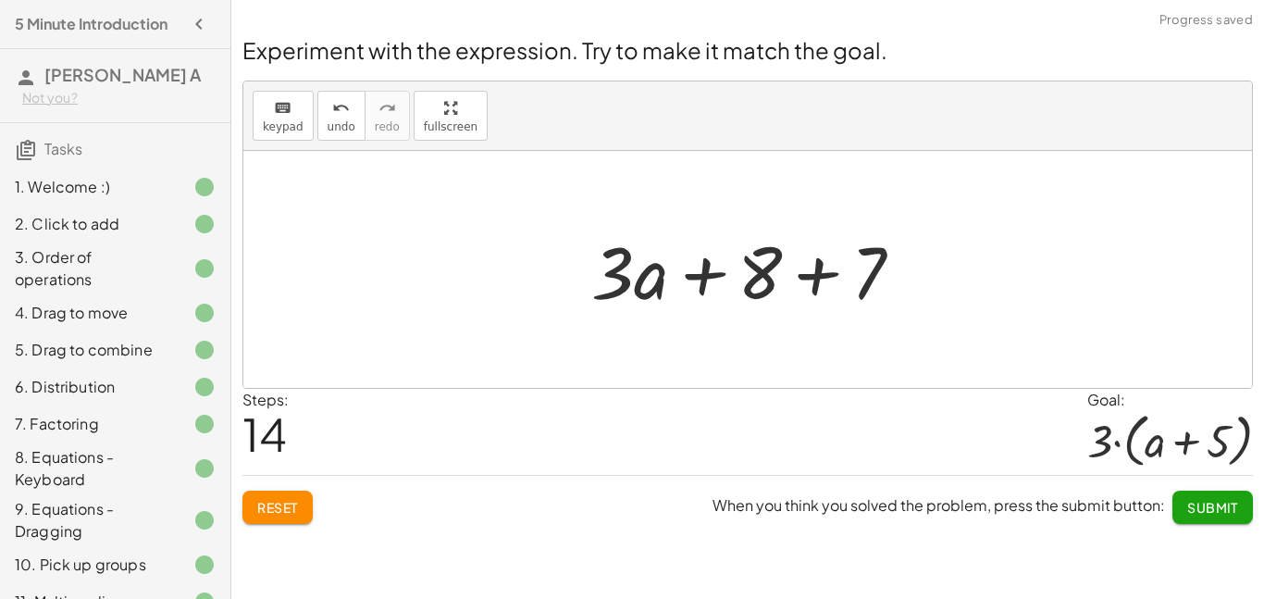
click at [812, 281] on div at bounding box center [754, 269] width 345 height 95
